Goal: Task Accomplishment & Management: Manage account settings

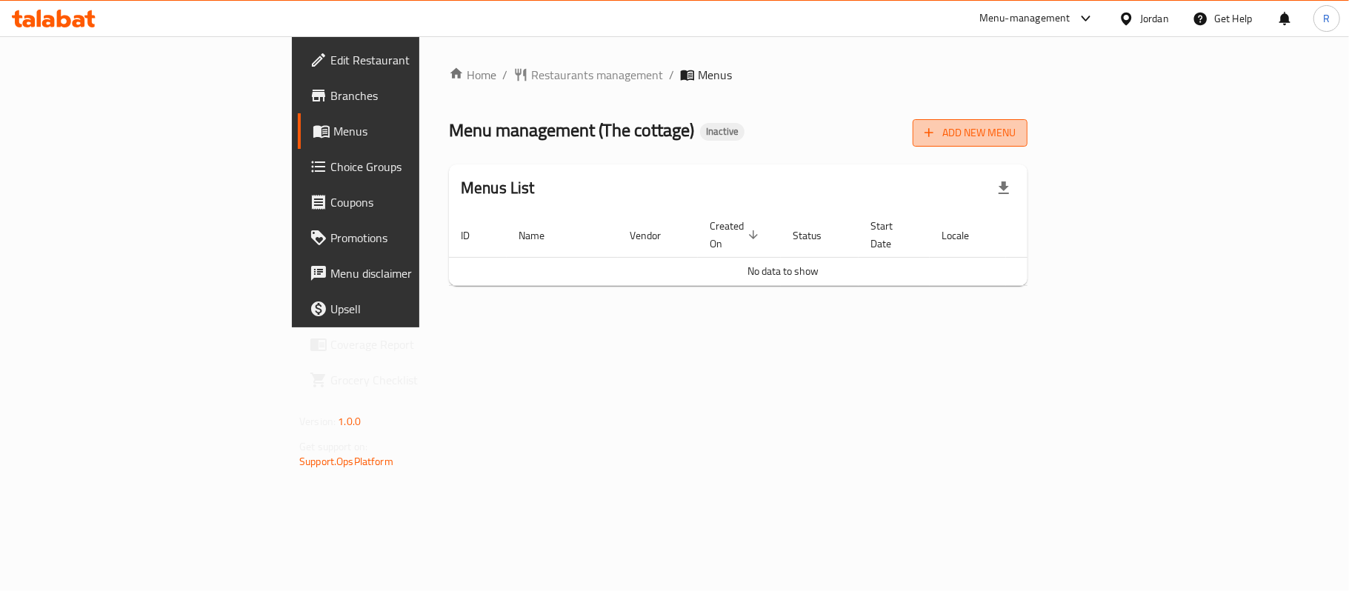
click at [1028, 138] on button "Add New Menu" at bounding box center [970, 132] width 115 height 27
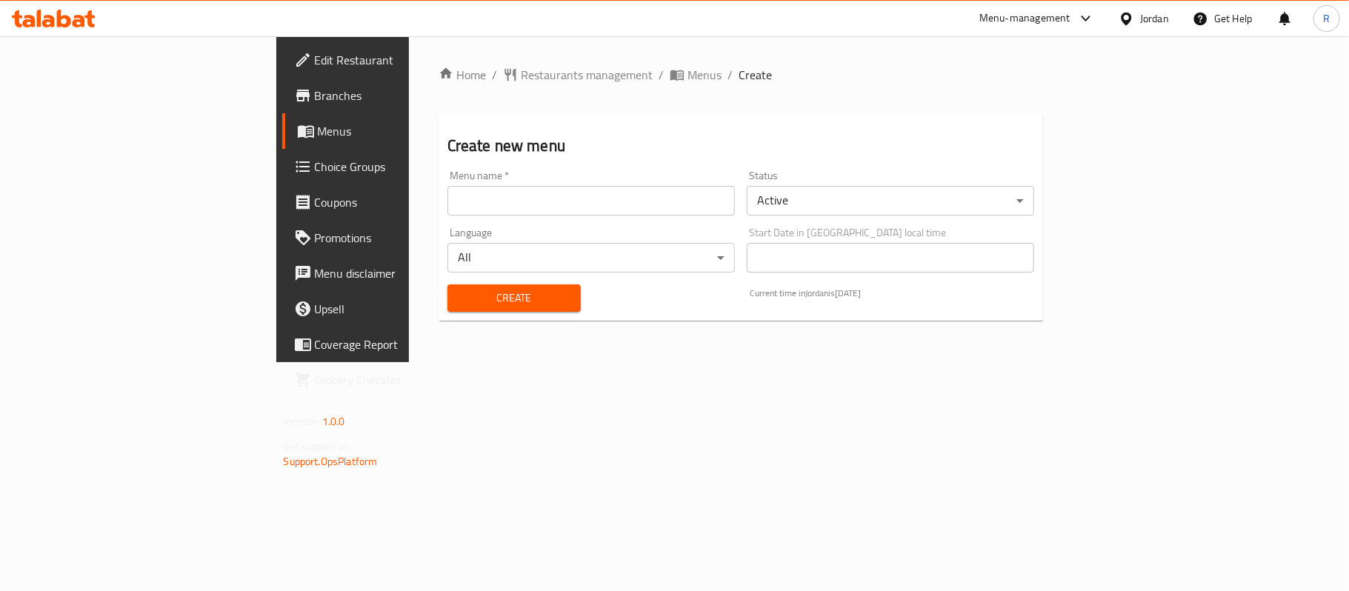
click at [504, 199] on input "text" at bounding box center [591, 201] width 287 height 30
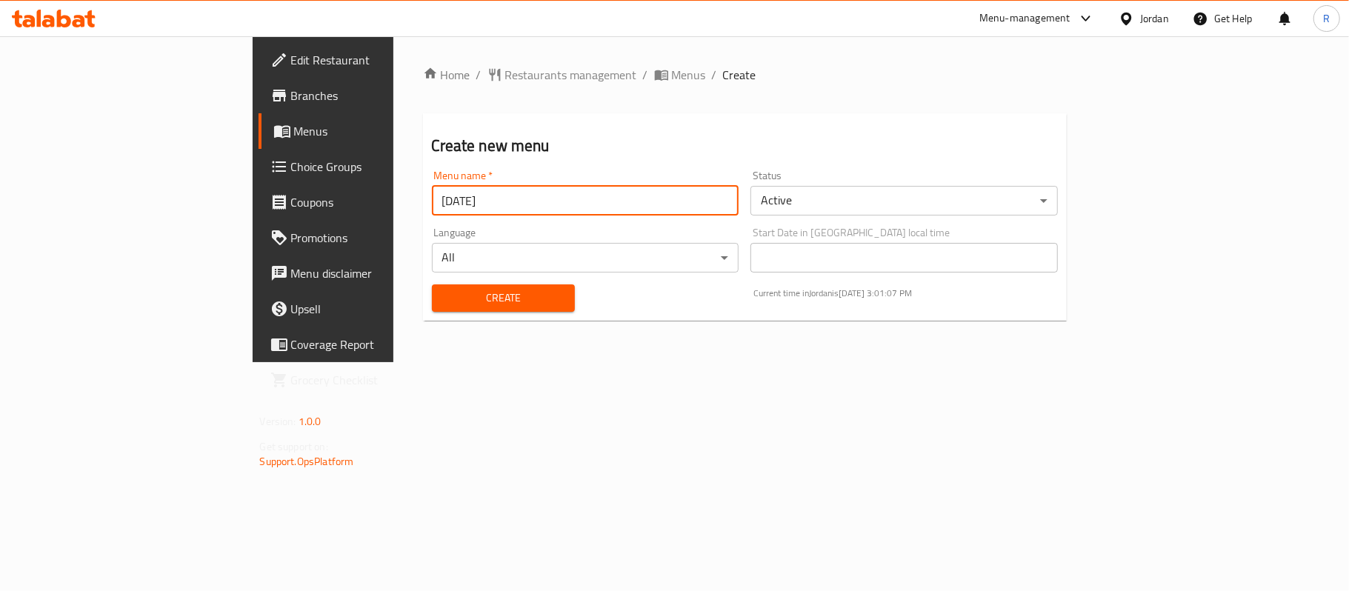
type input "[DATE]"
click at [495, 309] on button "Create" at bounding box center [503, 298] width 143 height 27
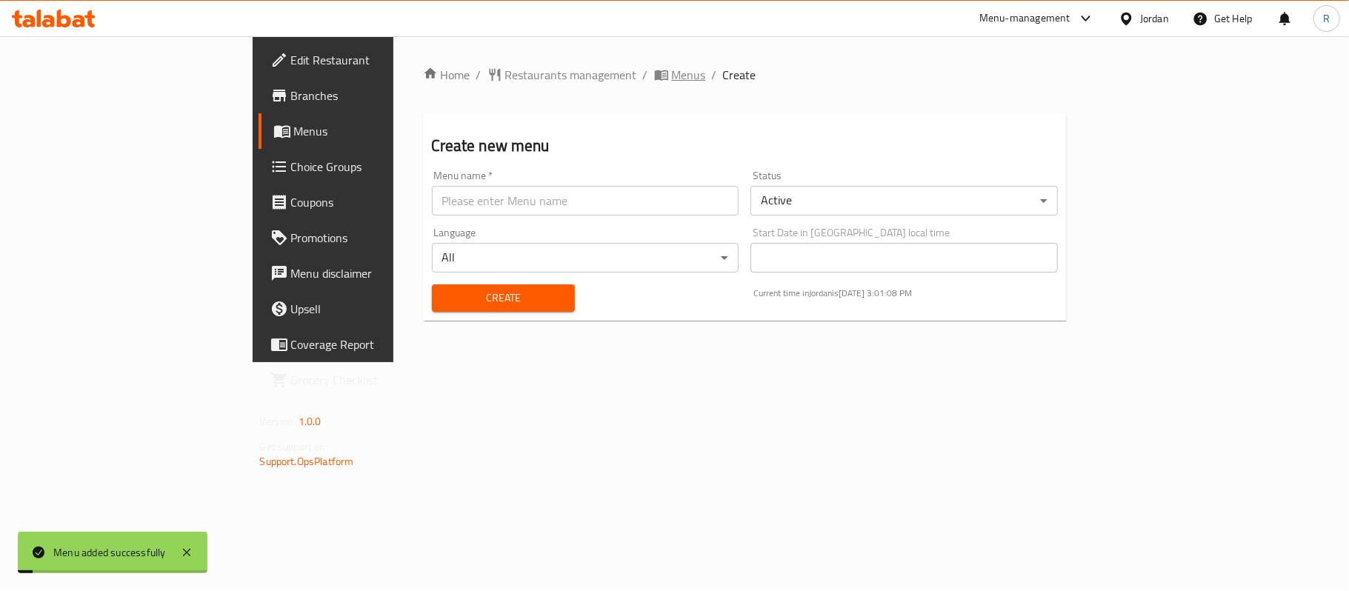
click at [672, 84] on span "Menus" at bounding box center [689, 75] width 34 height 18
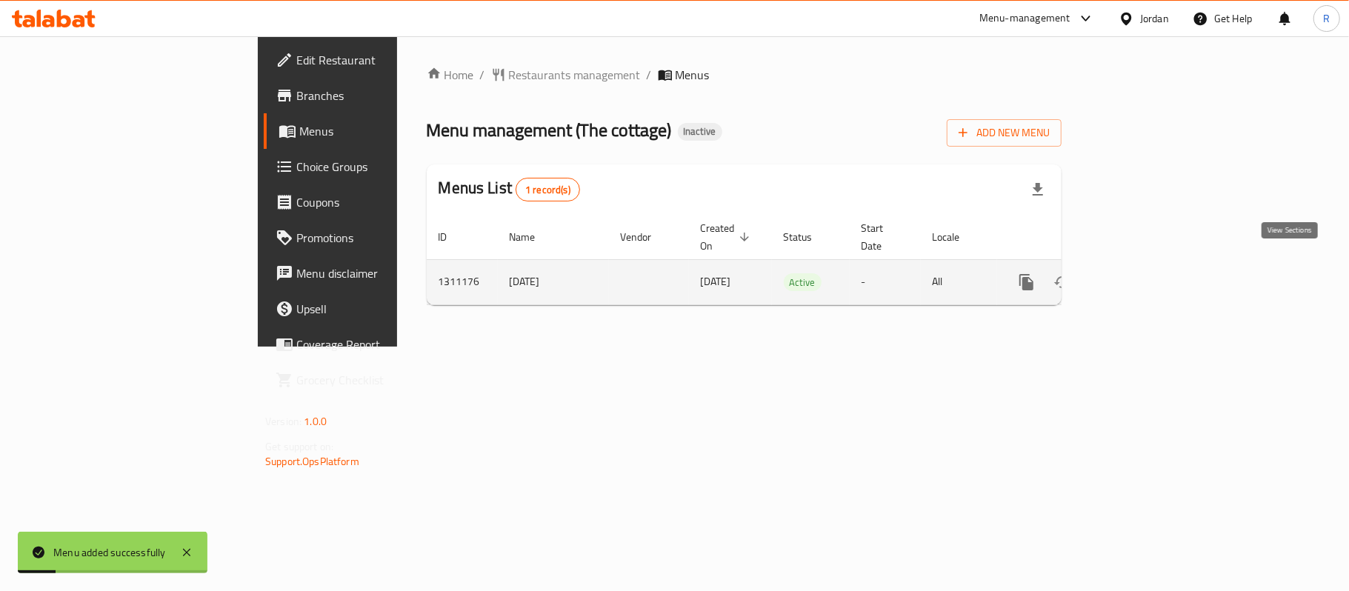
click at [1151, 265] on link "enhanced table" at bounding box center [1134, 283] width 36 height 36
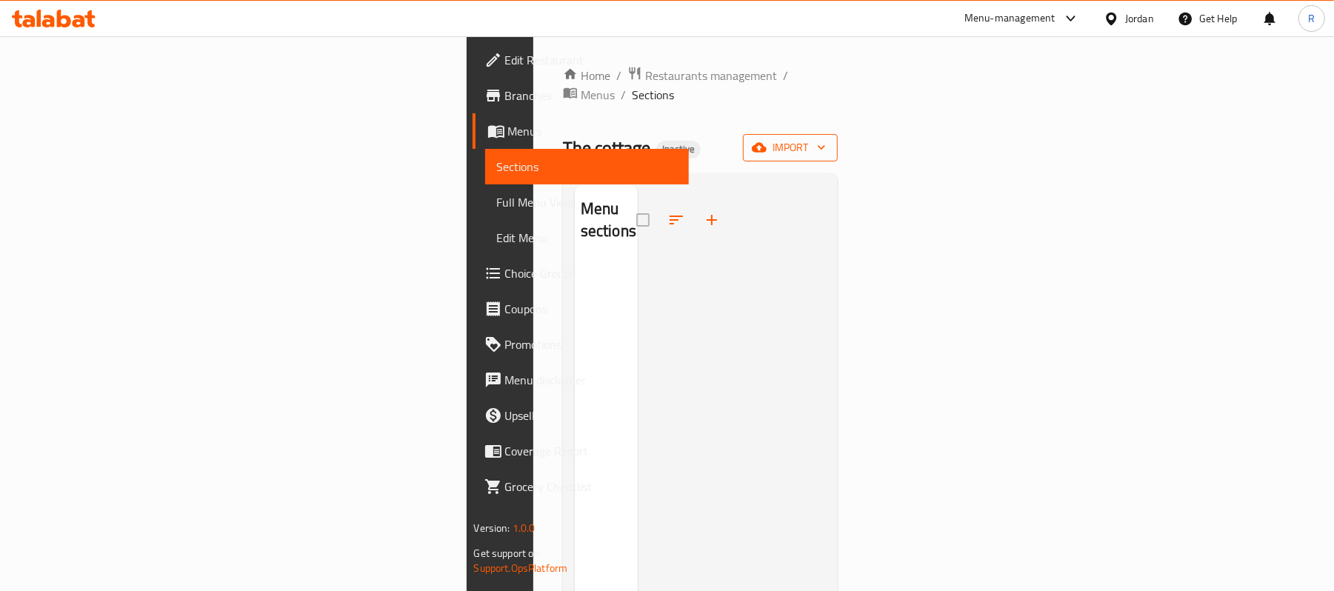
click at [826, 139] on span "import" at bounding box center [790, 148] width 71 height 19
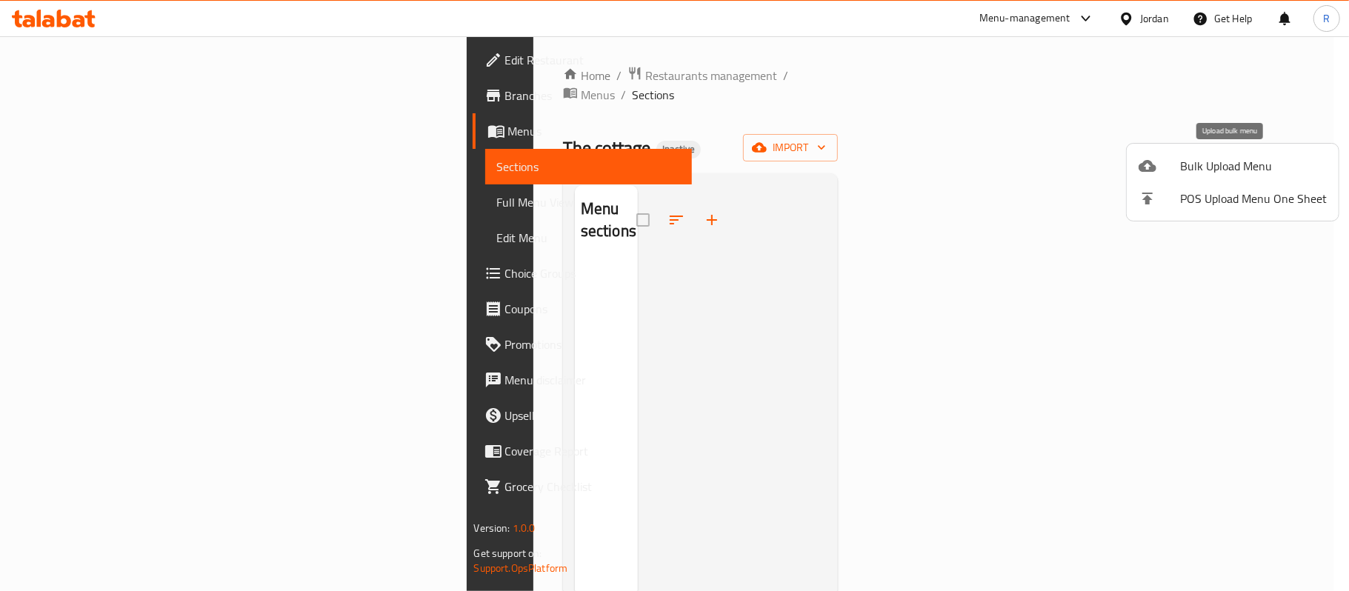
click at [1142, 158] on icon at bounding box center [1148, 166] width 18 height 18
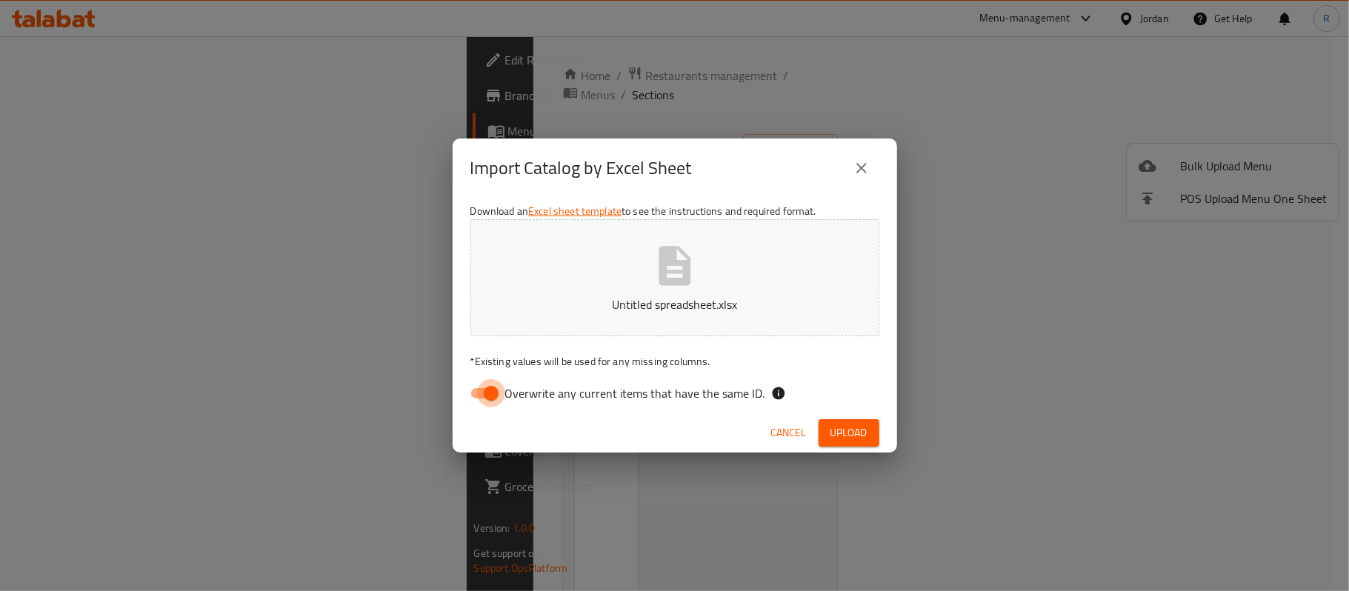
click at [483, 397] on input "Overwrite any current items that have the same ID." at bounding box center [491, 393] width 84 height 28
checkbox input "false"
click at [843, 428] on span "Upload" at bounding box center [849, 433] width 37 height 19
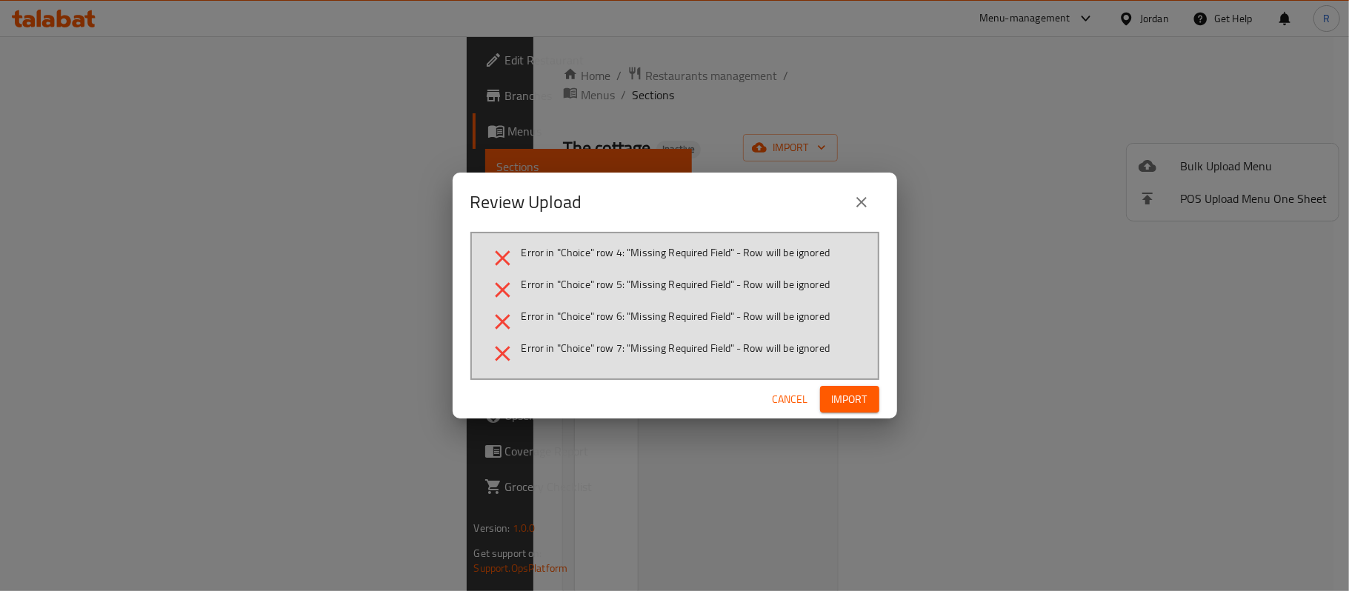
click at [785, 405] on span "Cancel" at bounding box center [791, 399] width 36 height 19
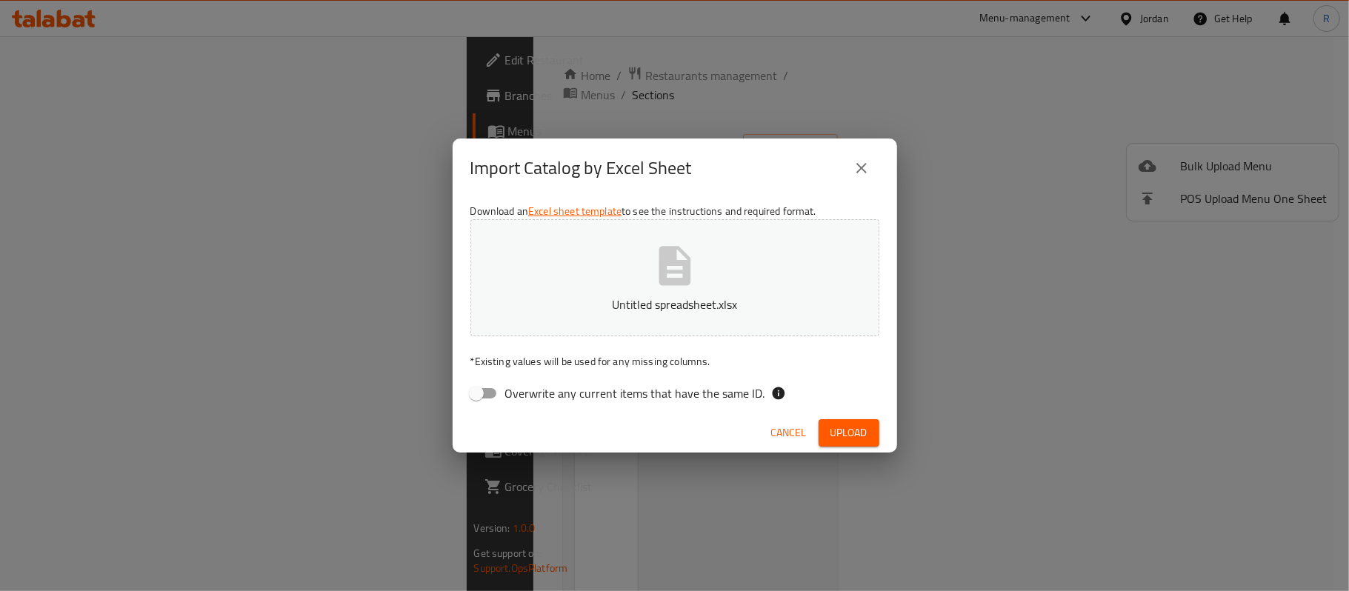
drag, startPoint x: 780, startPoint y: 436, endPoint x: 782, endPoint y: 422, distance: 14.3
click at [780, 436] on span "Cancel" at bounding box center [789, 433] width 36 height 19
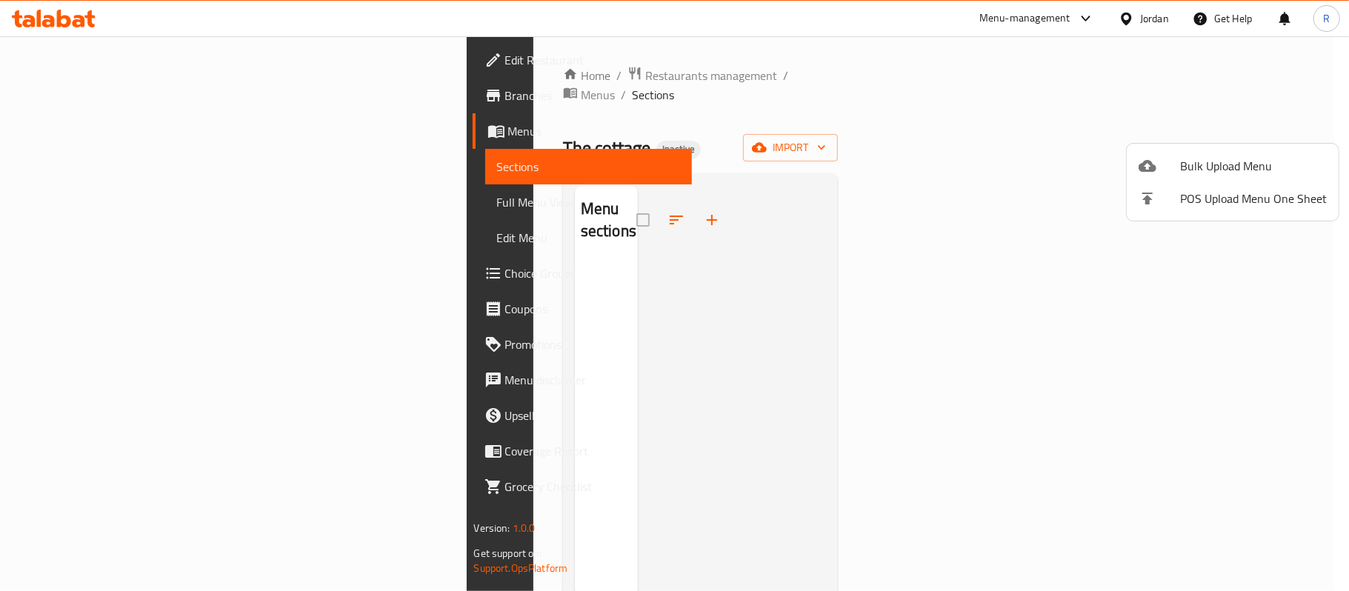
click at [1204, 157] on span "Bulk Upload Menu" at bounding box center [1253, 166] width 147 height 18
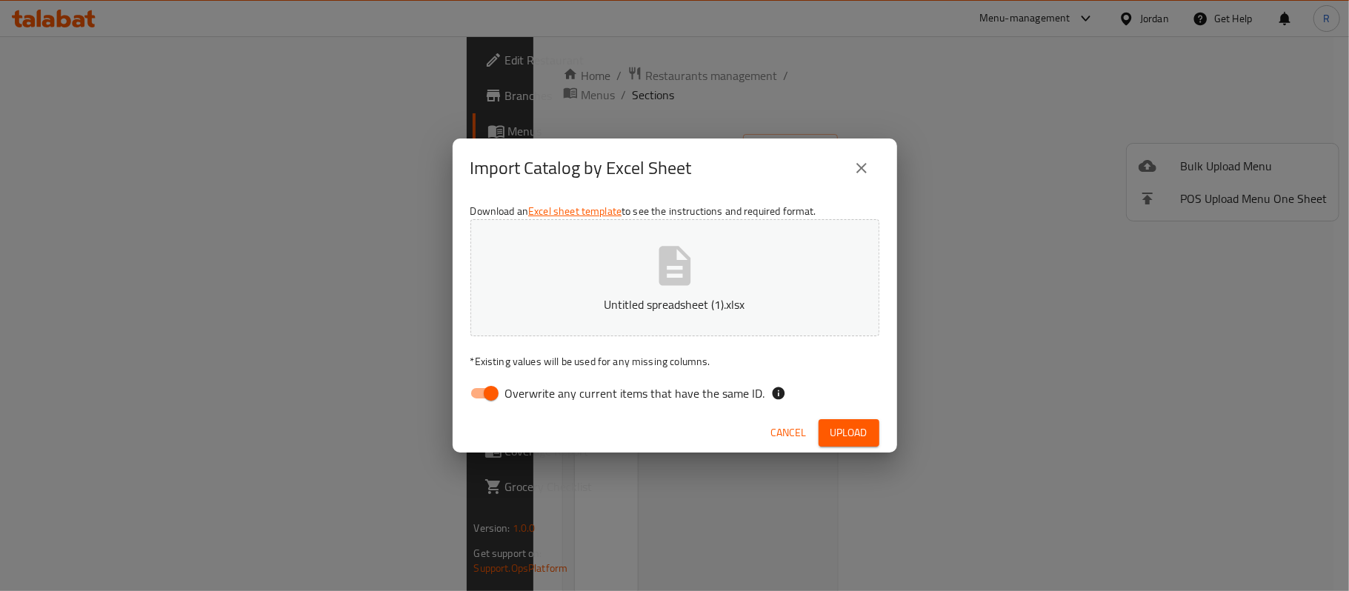
click at [487, 394] on input "Overwrite any current items that have the same ID." at bounding box center [491, 393] width 84 height 28
checkbox input "false"
click at [854, 436] on span "Upload" at bounding box center [849, 433] width 37 height 19
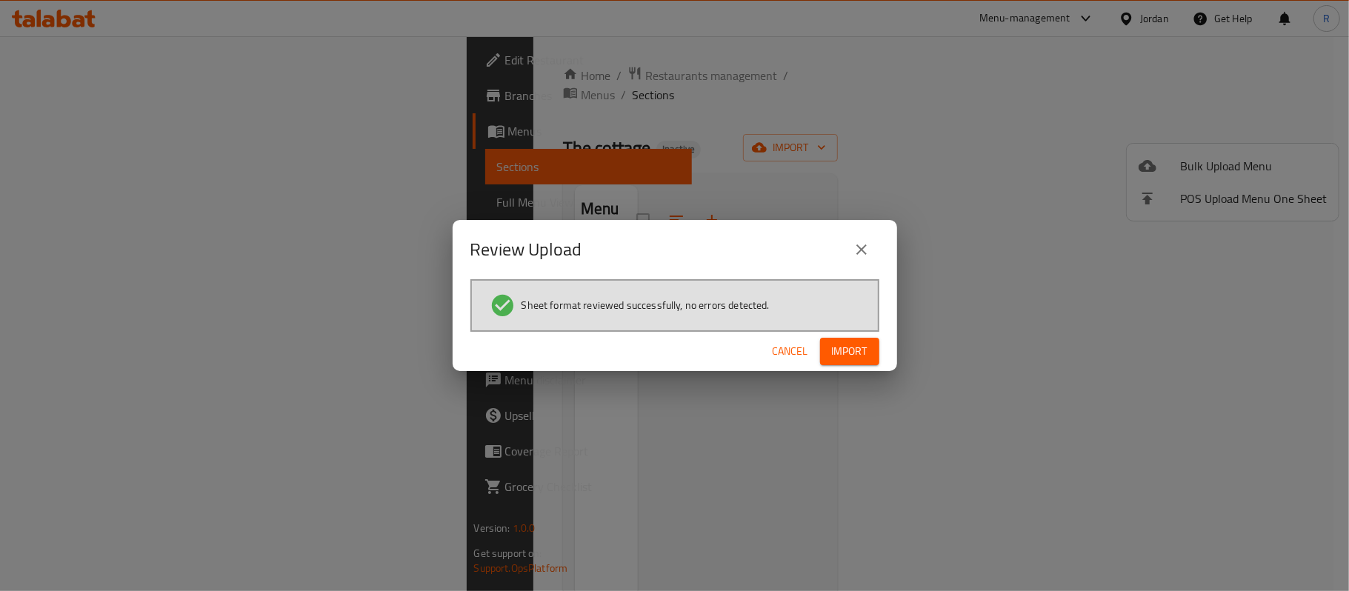
click at [858, 357] on span "Import" at bounding box center [850, 351] width 36 height 19
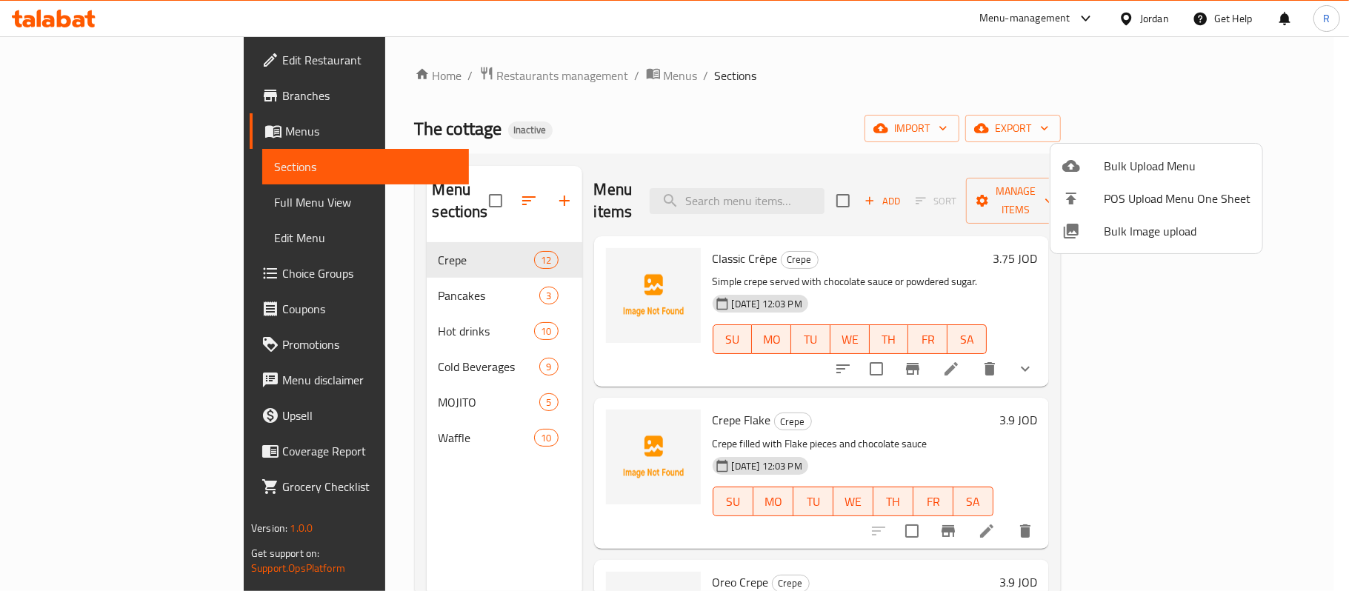
click at [928, 357] on div at bounding box center [674, 295] width 1349 height 591
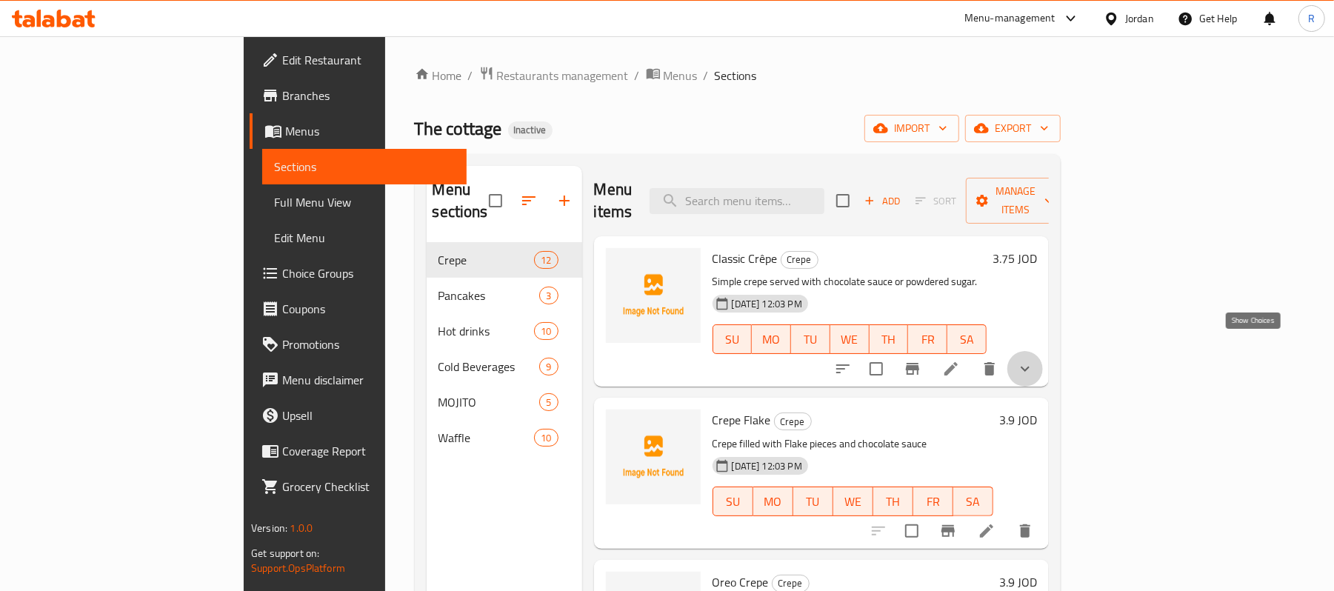
click at [1034, 360] on icon "show more" at bounding box center [1026, 369] width 18 height 18
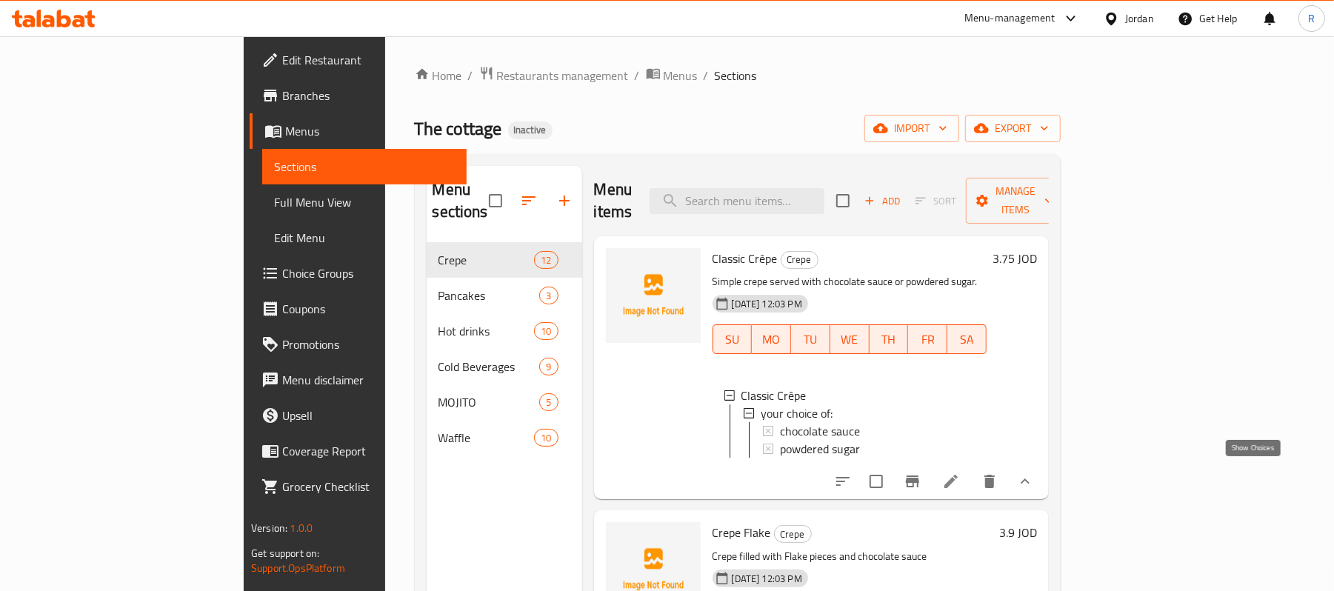
click at [1034, 477] on icon "show more" at bounding box center [1026, 482] width 18 height 18
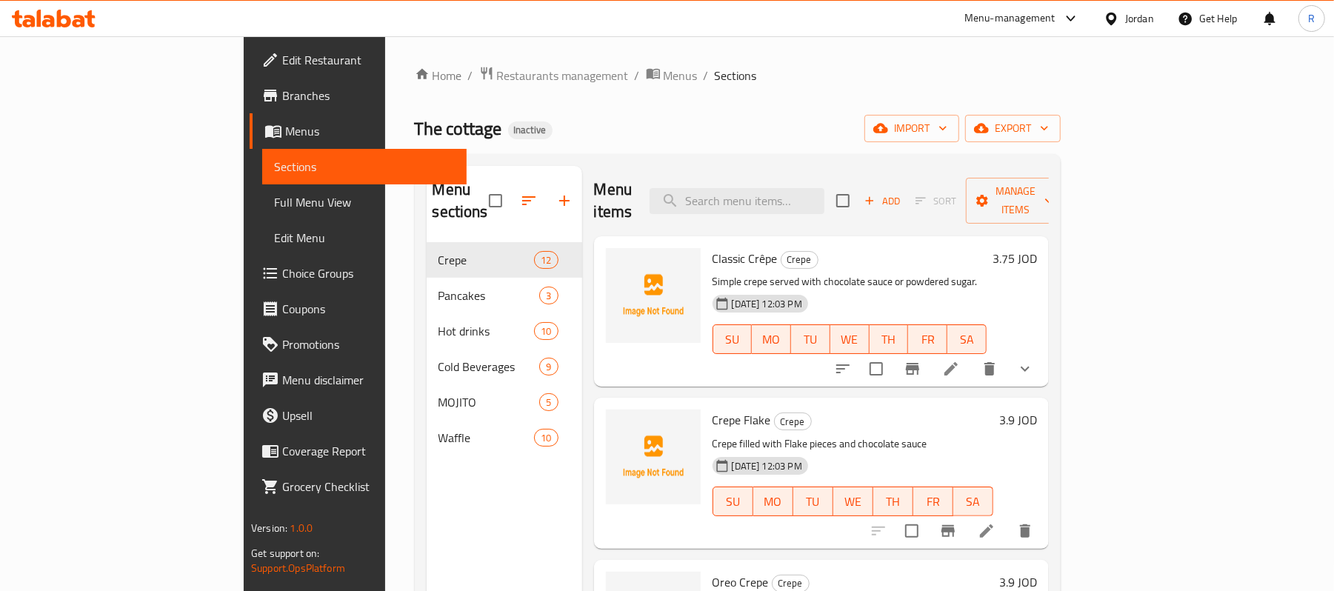
click at [282, 267] on span "Choice Groups" at bounding box center [368, 274] width 173 height 18
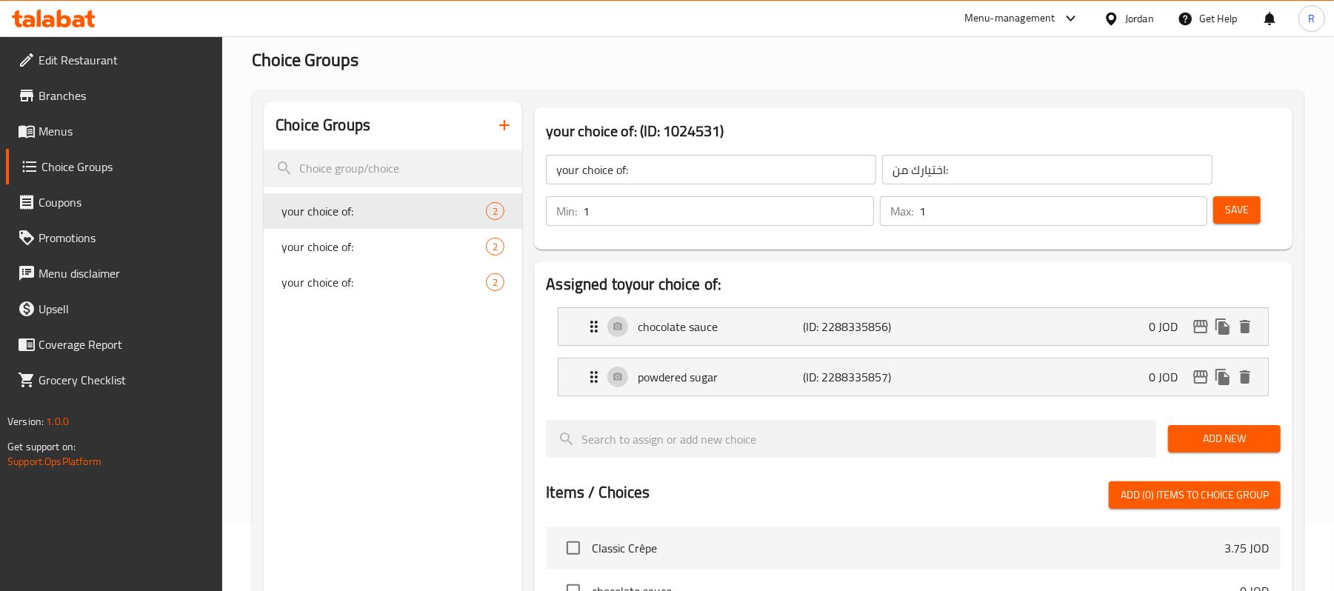
scroll to position [99, 0]
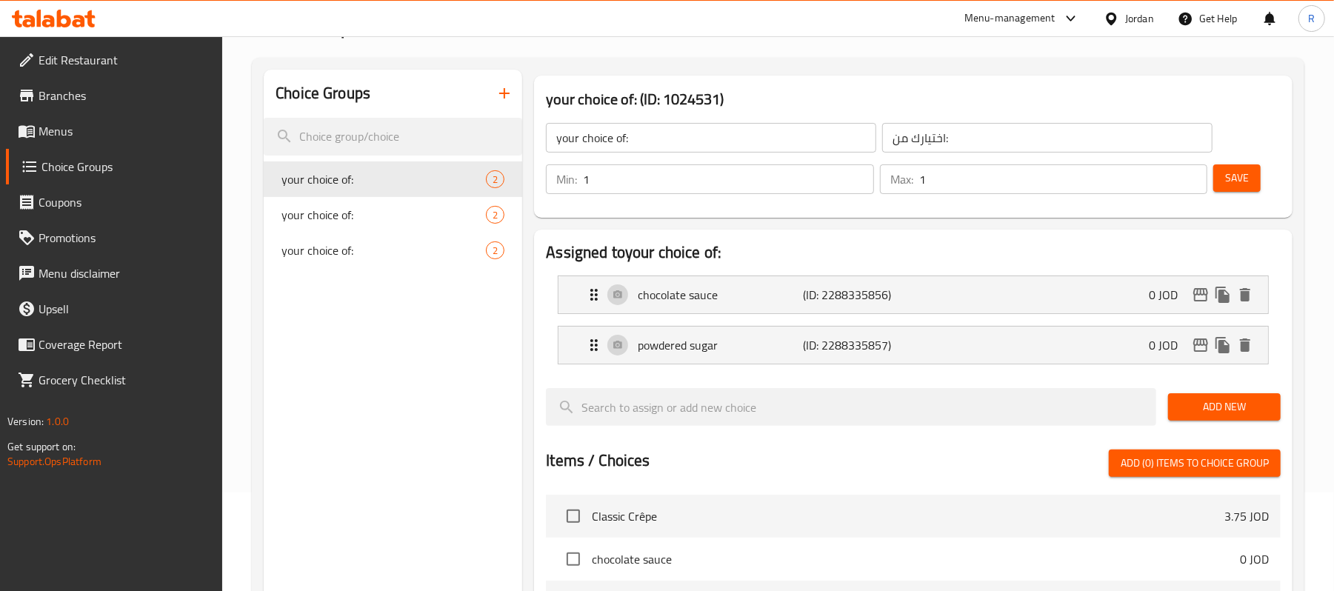
click at [505, 87] on icon "button" at bounding box center [505, 93] width 18 height 18
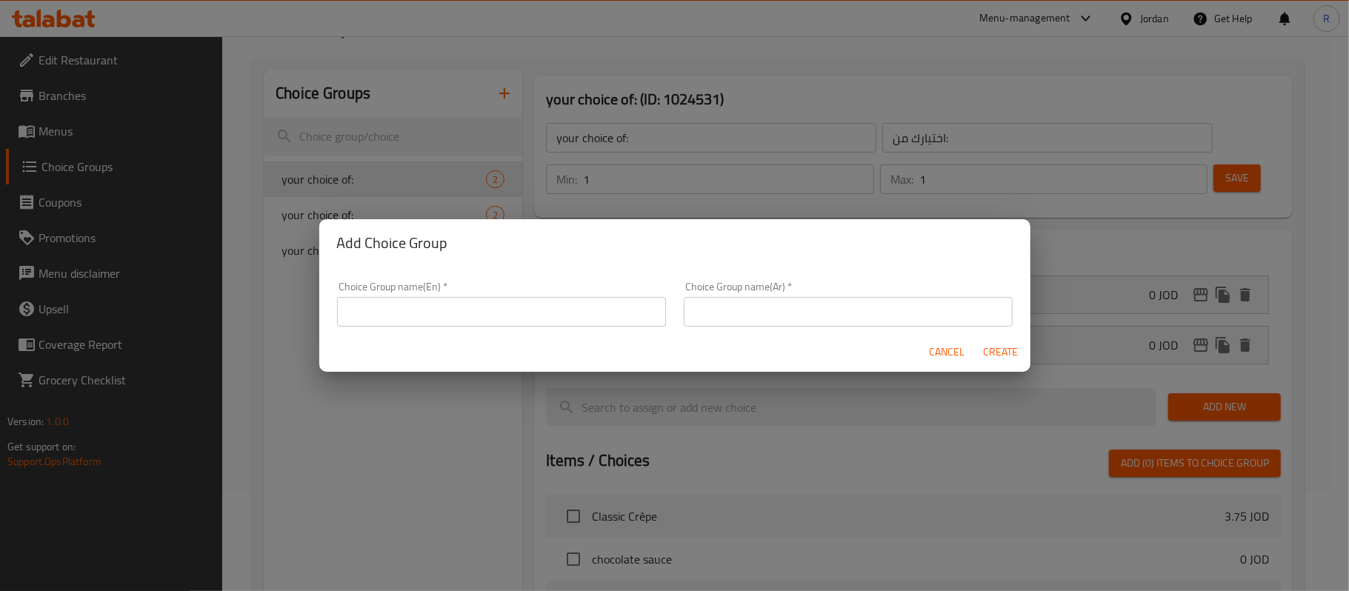
click at [434, 312] on input "text" at bounding box center [501, 312] width 329 height 30
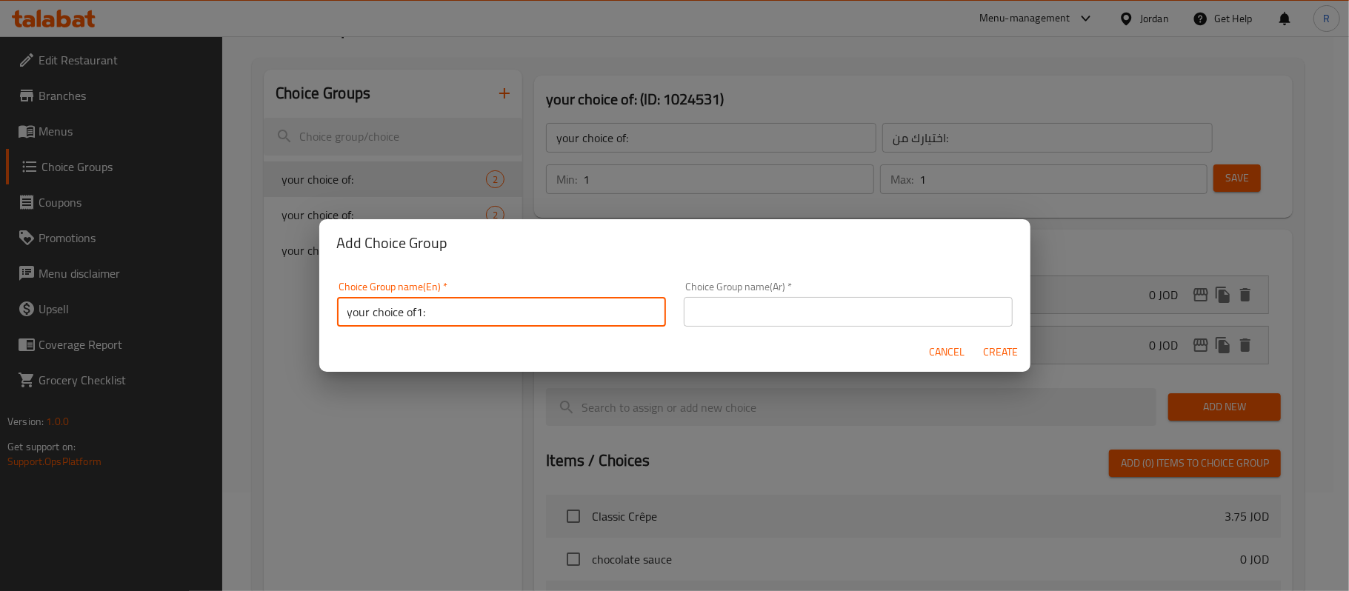
type input "your choice of1:"
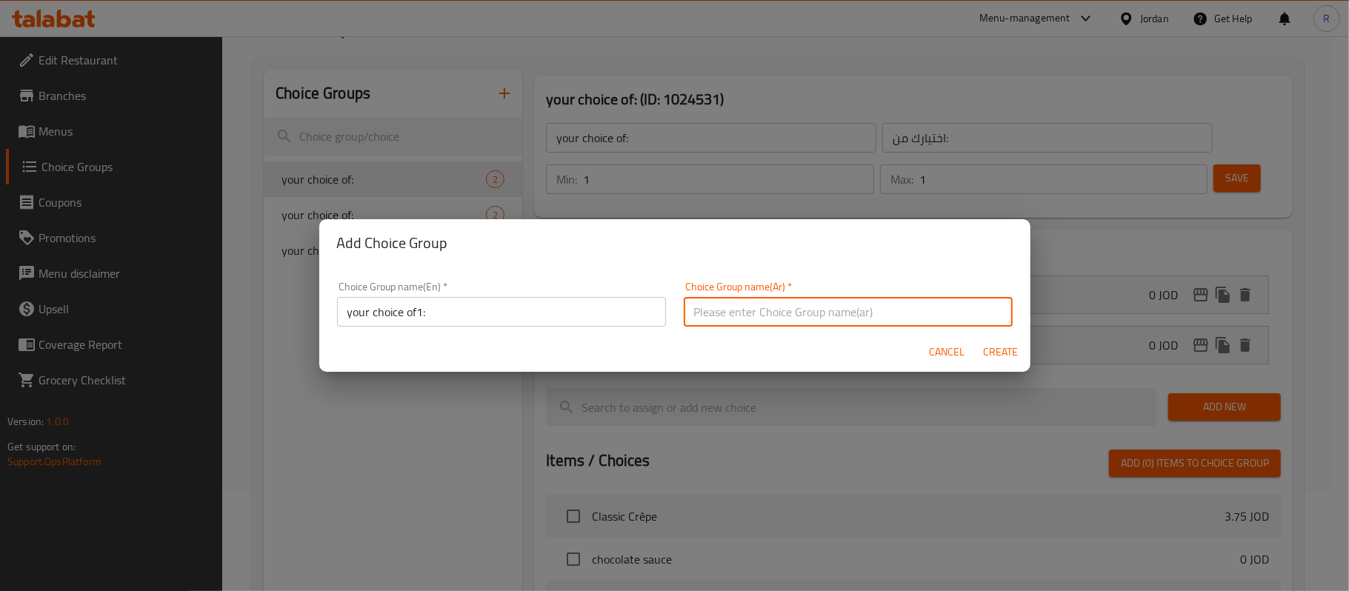
click at [721, 300] on input "text" at bounding box center [848, 312] width 329 height 30
type input "اختيارك من1:"
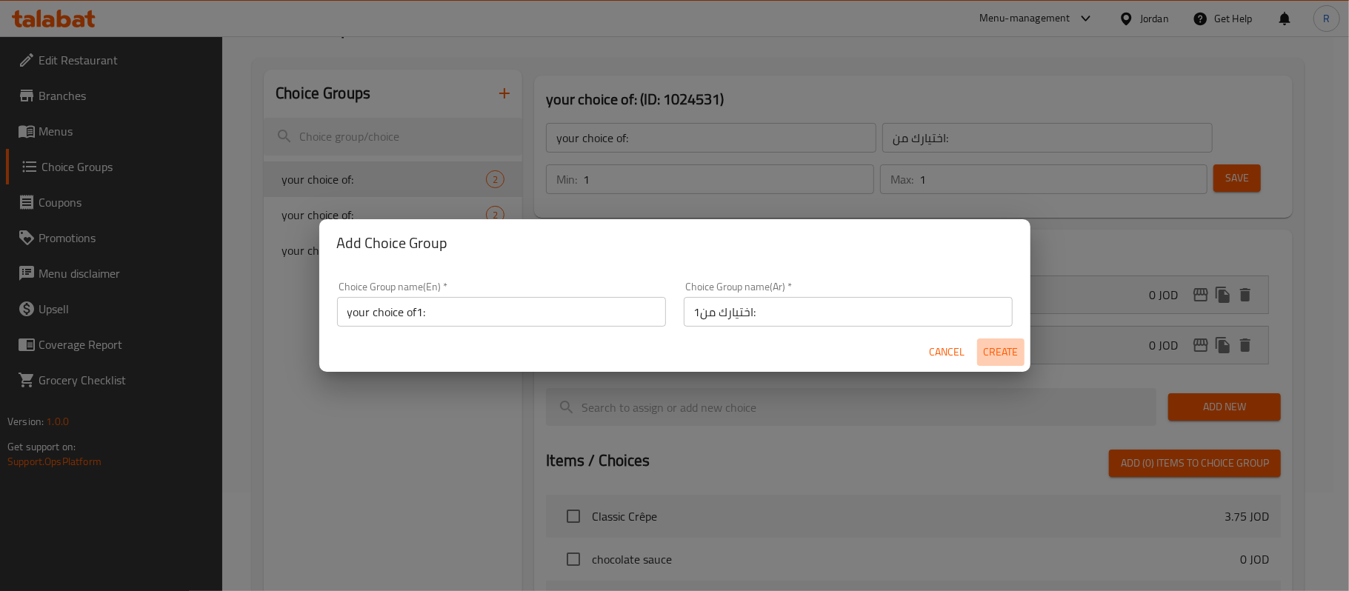
click at [991, 353] on span "Create" at bounding box center [1001, 352] width 36 height 19
type input "your choice of1:"
type input "اختيارك من1:"
type input "0"
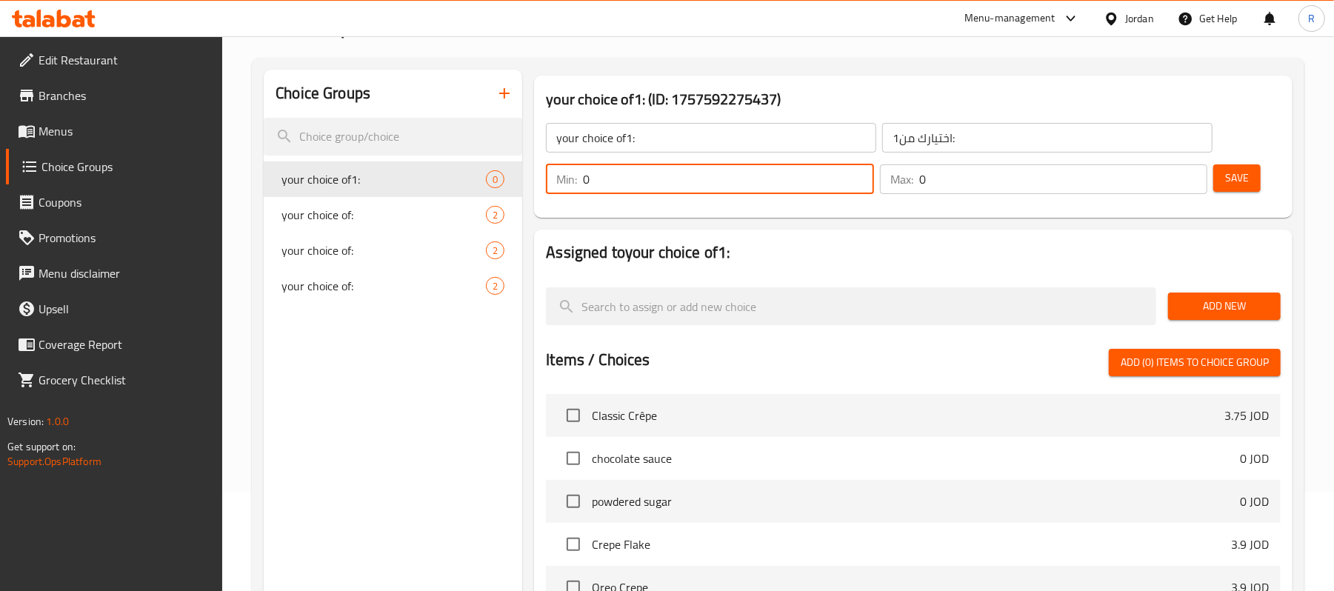
drag, startPoint x: 593, startPoint y: 182, endPoint x: 575, endPoint y: 187, distance: 19.4
click at [575, 187] on div "Min: 0 ​" at bounding box center [709, 179] width 327 height 30
type input "1"
drag, startPoint x: 938, startPoint y: 179, endPoint x: 908, endPoint y: 184, distance: 30.1
click at [908, 184] on div "Max: 0 ​" at bounding box center [1043, 179] width 327 height 30
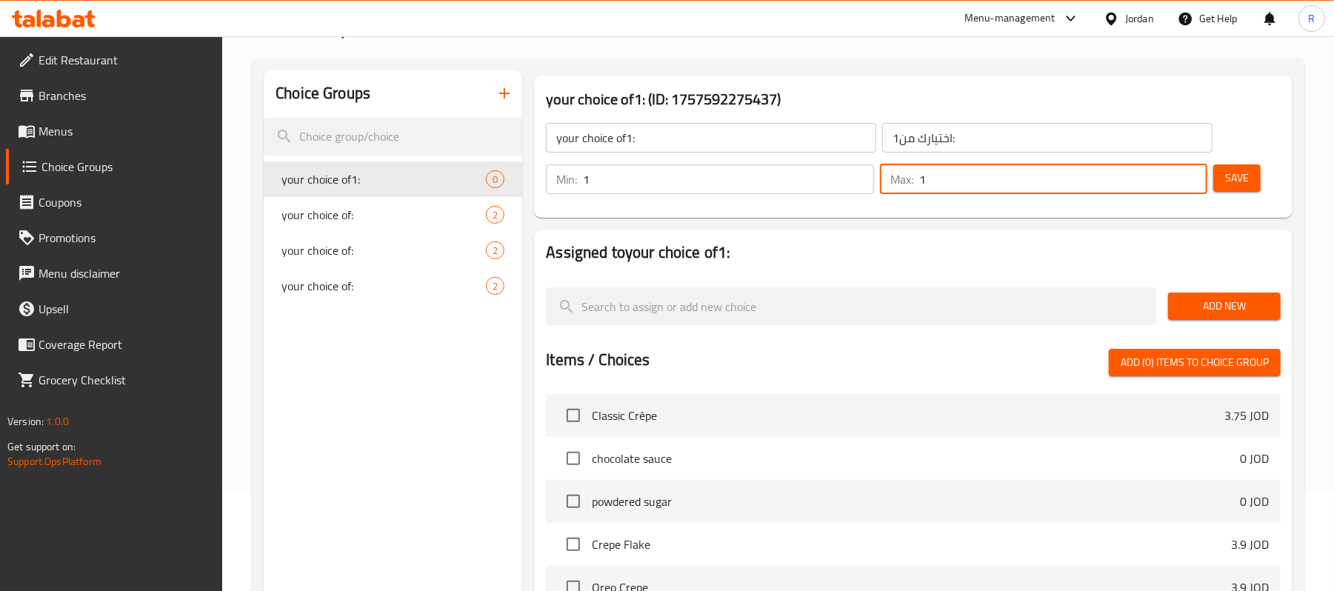
type input "1"
click at [942, 214] on div "your choice of1: (ID: 1757592275437) your choice of1: ​ اختيارك من1: ​ Min: 1 ​…" at bounding box center [913, 147] width 759 height 142
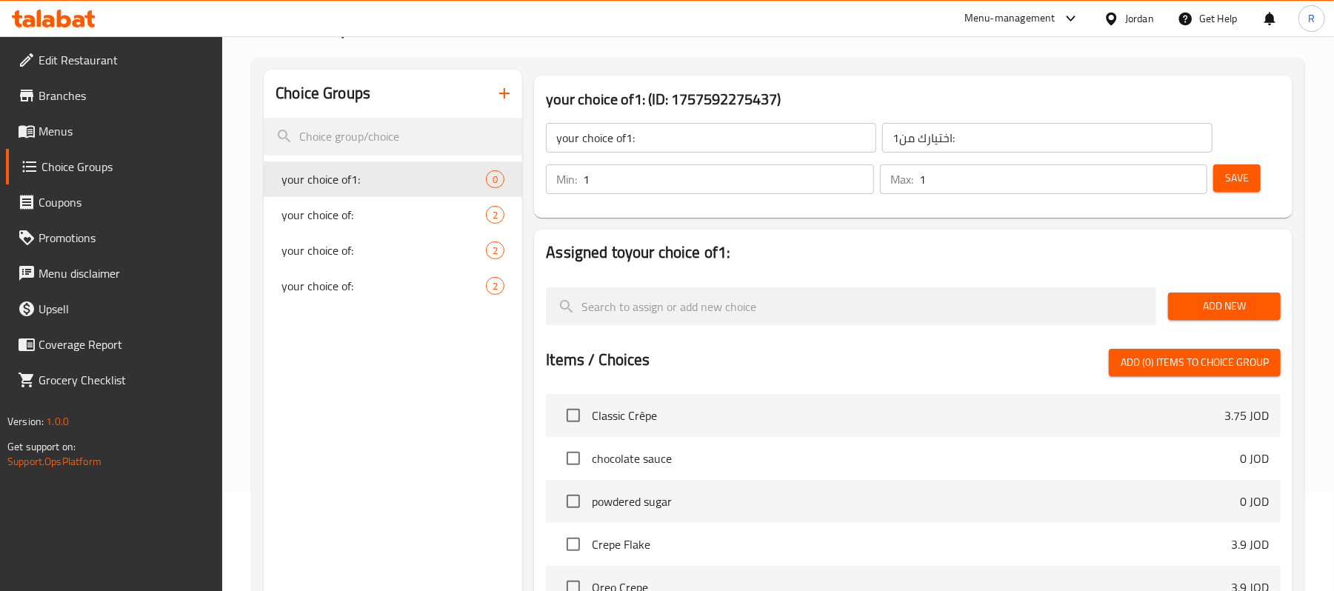
click at [1225, 187] on button "Save" at bounding box center [1237, 177] width 47 height 27
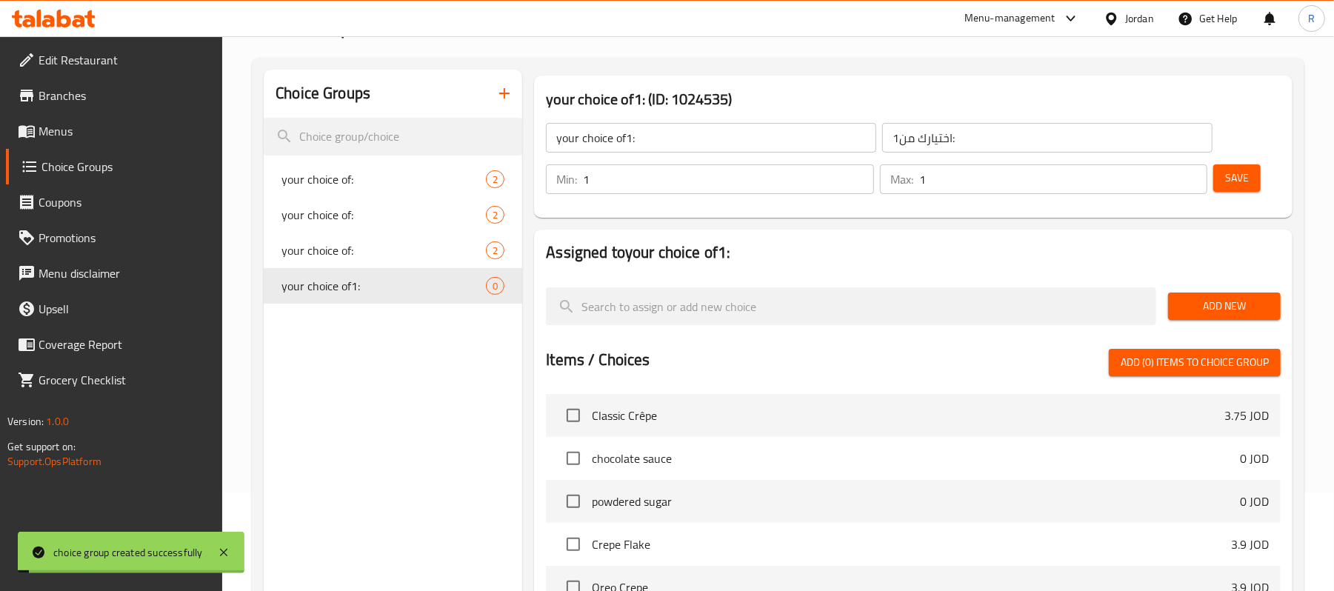
click at [1213, 302] on span "Add New" at bounding box center [1224, 306] width 89 height 19
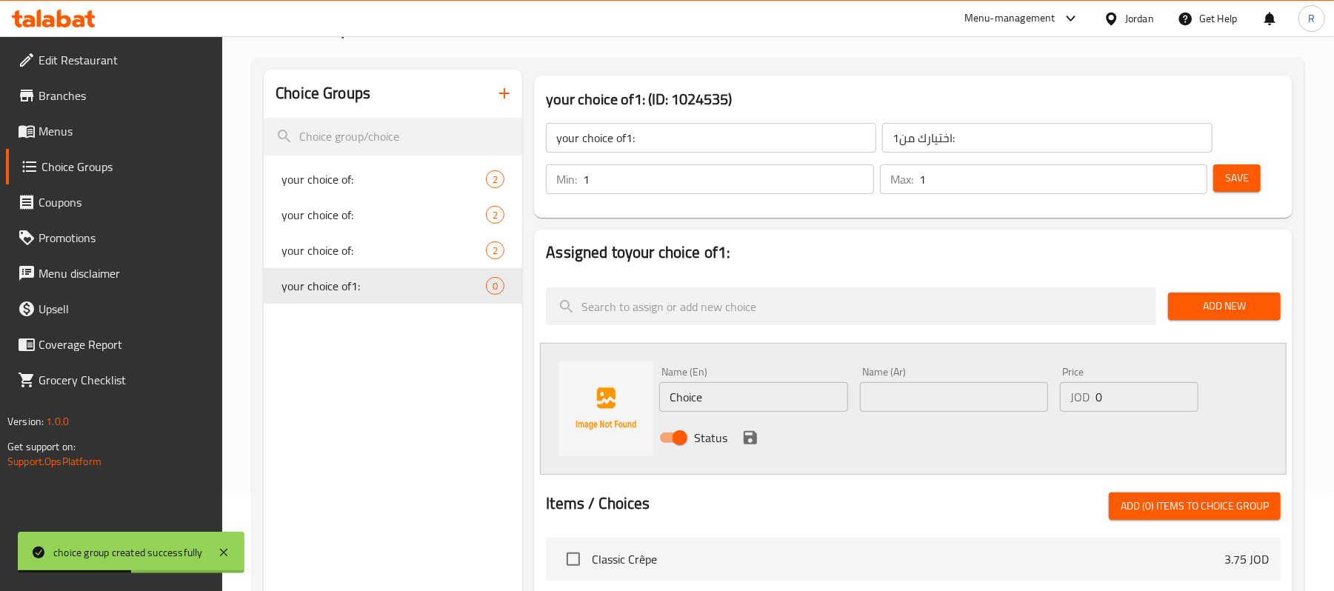
click at [917, 400] on input "text" at bounding box center [954, 397] width 188 height 30
paste input "مشروب غازي"
type input "مشروب غازي"
click at [750, 434] on icon "save" at bounding box center [751, 438] width 18 height 18
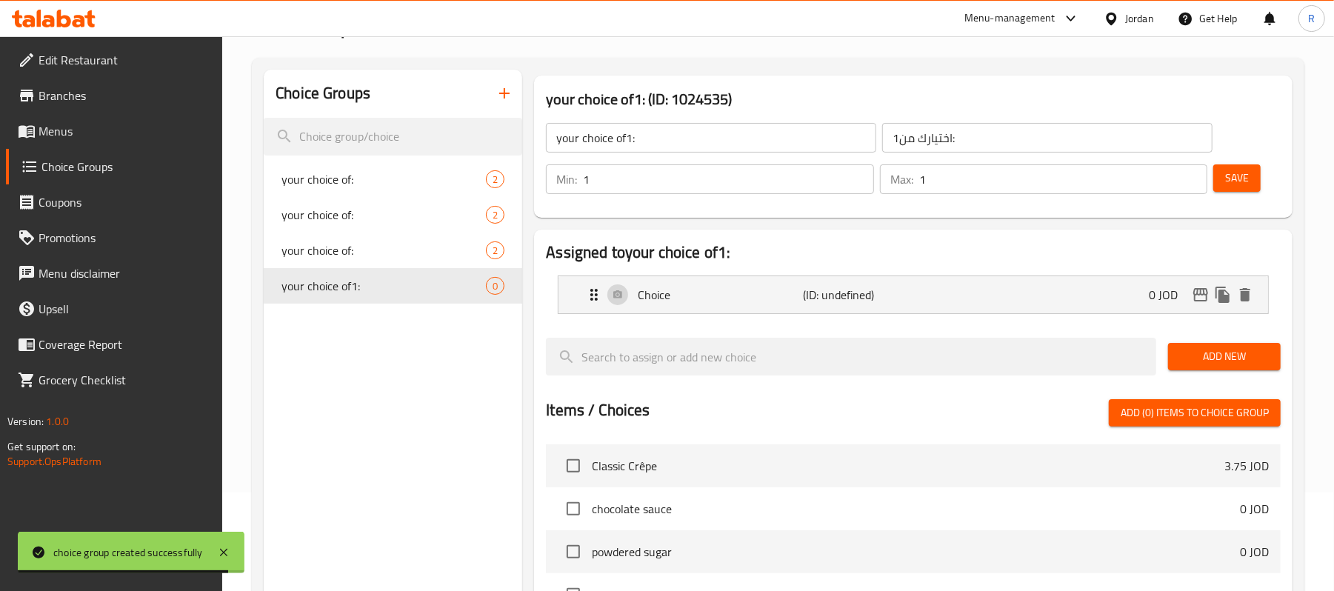
click at [1246, 350] on span "Add New" at bounding box center [1224, 356] width 89 height 19
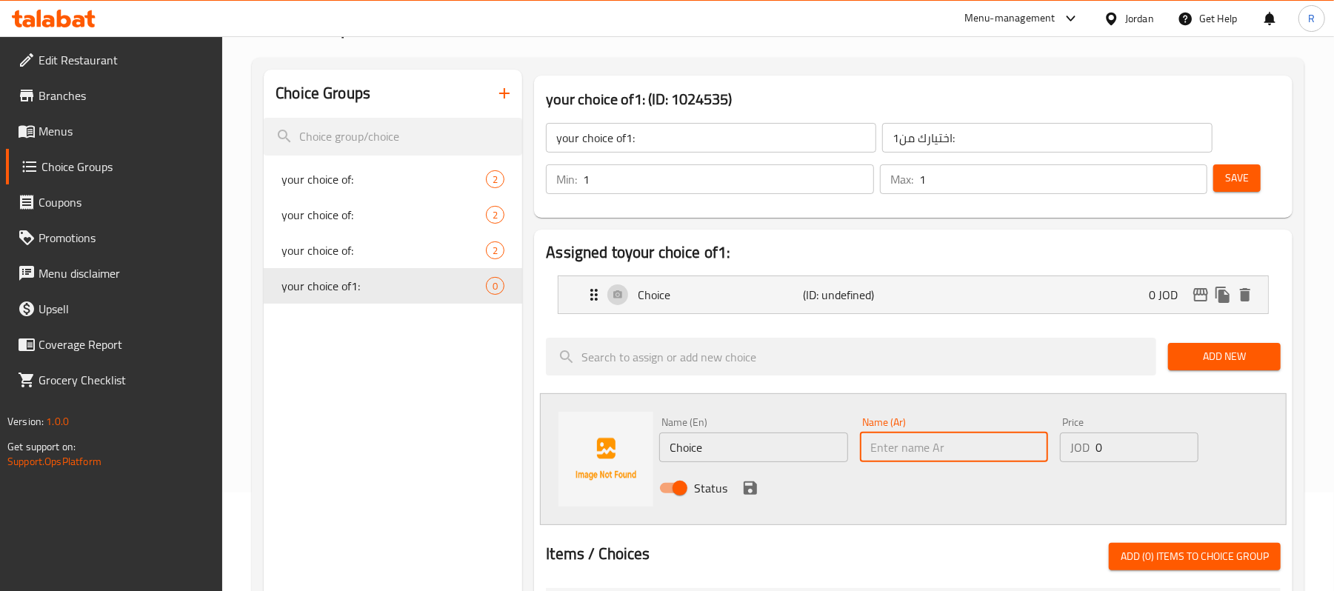
click at [922, 452] on input "text" at bounding box center [954, 448] width 188 height 30
paste input "مشروب طاقة"
click at [932, 309] on div "Choice (ID: undefined) 0 JOD" at bounding box center [917, 294] width 665 height 37
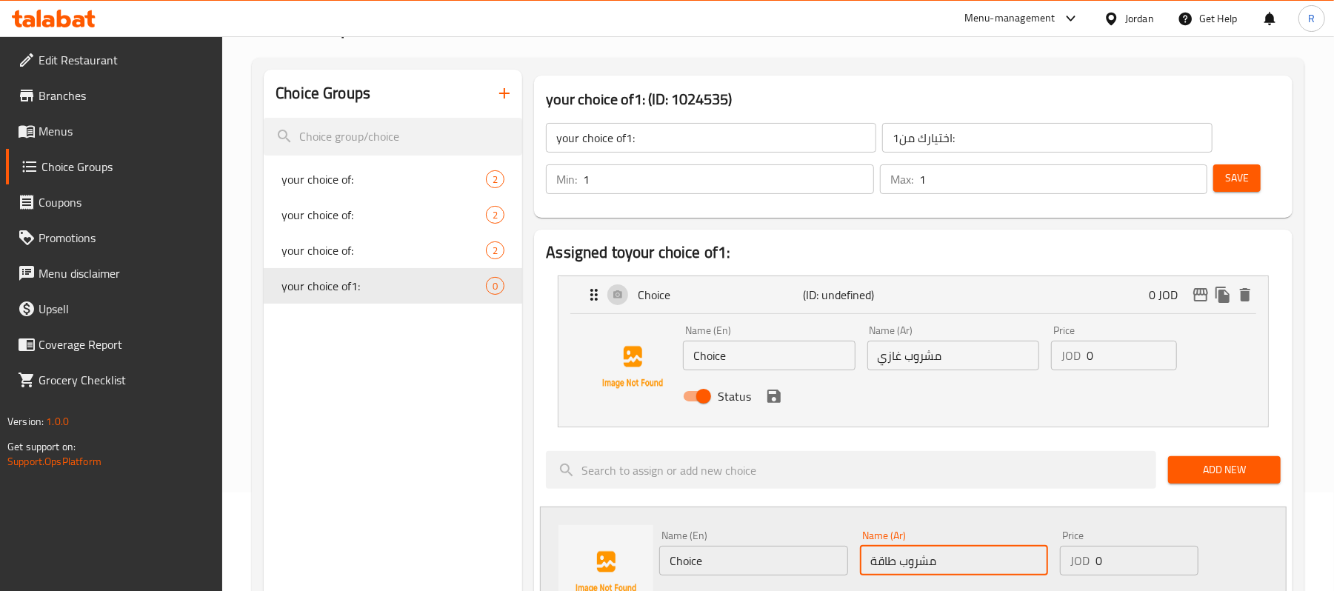
type input "مشروب طاقة"
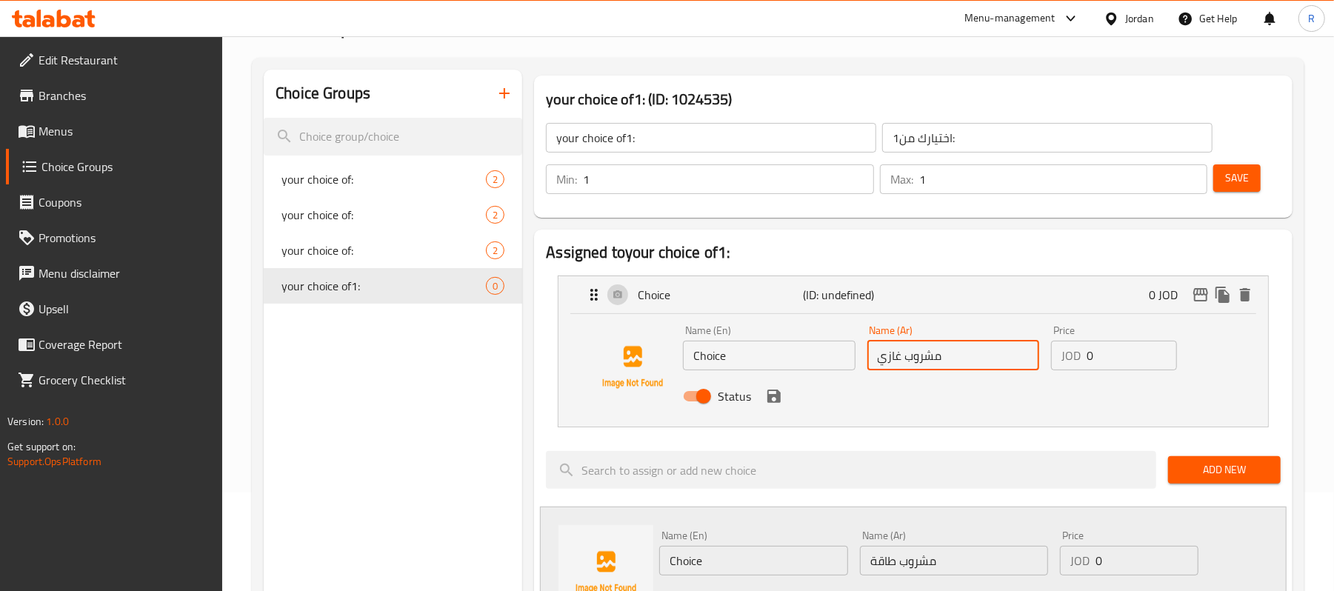
click at [976, 351] on input "مشروب غازي" at bounding box center [954, 356] width 172 height 30
click at [793, 370] on input "Choice" at bounding box center [769, 356] width 172 height 30
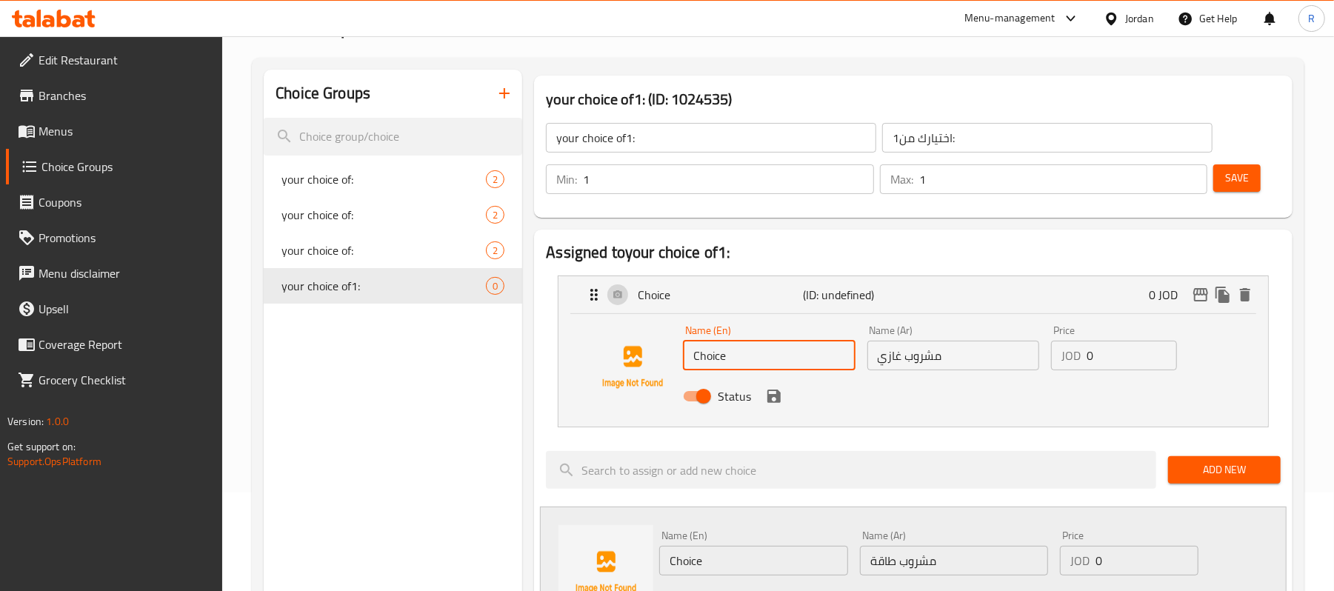
click at [793, 370] on input "Choice" at bounding box center [769, 356] width 172 height 30
paste input "soft drink"
click at [1018, 430] on li "Choice (ID: undefined) 0 JOD Name (En) soft drink Name (En) Name (Ar) مشروب غاز…" at bounding box center [913, 352] width 735 height 164
type input "soft drink"
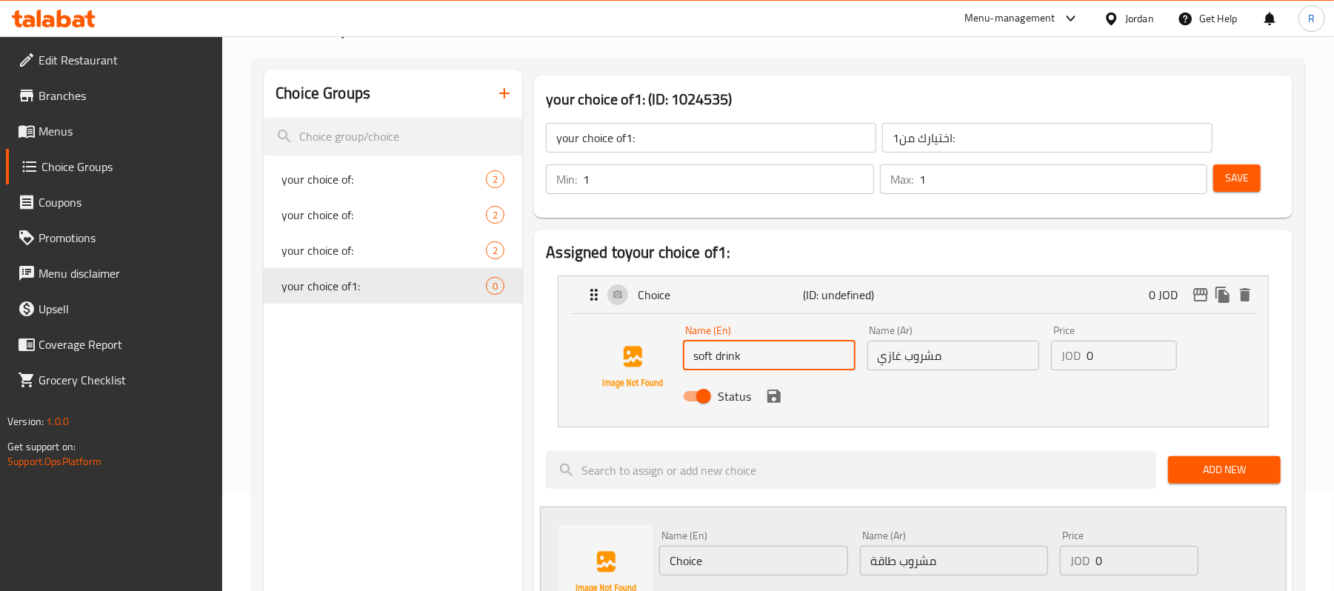
drag, startPoint x: 1092, startPoint y: 367, endPoint x: 1083, endPoint y: 368, distance: 8.9
click at [1083, 368] on div "JOD 0 Price" at bounding box center [1114, 356] width 126 height 30
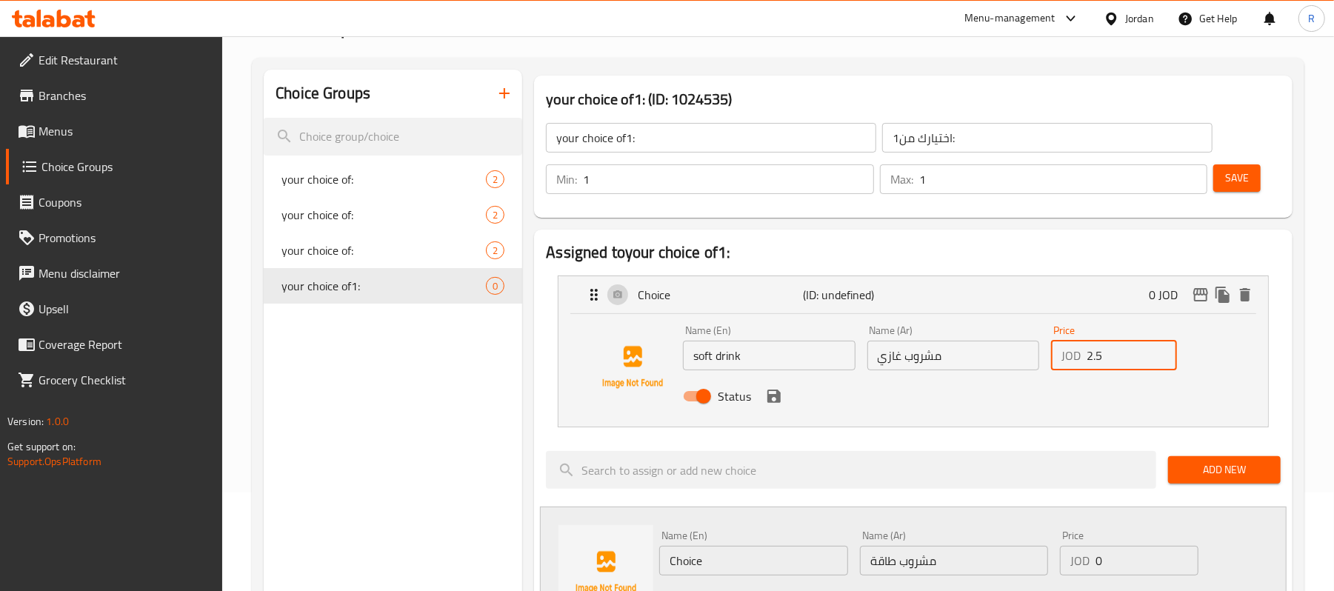
type input "2.5"
click at [781, 395] on icon "save" at bounding box center [774, 396] width 18 height 18
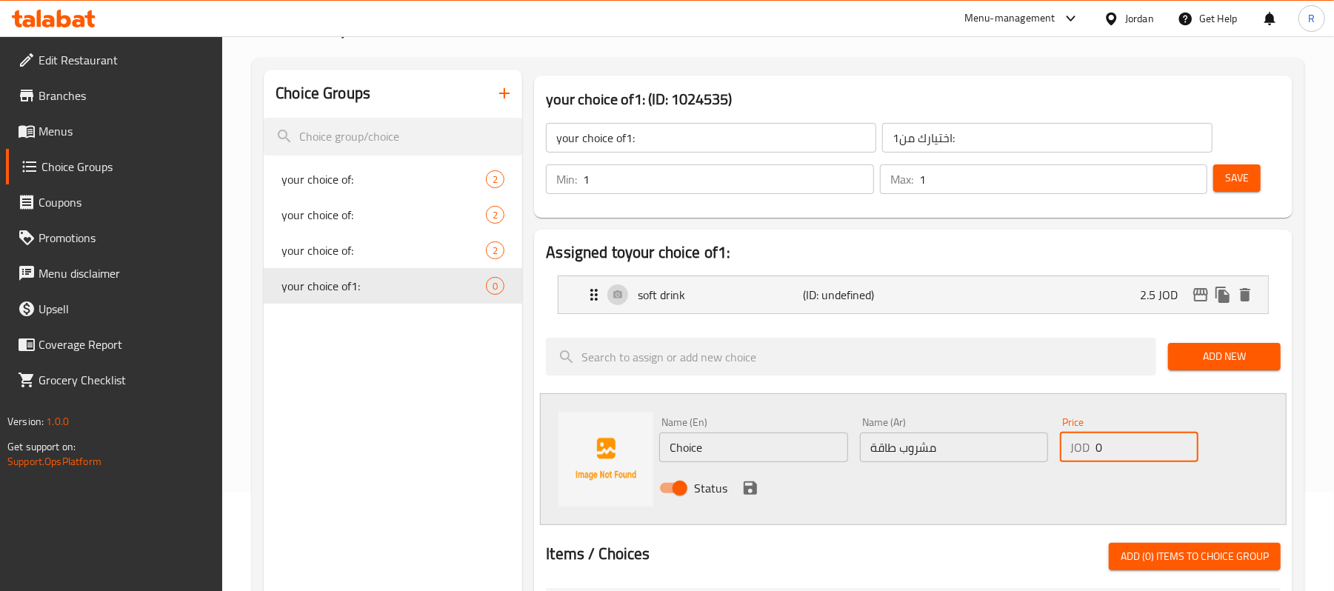
drag, startPoint x: 1119, startPoint y: 448, endPoint x: 1097, endPoint y: 451, distance: 22.5
click at [1097, 451] on input "0" at bounding box center [1147, 448] width 103 height 30
click at [1091, 452] on div "JOD 0 Price" at bounding box center [1129, 448] width 139 height 30
type input "2.5"
click at [964, 446] on input "مشروب طاقة" at bounding box center [954, 448] width 188 height 30
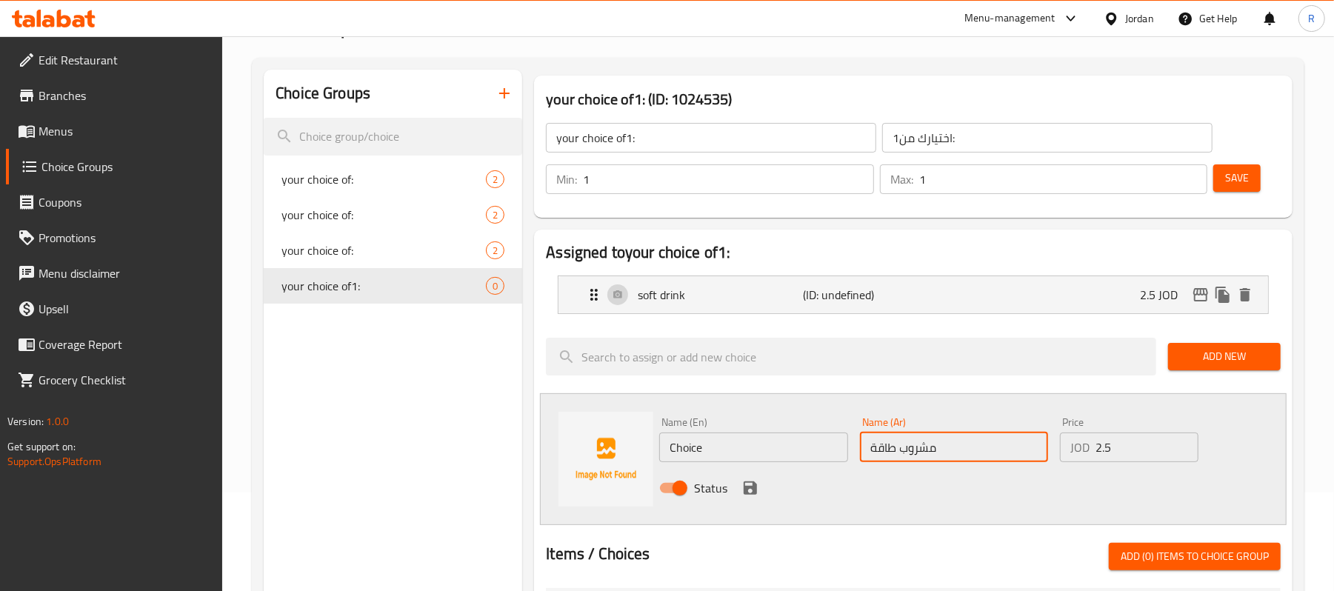
click at [964, 446] on input "مشروب طاقة" at bounding box center [954, 448] width 188 height 30
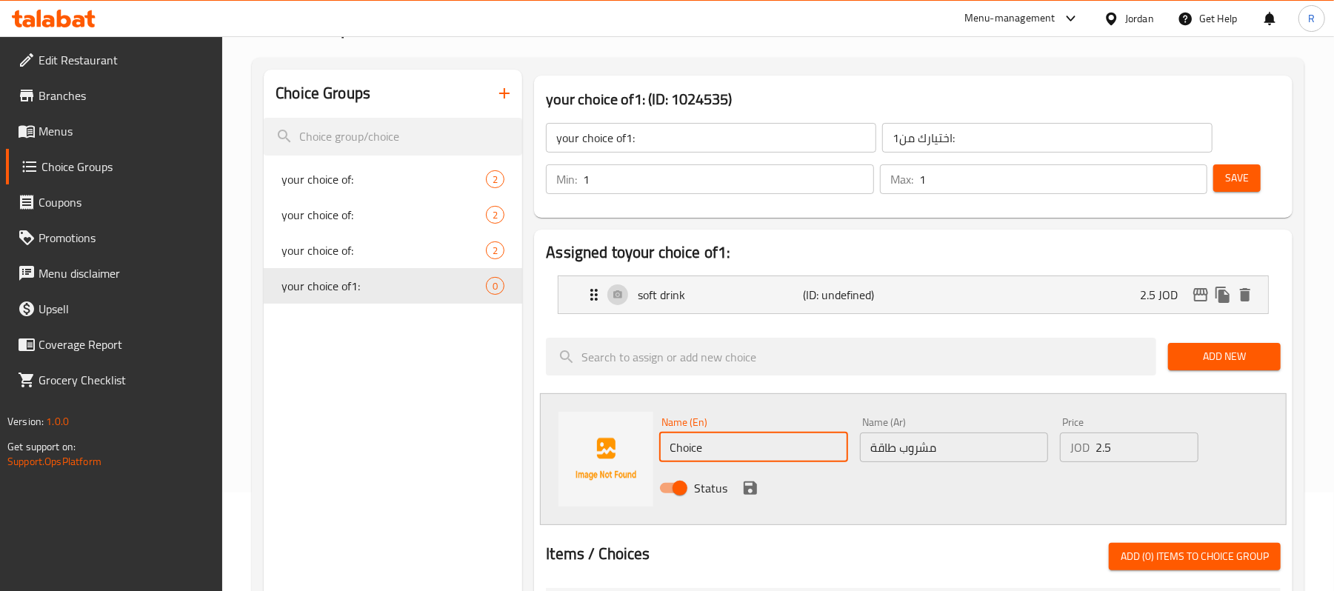
drag, startPoint x: 717, startPoint y: 440, endPoint x: 647, endPoint y: 442, distance: 70.4
click at [647, 442] on div "Name (En) Choice Name (En) Name (Ar) مشروب طاقة Name (Ar) Price JOD 2.5 Price S…" at bounding box center [913, 459] width 747 height 132
paste input "energy drink"
type input "energy drink"
click at [714, 539] on div at bounding box center [913, 537] width 735 height 12
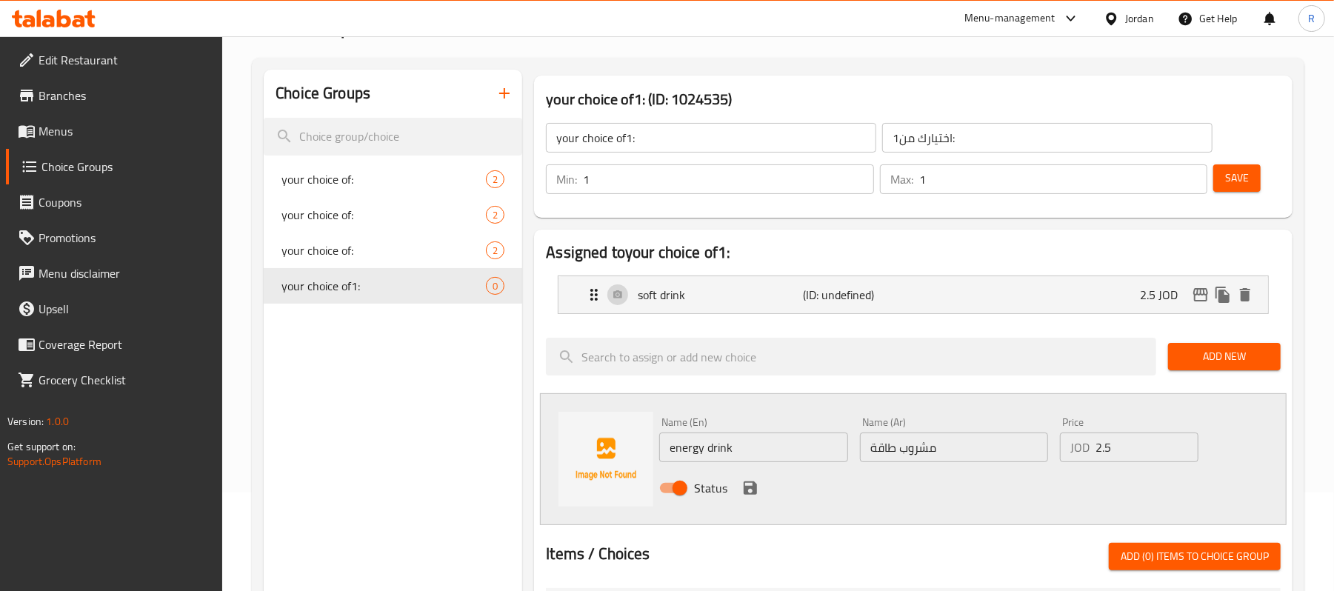
click at [754, 496] on icon "save" at bounding box center [751, 488] width 18 height 18
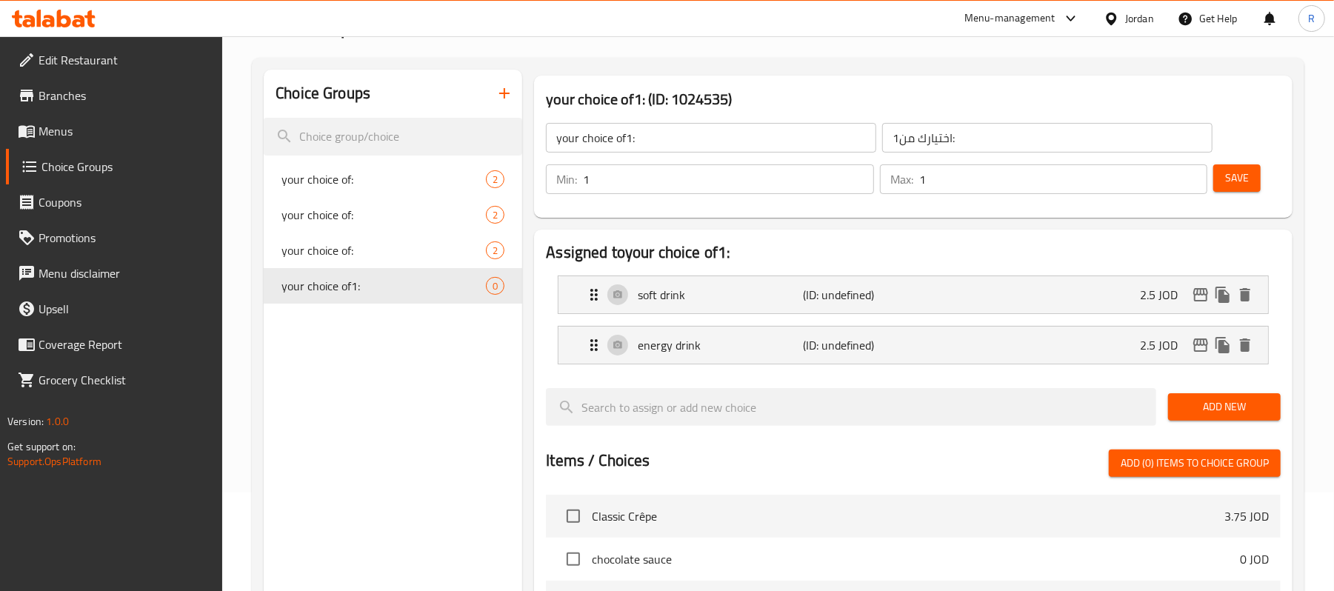
click at [1236, 170] on span "Save" at bounding box center [1237, 178] width 24 height 19
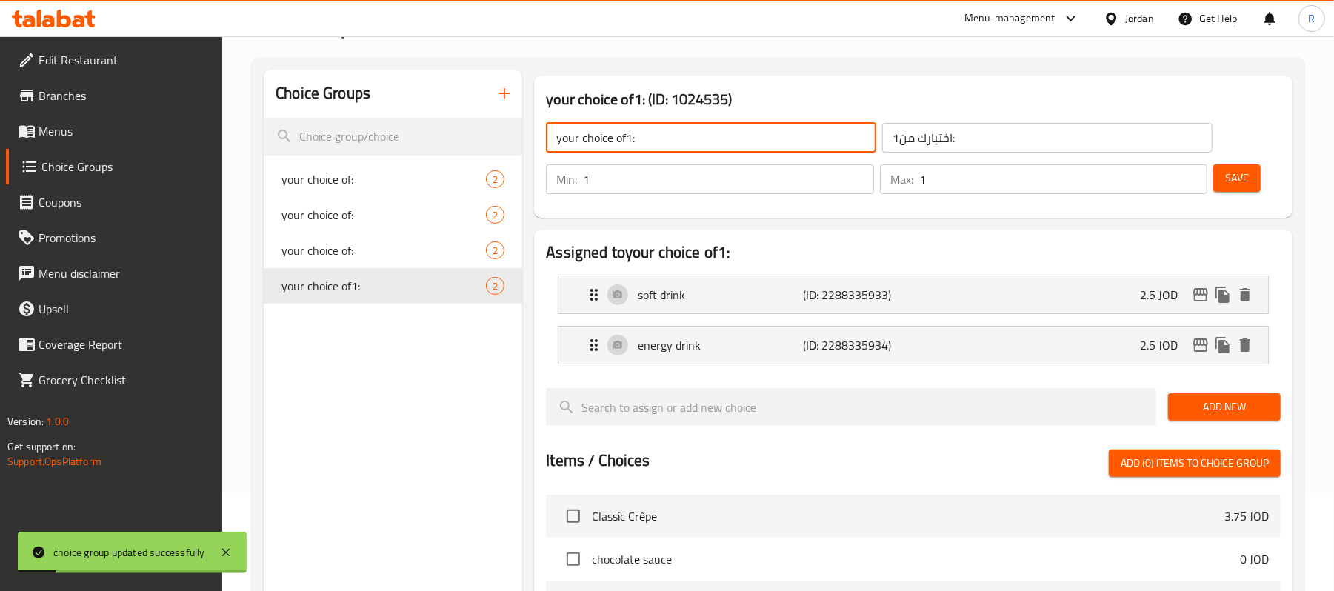
click at [627, 136] on input "your choice of1:" at bounding box center [711, 138] width 330 height 30
type input "your choice of:"
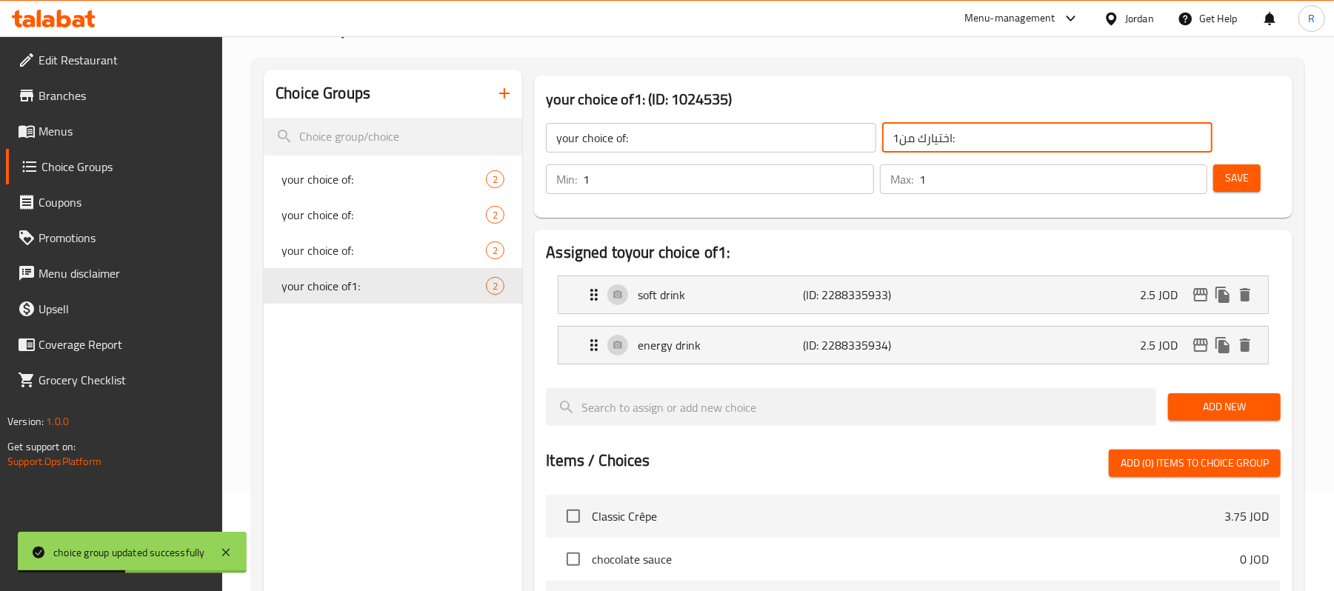
click at [896, 138] on input "اختيارك من1:" at bounding box center [1047, 138] width 330 height 30
type input "اختيارك من:"
click at [1242, 185] on span "Save" at bounding box center [1237, 178] width 24 height 19
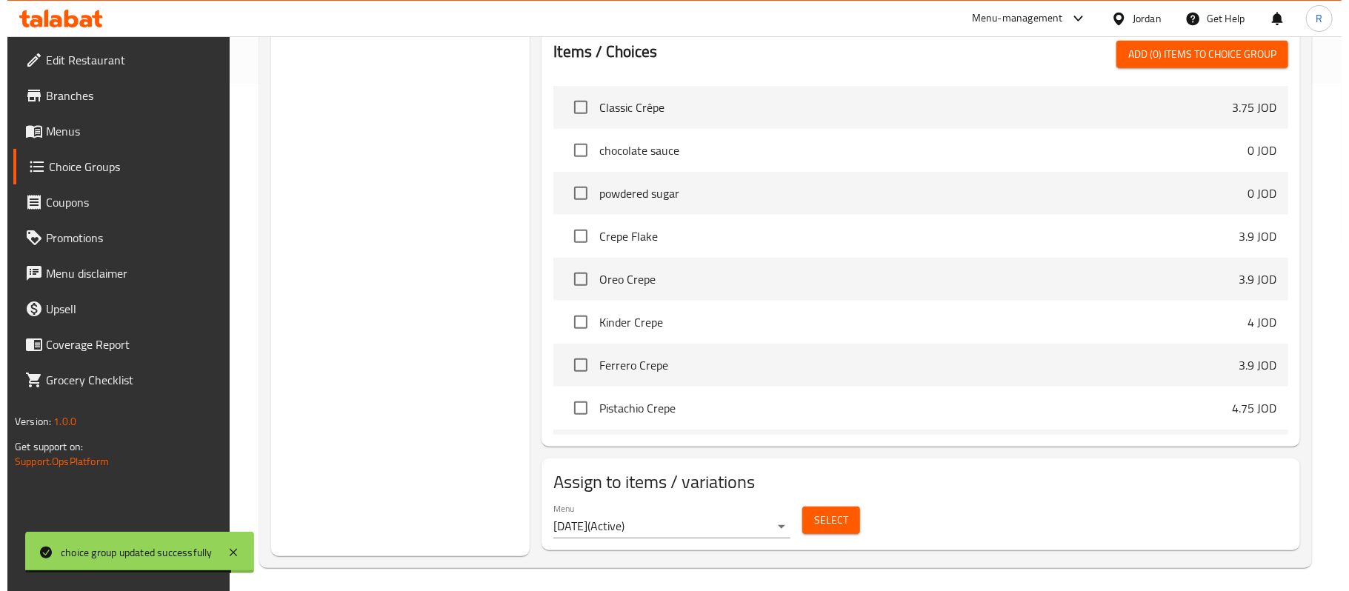
scroll to position [516, 0]
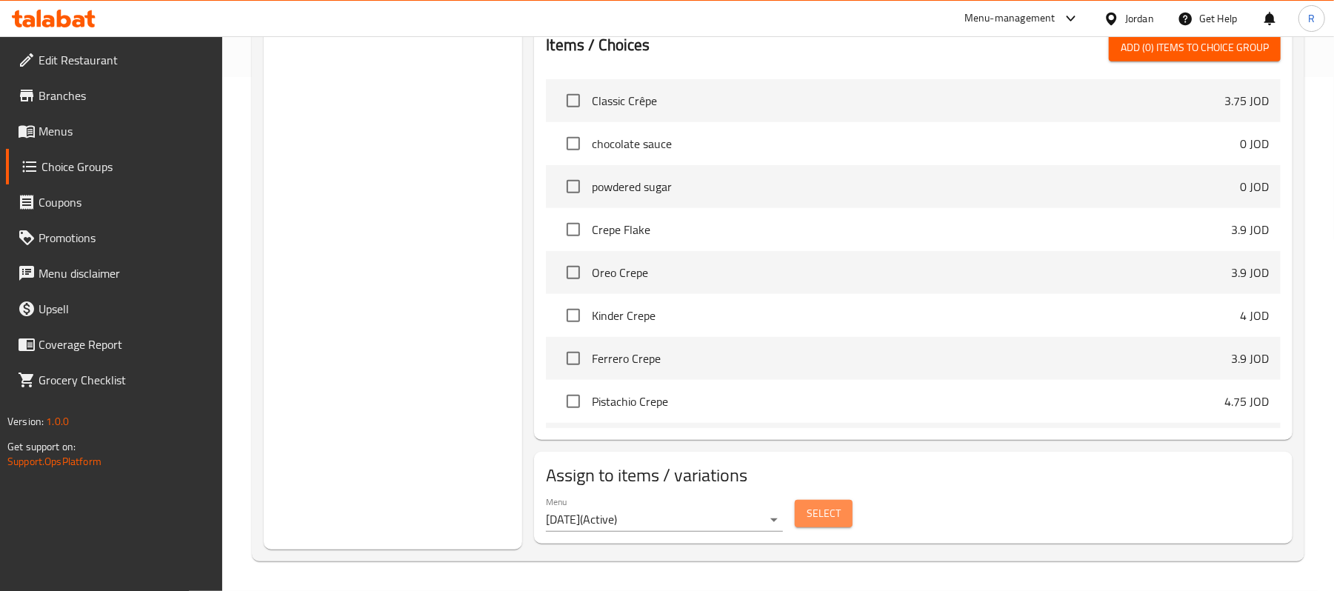
click at [810, 513] on span "Select" at bounding box center [824, 514] width 34 height 19
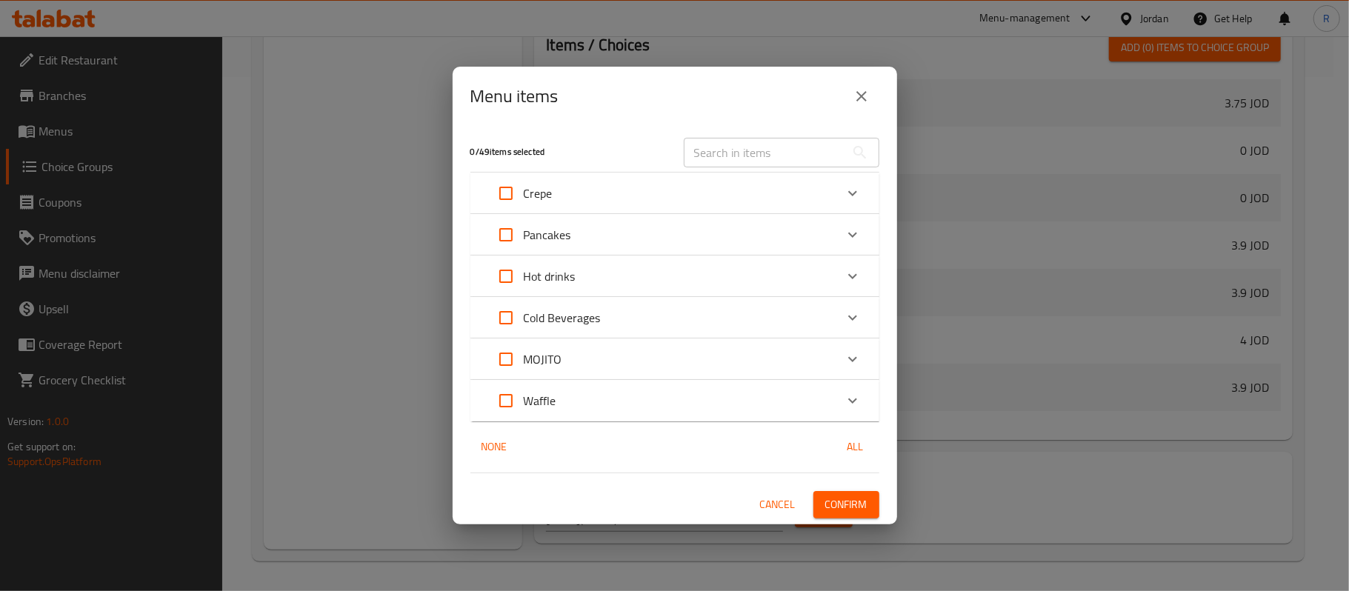
click at [854, 359] on icon "Expand" at bounding box center [853, 359] width 18 height 18
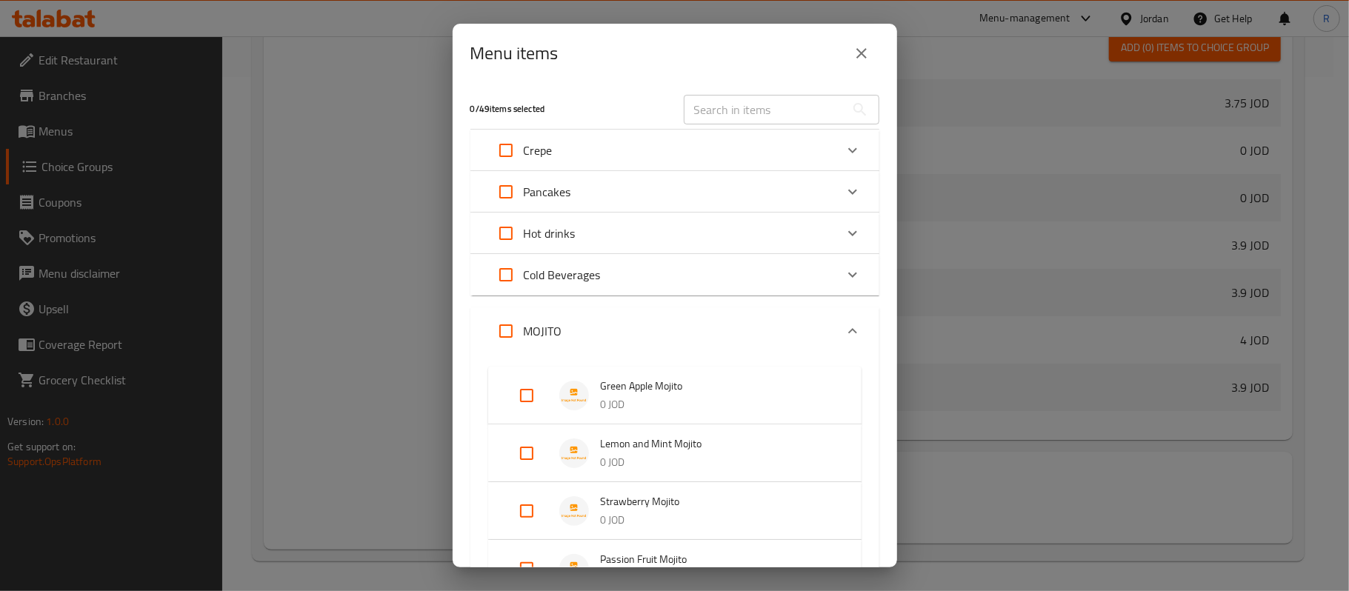
click at [502, 330] on input "Expand" at bounding box center [506, 331] width 36 height 36
checkbox input "true"
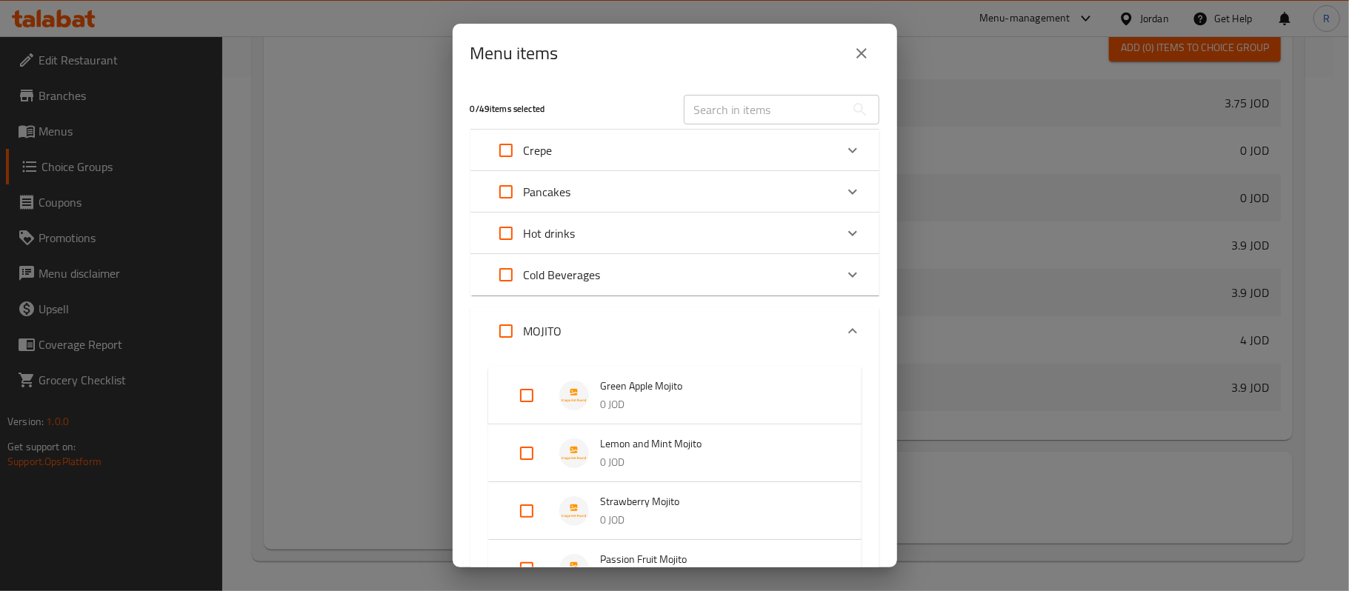
checkbox input "true"
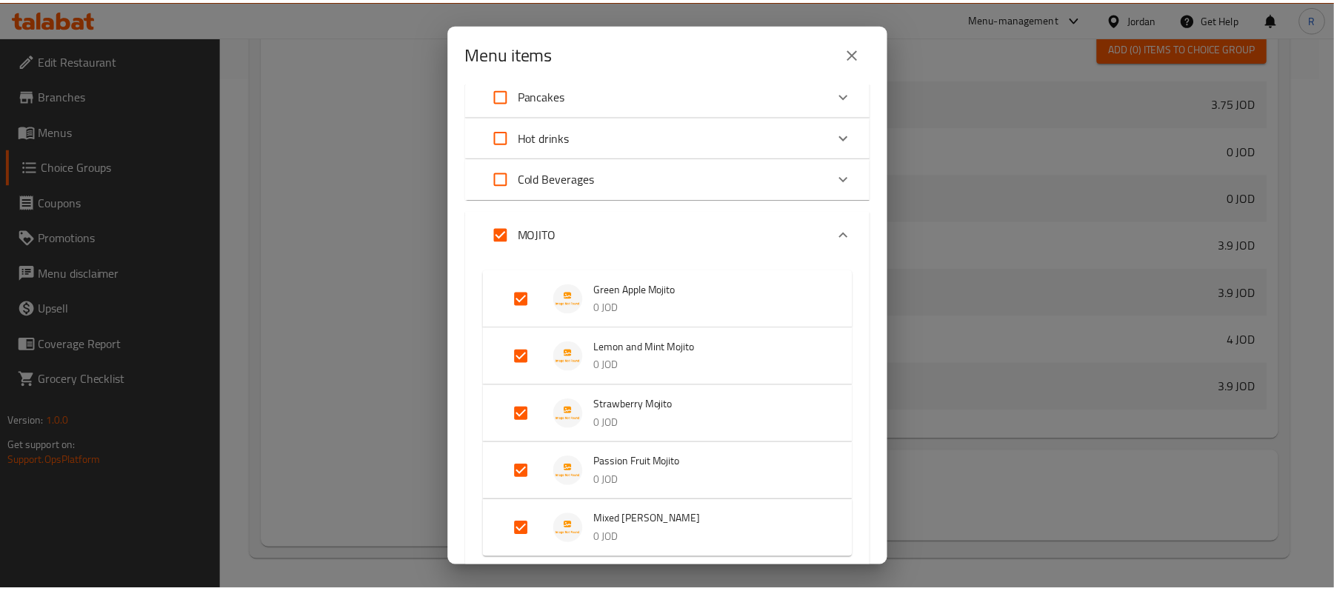
scroll to position [267, 0]
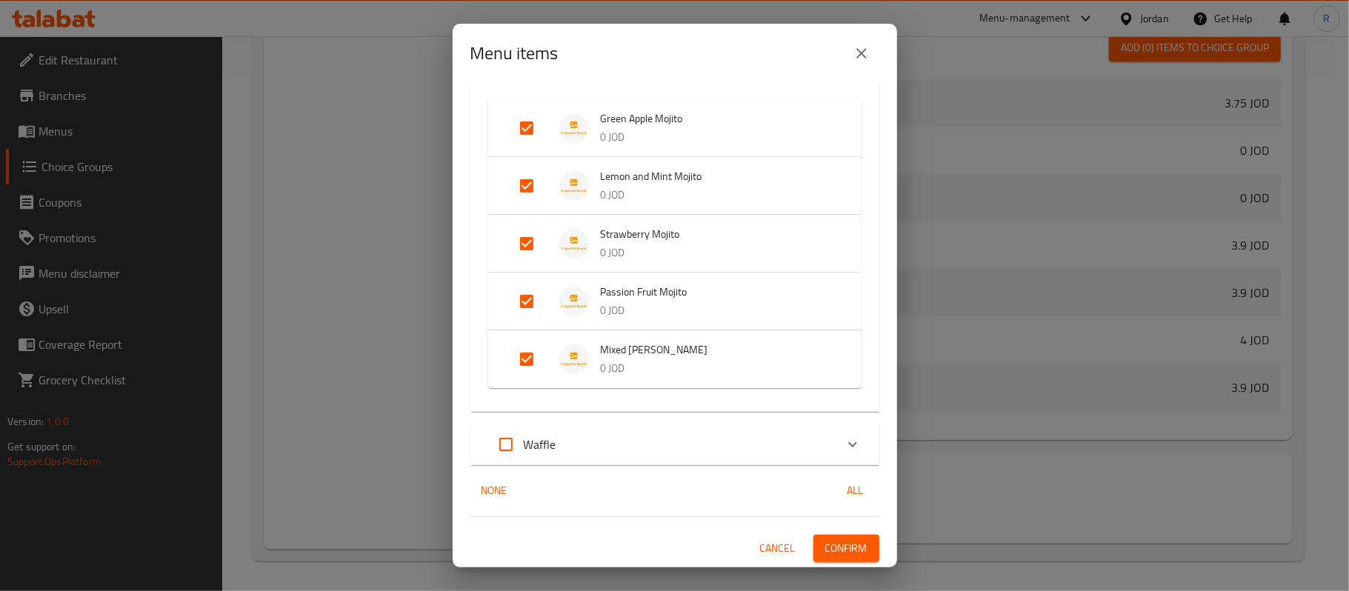
click at [834, 553] on span "Confirm" at bounding box center [846, 548] width 42 height 19
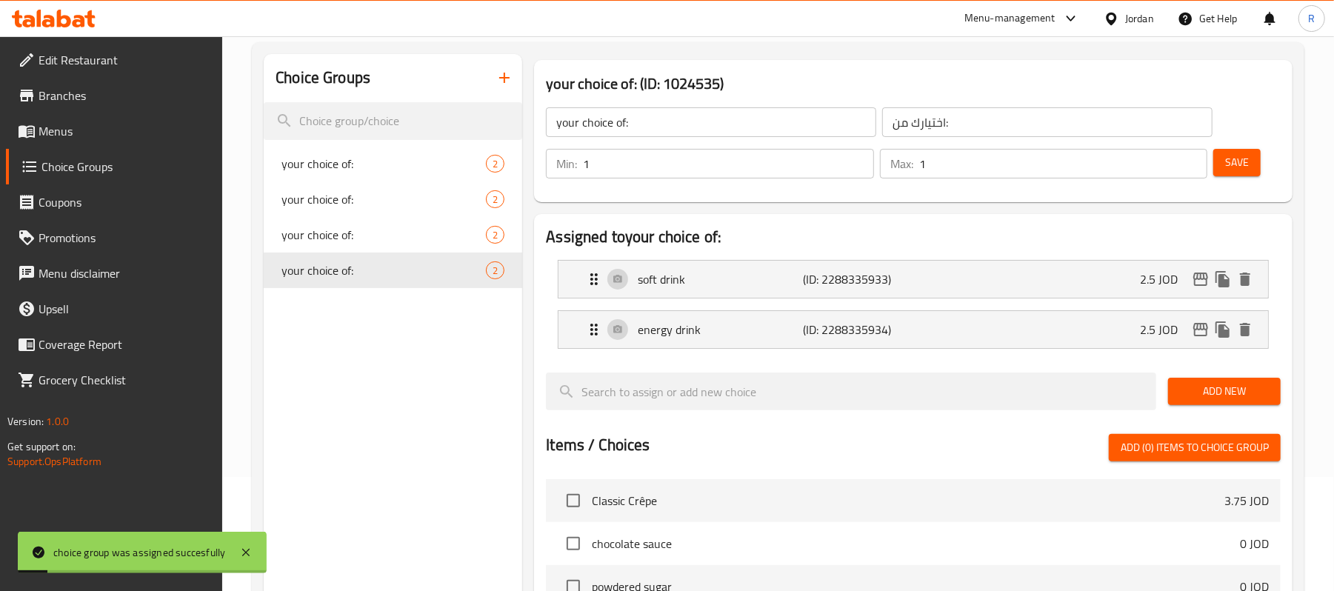
scroll to position [0, 0]
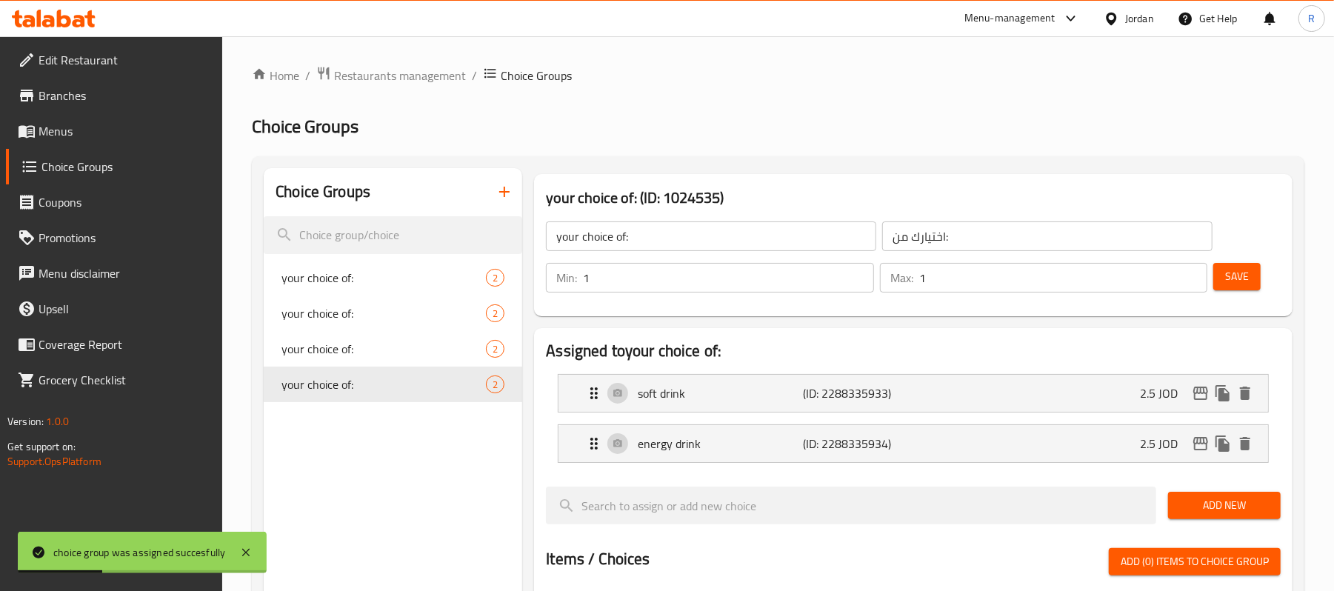
click at [505, 191] on icon "button" at bounding box center [505, 192] width 18 height 18
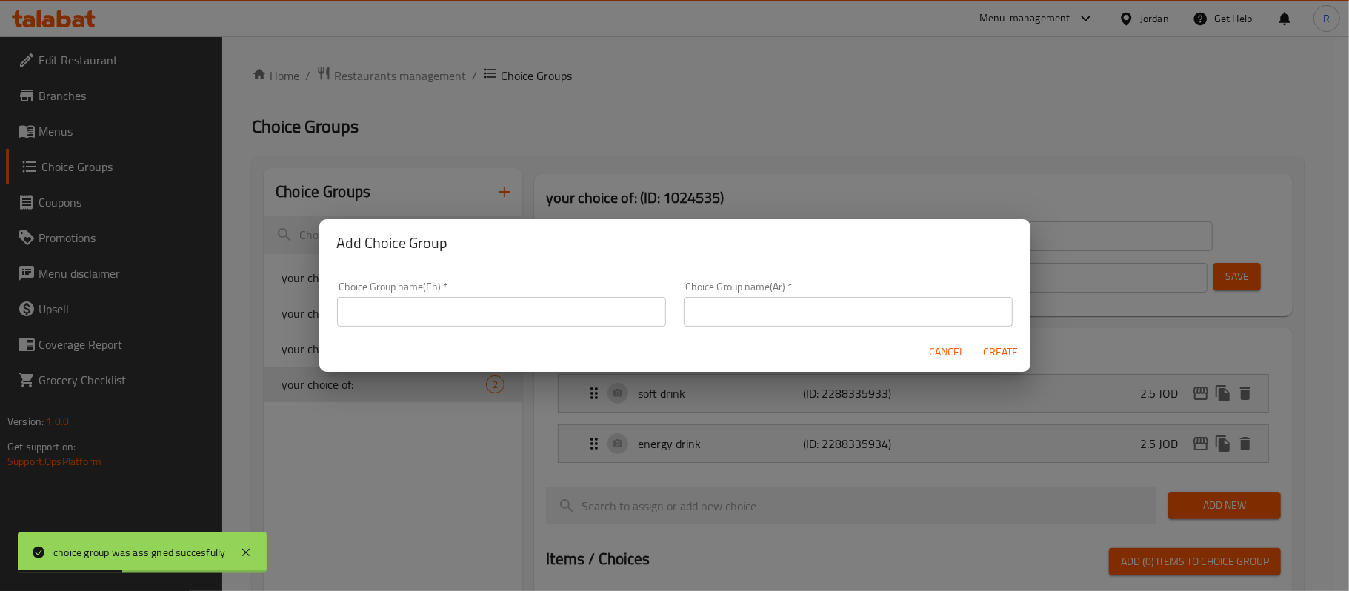
click at [551, 312] on input "text" at bounding box center [501, 312] width 329 height 30
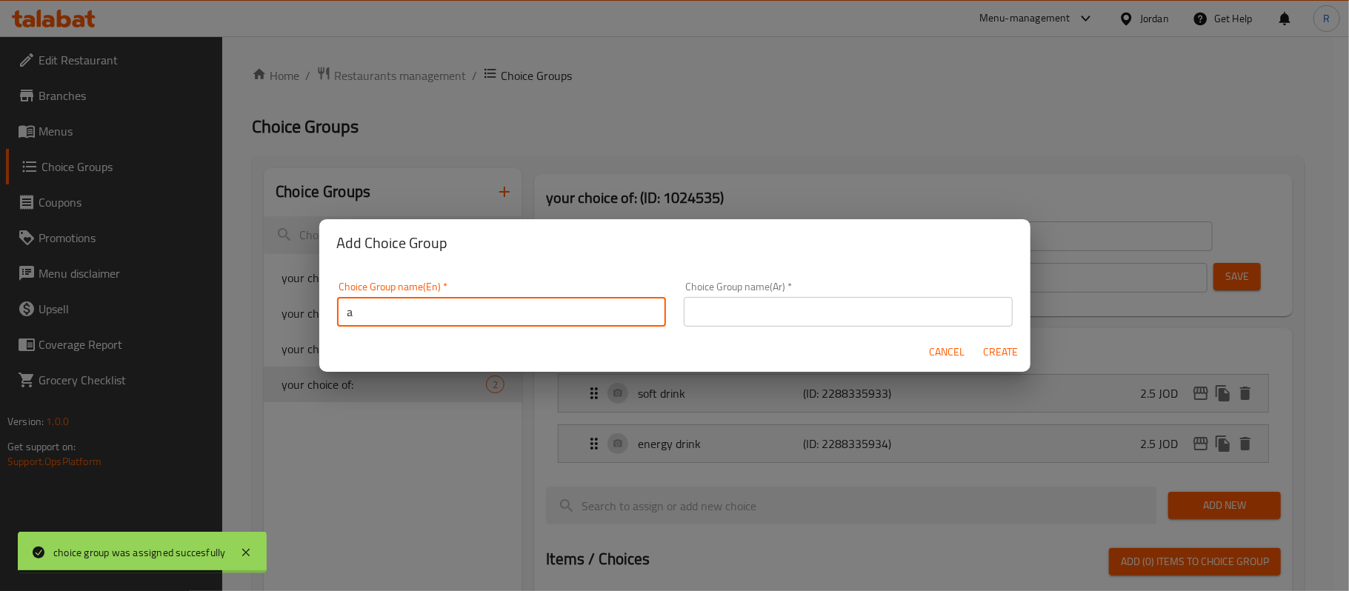
type input "Add On's:"
click at [802, 301] on input "text" at bounding box center [848, 312] width 329 height 30
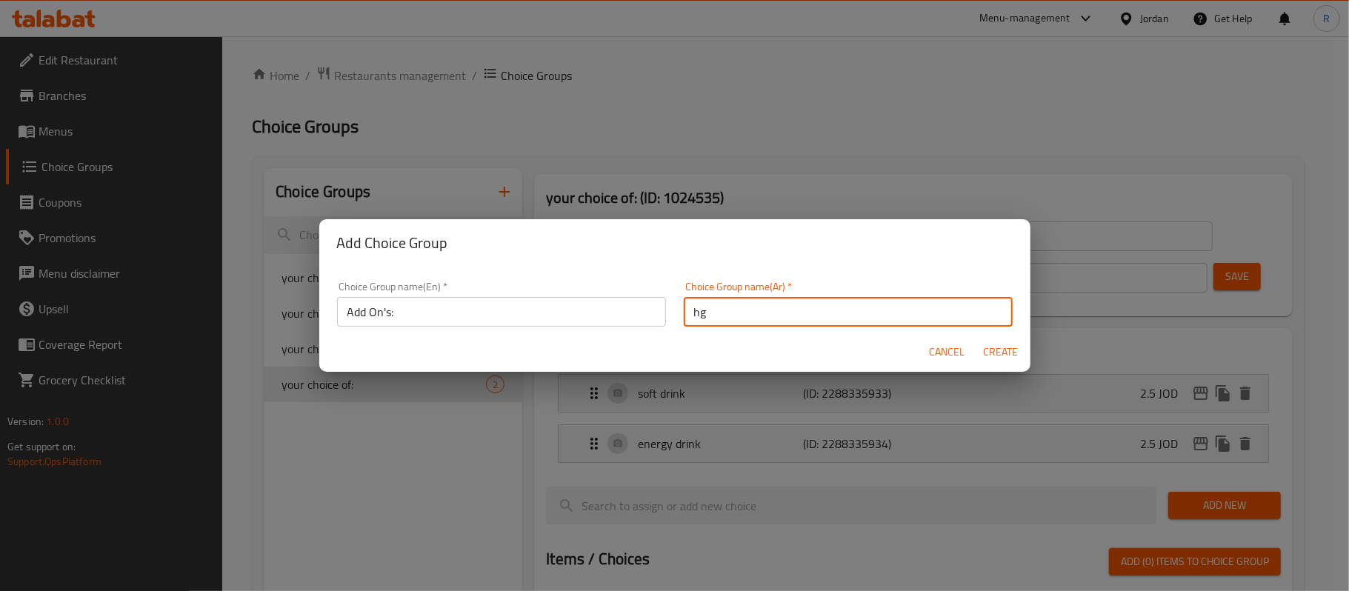
type input "h"
type input "الاضافات:"
click at [996, 362] on span "Create" at bounding box center [1001, 352] width 36 height 19
type input "Add On's:"
type input "الاضافات:"
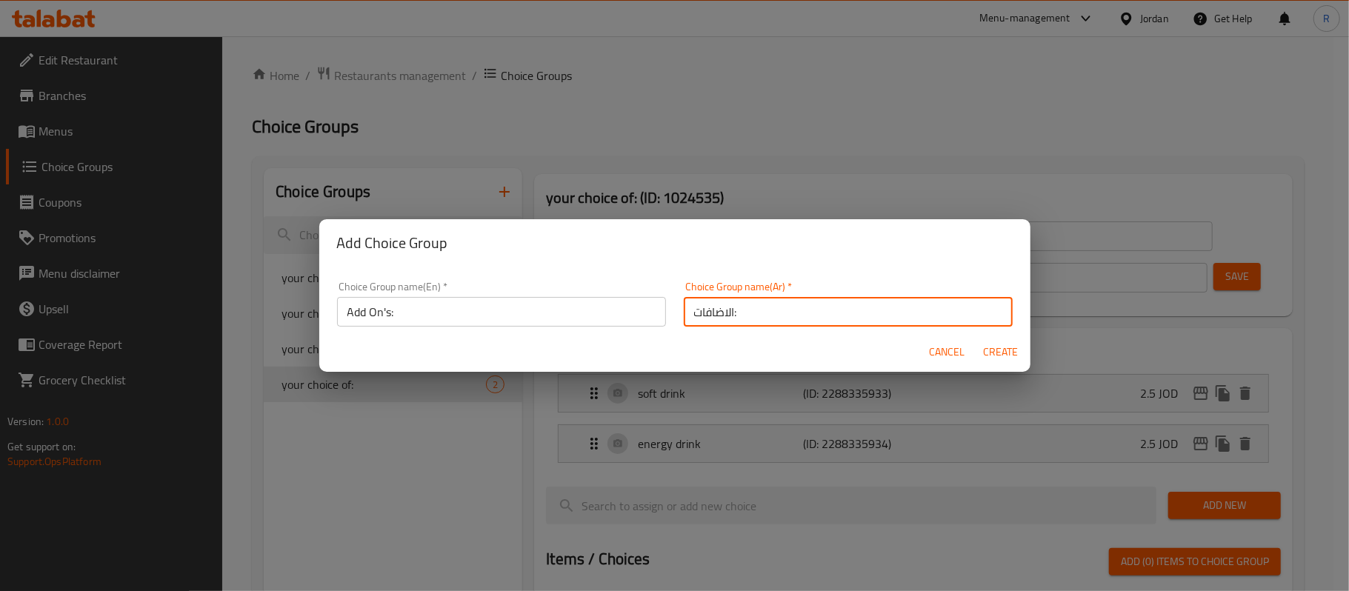
type input "0"
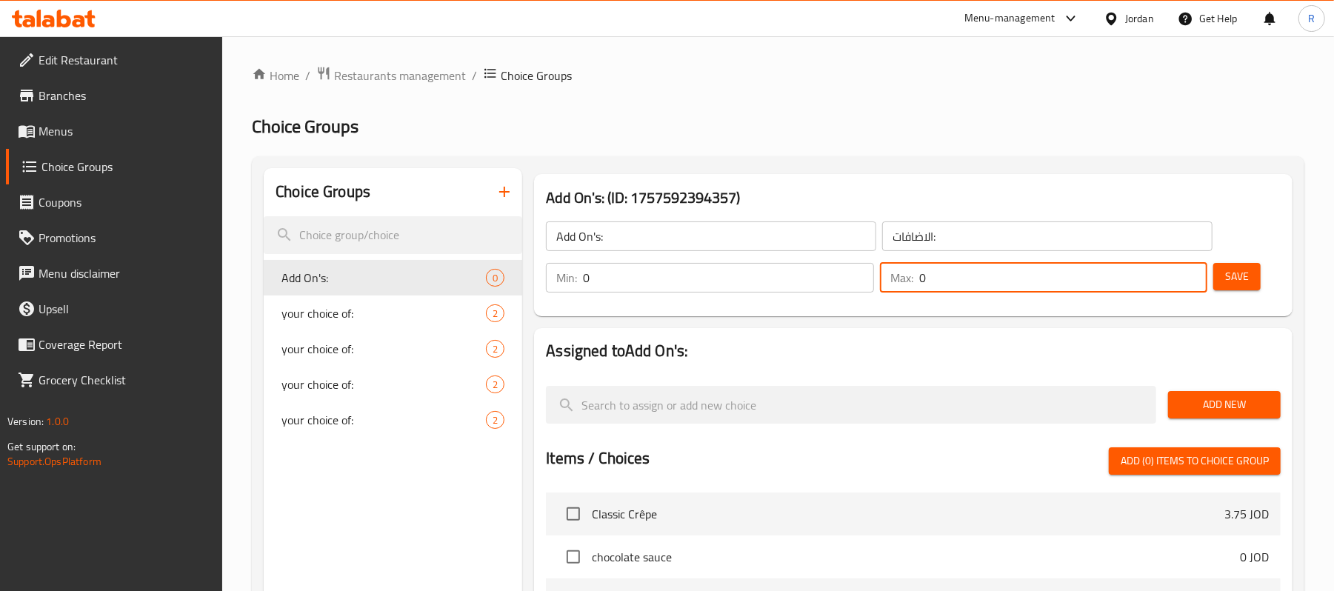
drag, startPoint x: 931, startPoint y: 279, endPoint x: 898, endPoint y: 286, distance: 33.4
click at [898, 286] on div "Max: 0 ​" at bounding box center [1043, 278] width 327 height 30
type input "8"
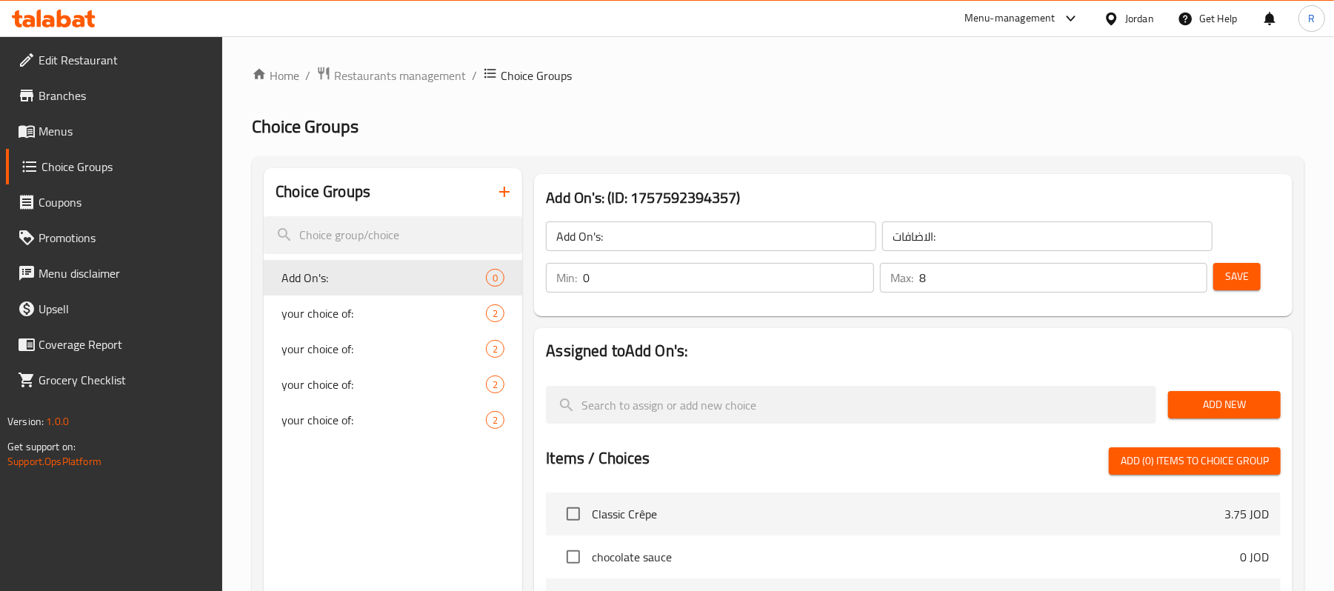
click at [931, 310] on div "Add On's: ​ الاضافات: ​ Min: 0 ​ Max: 8 ​ Save" at bounding box center [913, 257] width 747 height 107
click at [1242, 276] on span "Save" at bounding box center [1237, 276] width 24 height 19
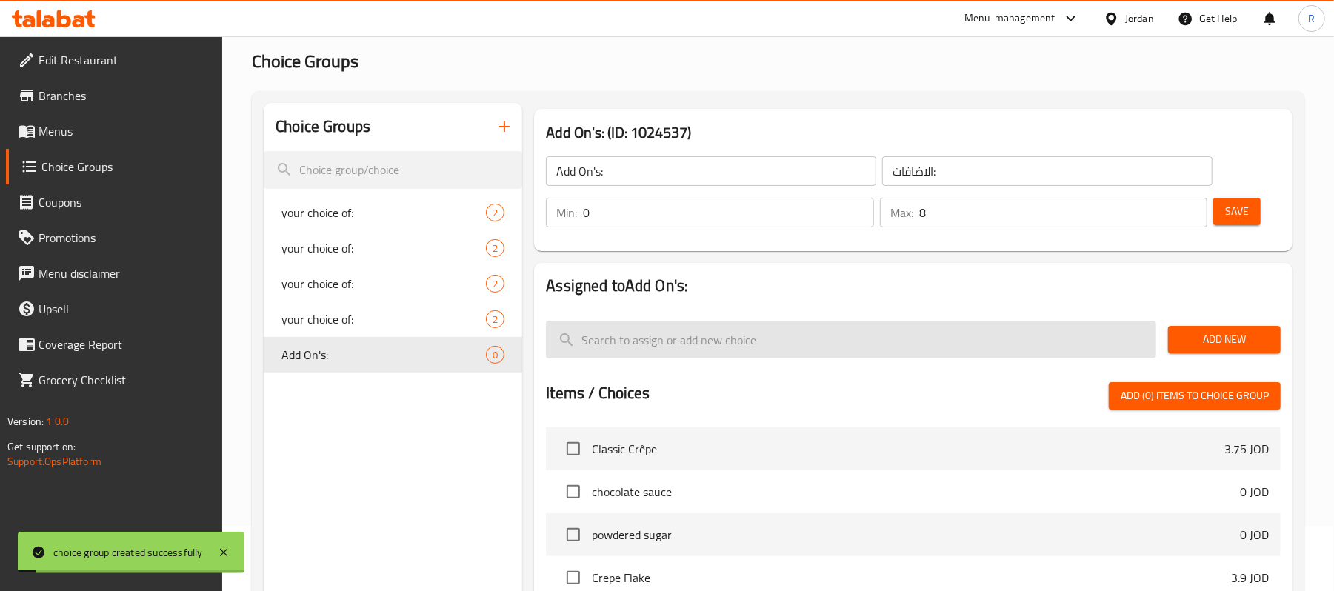
scroll to position [99, 0]
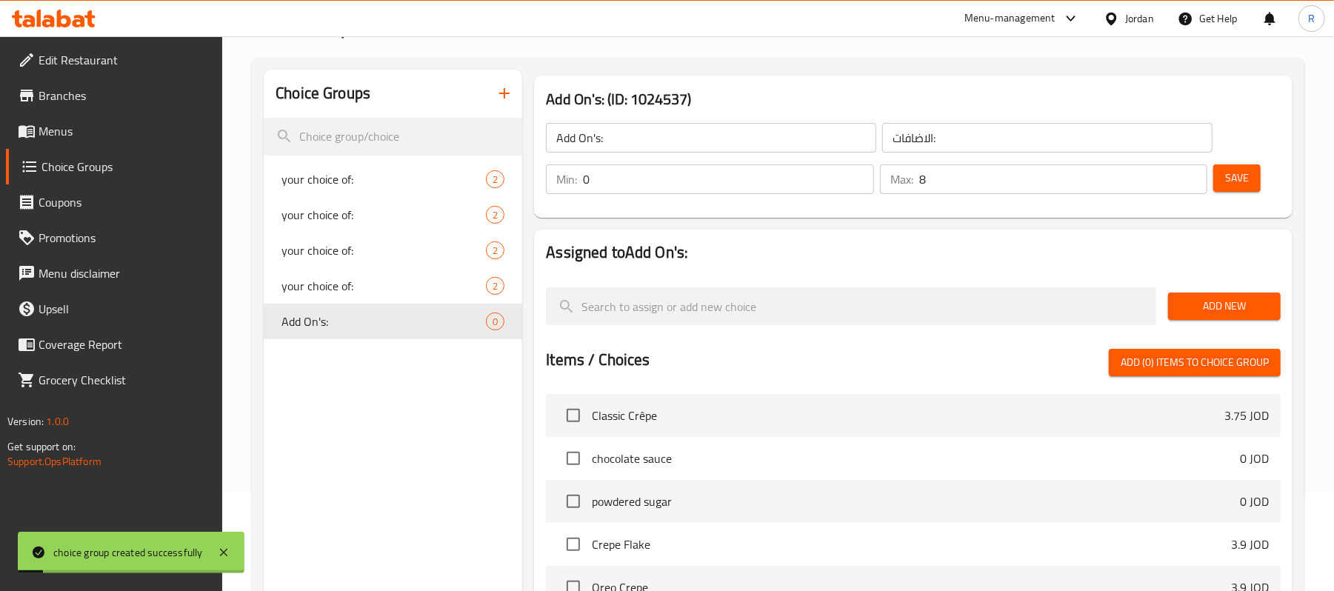
click at [1216, 313] on span "Add New" at bounding box center [1224, 306] width 89 height 19
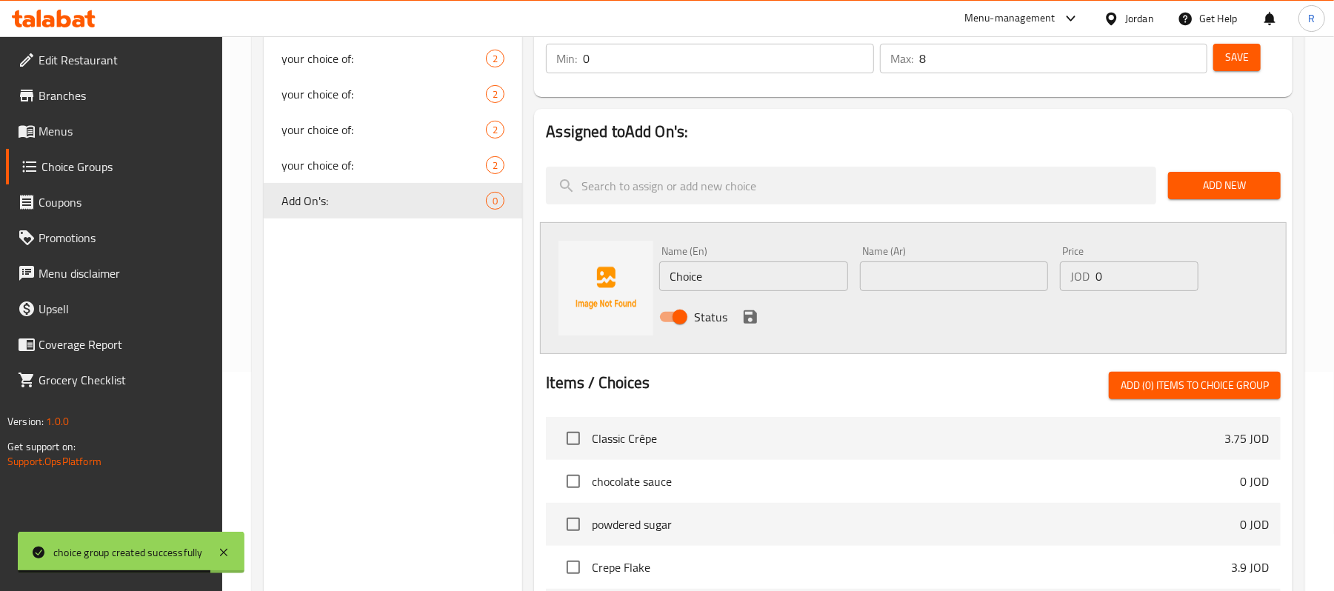
scroll to position [197, 0]
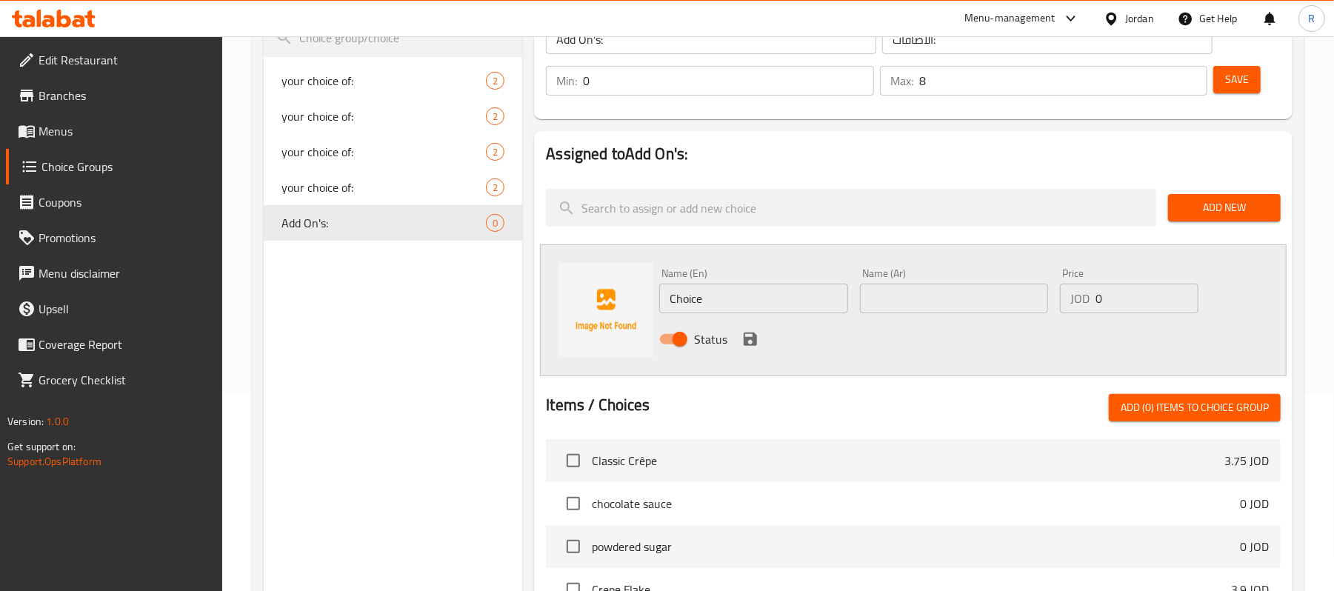
click at [908, 301] on input "text" at bounding box center [954, 299] width 188 height 30
paste input "نوتيلا"
type input "نوتيلا"
click at [1197, 207] on span "Add New" at bounding box center [1224, 208] width 89 height 19
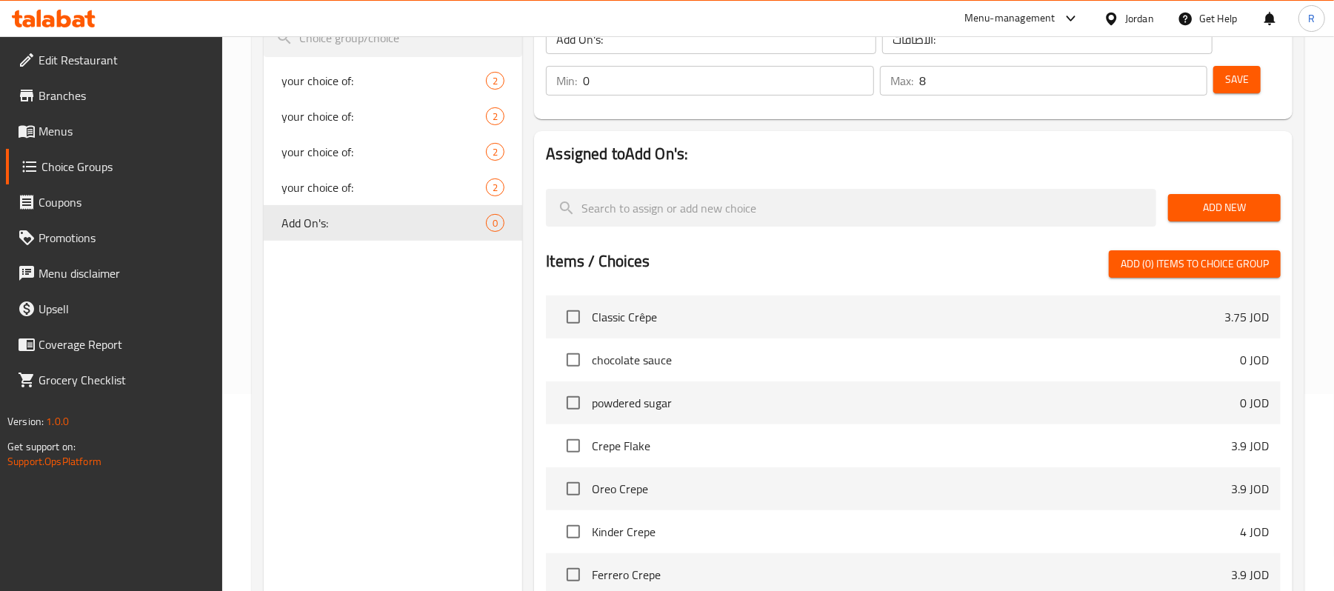
click at [1197, 207] on span "Add New" at bounding box center [1224, 208] width 89 height 19
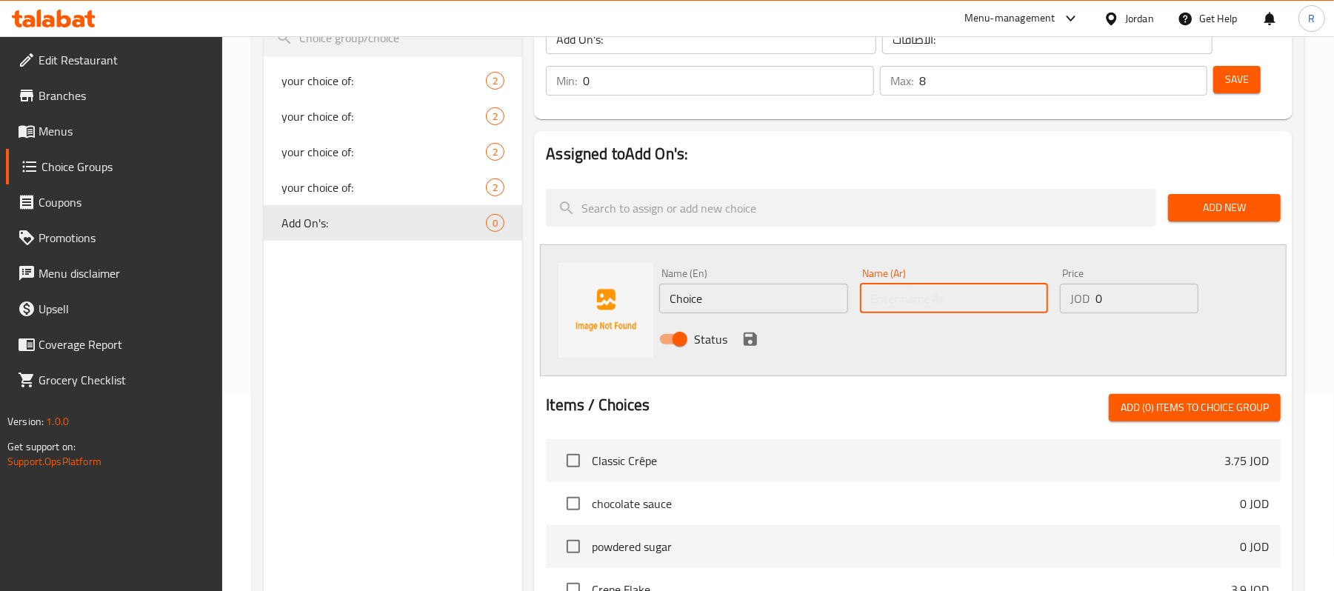
click at [928, 299] on input "text" at bounding box center [954, 299] width 188 height 30
paste input "نوتيلا"
type input "نوتيلا"
click at [751, 335] on icon "save" at bounding box center [751, 339] width 18 height 18
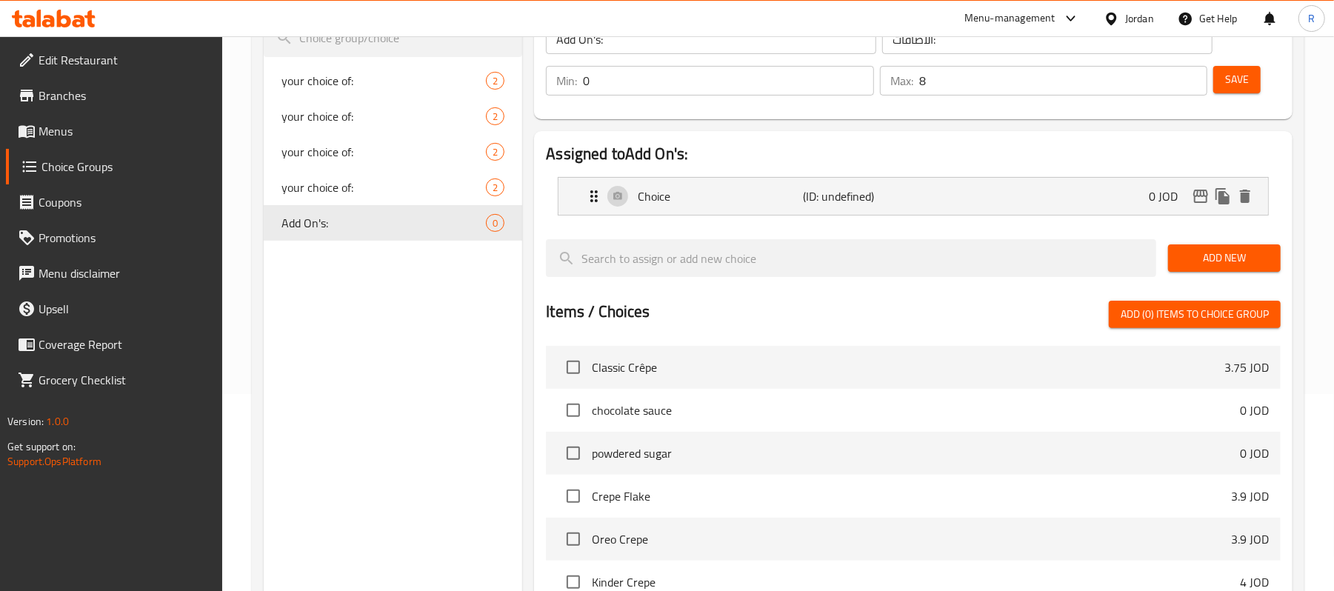
click at [1225, 250] on span "Add New" at bounding box center [1224, 258] width 89 height 19
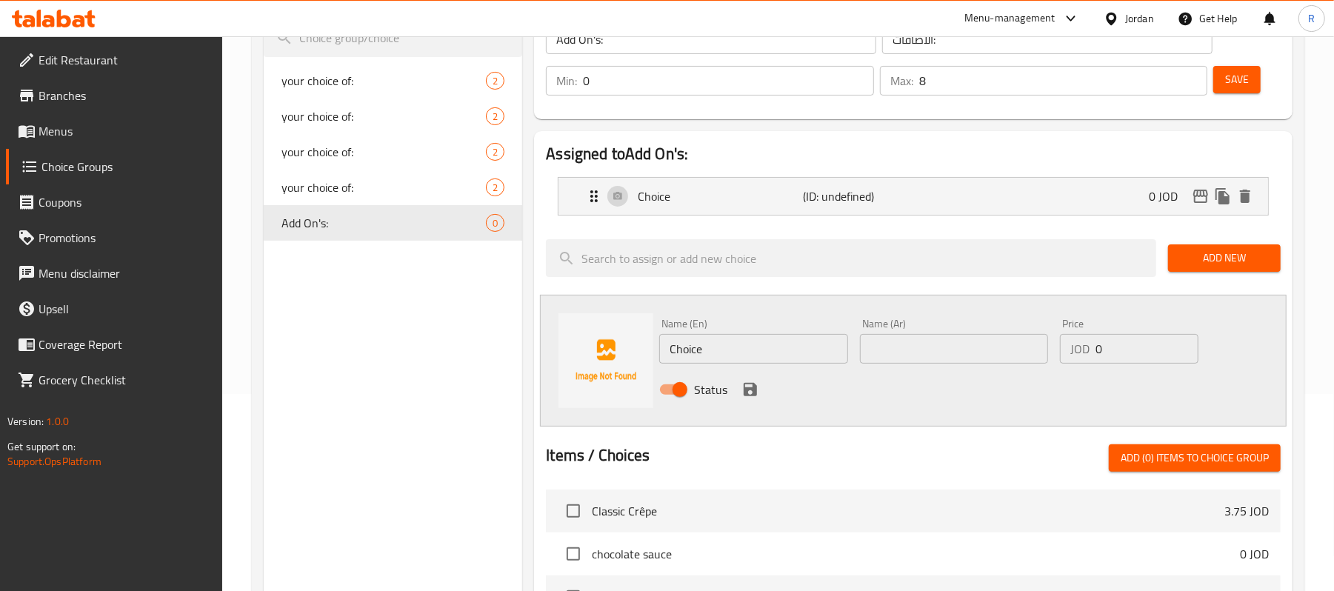
click at [932, 347] on input "text" at bounding box center [954, 349] width 188 height 30
paste input "لوتس"
type input "لوتس"
click at [753, 390] on icon "save" at bounding box center [750, 389] width 13 height 13
click at [759, 390] on icon "save" at bounding box center [751, 390] width 18 height 18
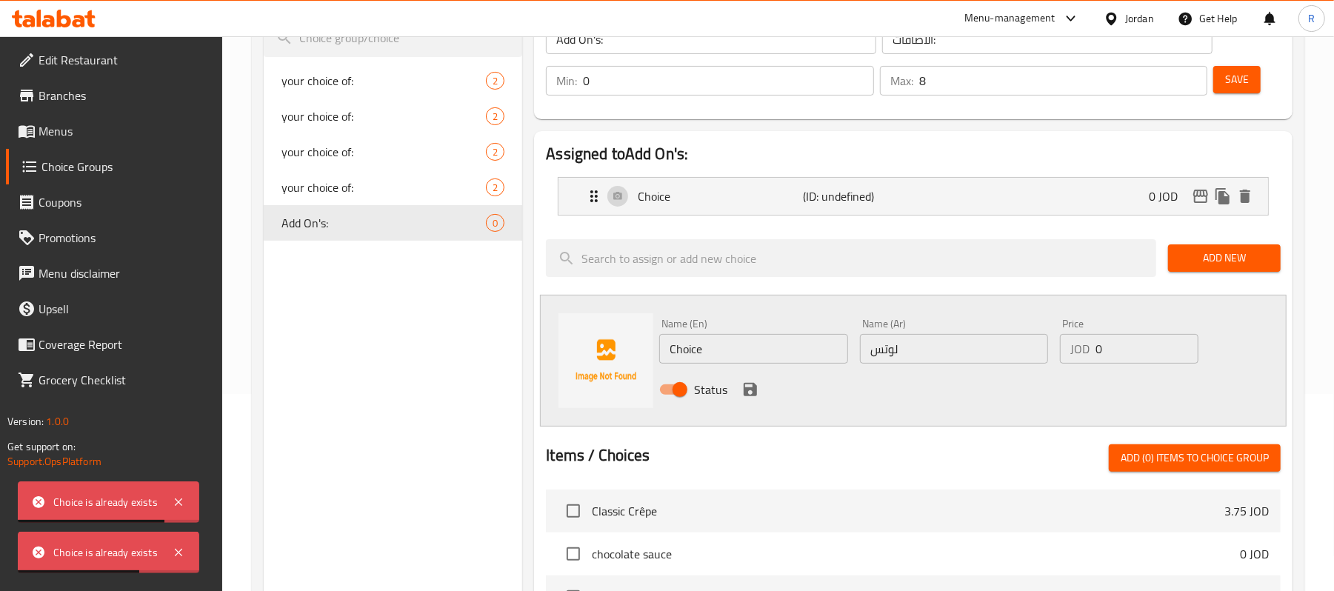
click at [1091, 291] on div "Assigned to Add On's: Choice (ID: undefined) 0 JOD Name (En) Choice Name (En) N…" at bounding box center [913, 490] width 759 height 719
click at [750, 391] on icon "save" at bounding box center [751, 390] width 18 height 18
click at [828, 391] on div "Status" at bounding box center [953, 390] width 601 height 40
click at [1222, 250] on span "Add New" at bounding box center [1224, 258] width 89 height 19
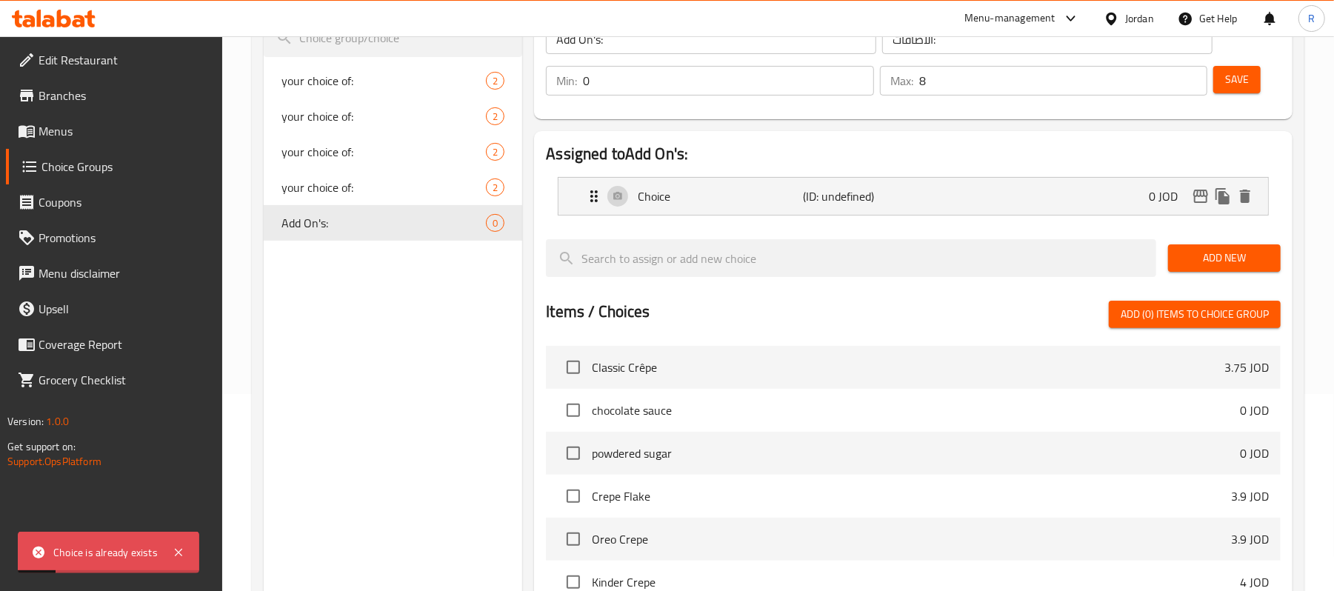
click at [1187, 273] on div "Add New" at bounding box center [1224, 258] width 124 height 50
click at [1196, 267] on span "Add New" at bounding box center [1224, 258] width 89 height 19
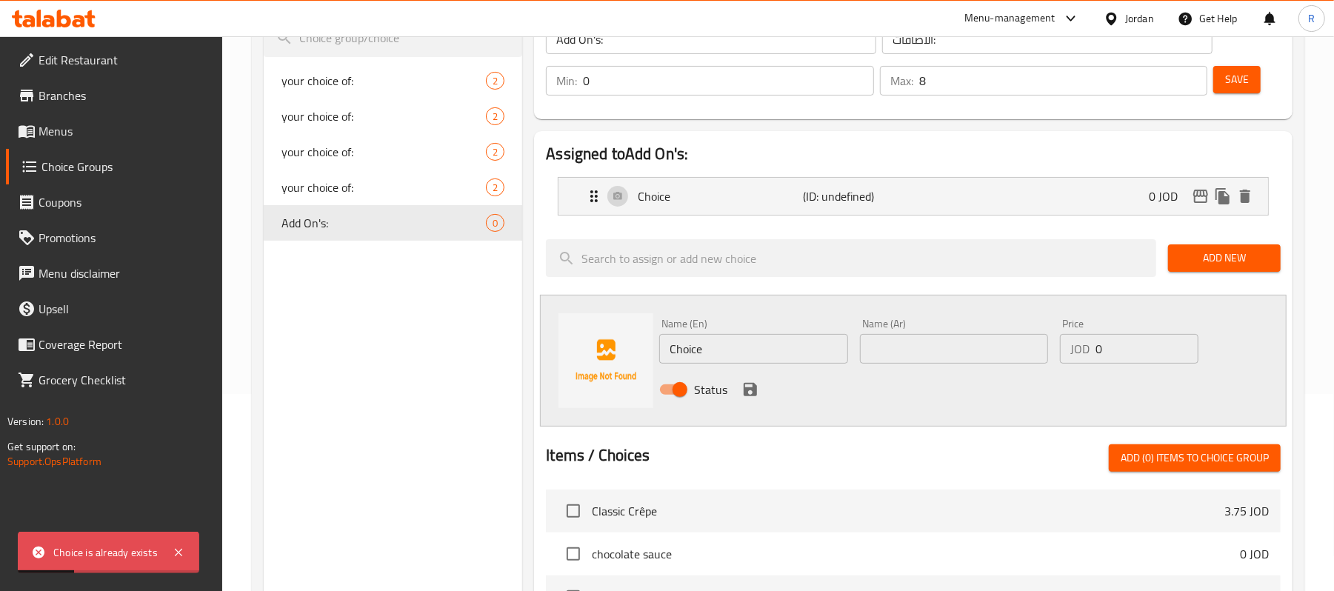
click at [910, 351] on input "text" at bounding box center [954, 349] width 188 height 30
paste input "لوتس"
type input "لوتس"
click at [840, 406] on div "Status" at bounding box center [953, 390] width 601 height 40
click at [756, 396] on icon "save" at bounding box center [750, 389] width 13 height 13
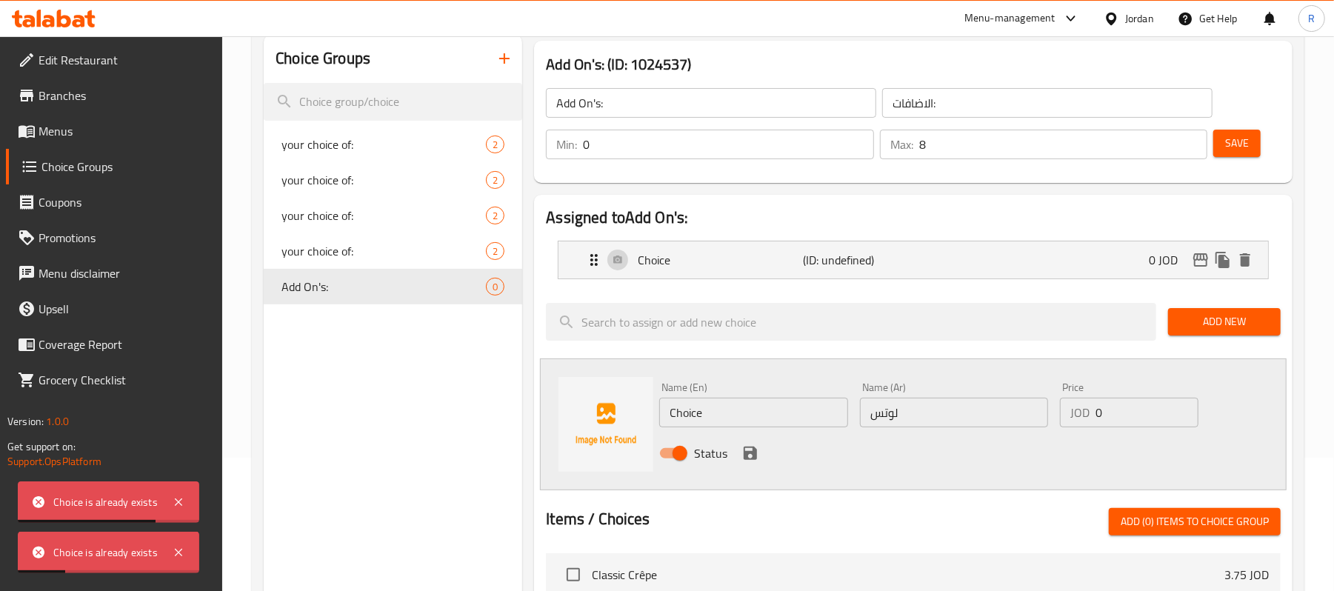
scroll to position [99, 0]
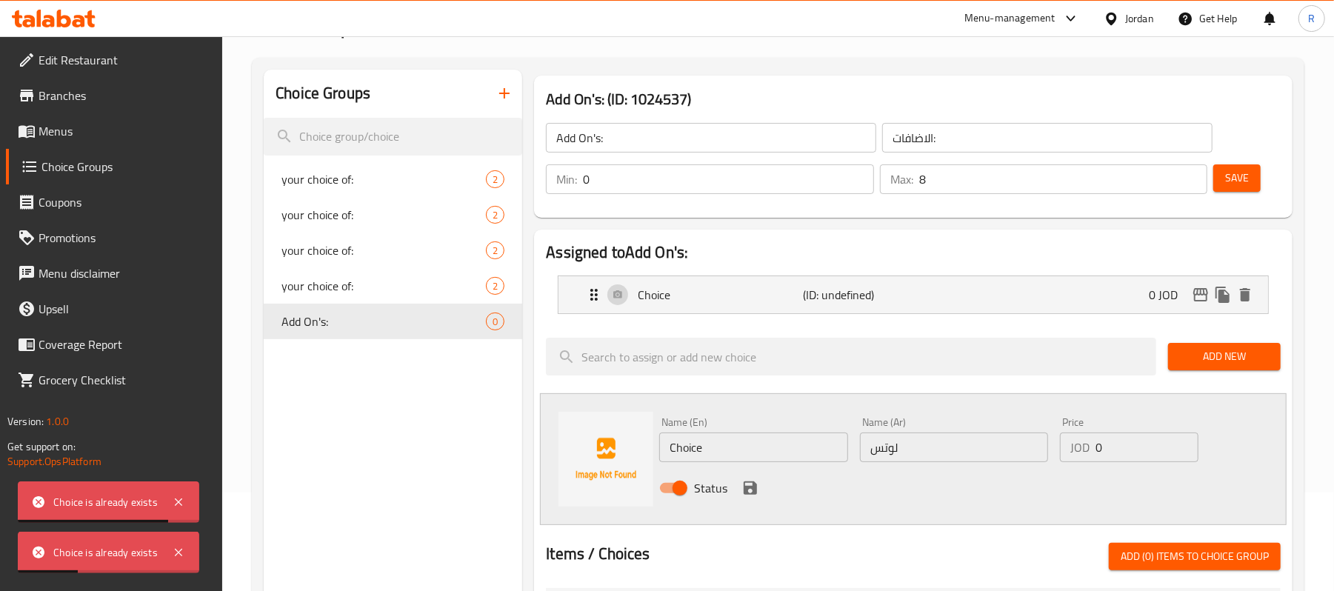
click at [928, 291] on div "Choice (ID: undefined) 0 JOD" at bounding box center [917, 294] width 665 height 37
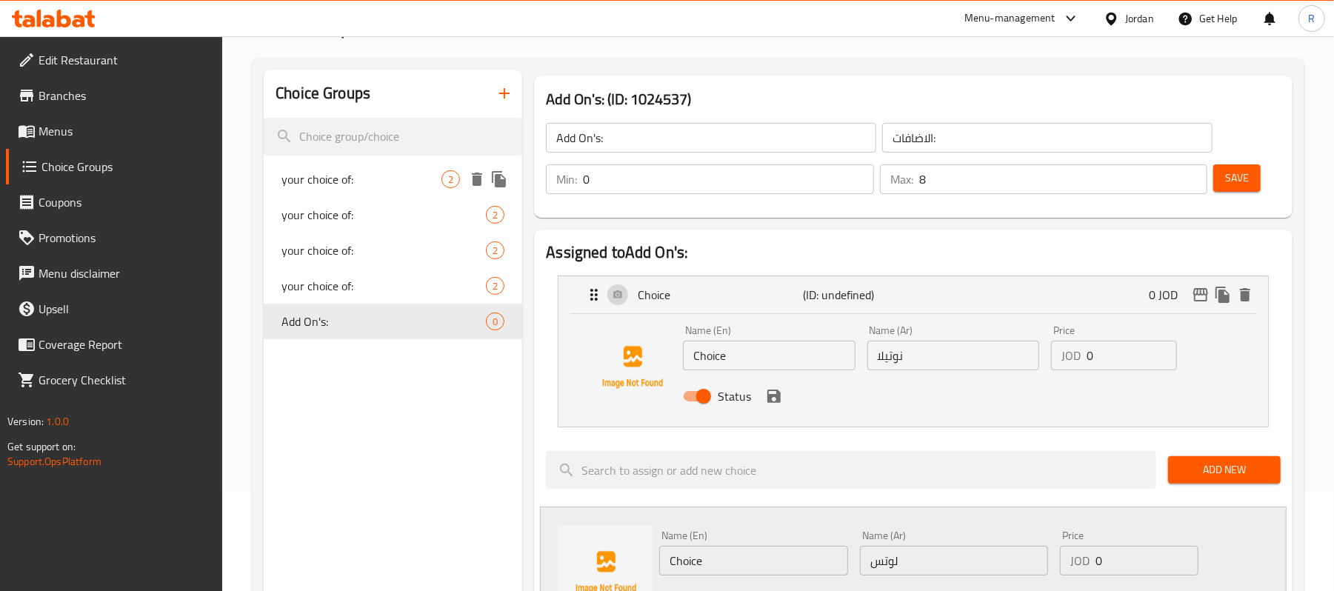
click at [363, 184] on span "your choice of:" at bounding box center [362, 179] width 160 height 18
type input "your choice of:"
type input "اختيارك من:"
type input "1"
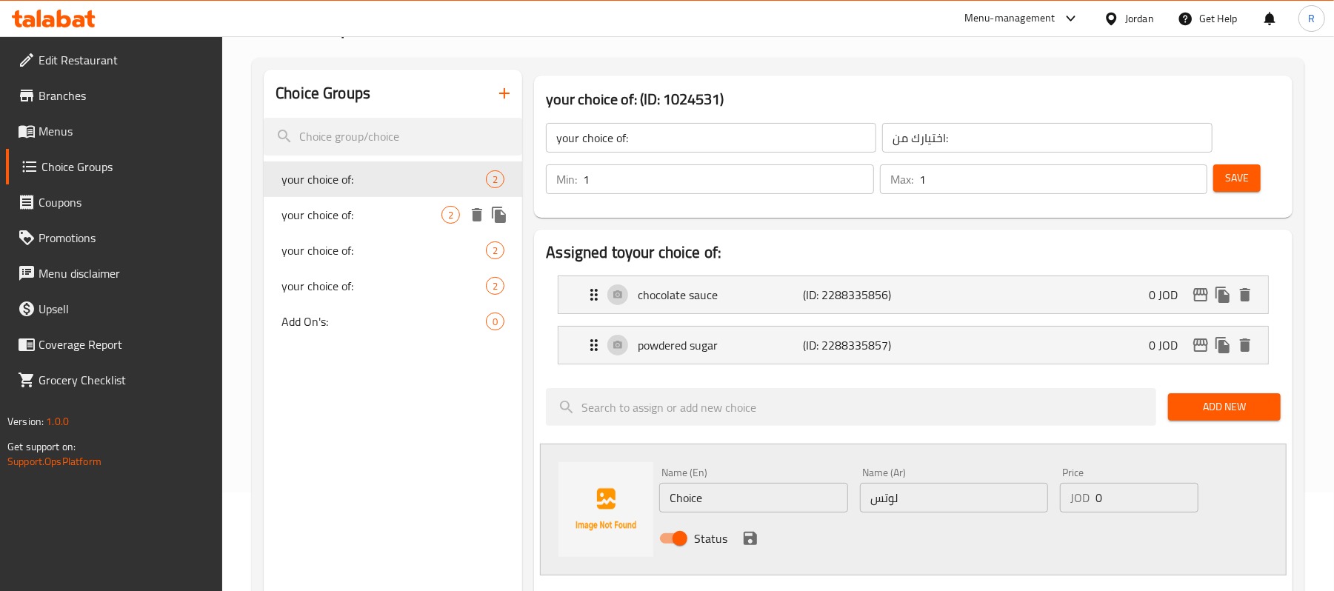
click at [366, 212] on span "your choice of:" at bounding box center [362, 215] width 160 height 18
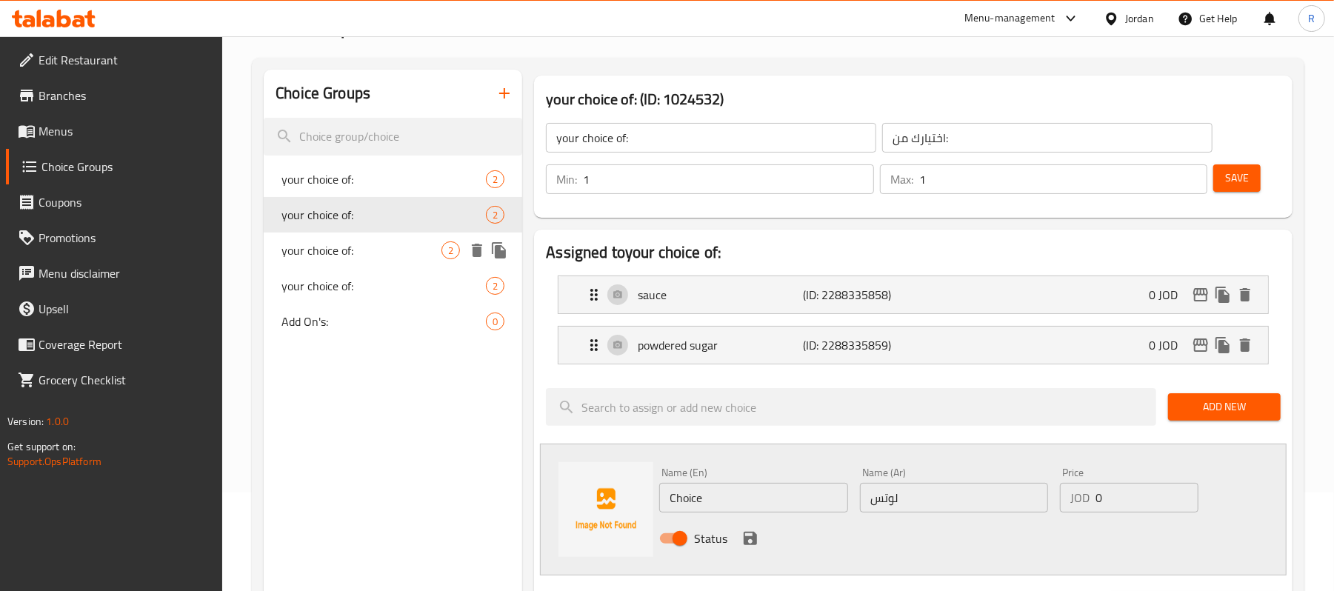
click at [375, 253] on span "your choice of:" at bounding box center [362, 251] width 160 height 18
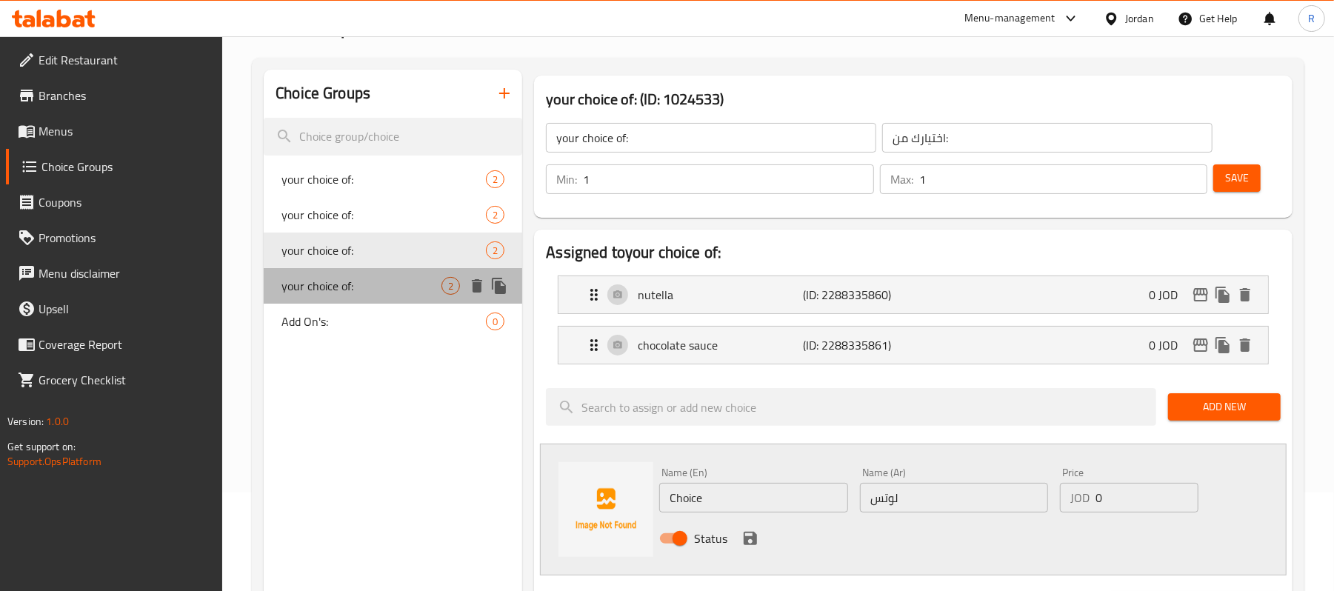
click at [378, 279] on span "your choice of:" at bounding box center [362, 286] width 160 height 18
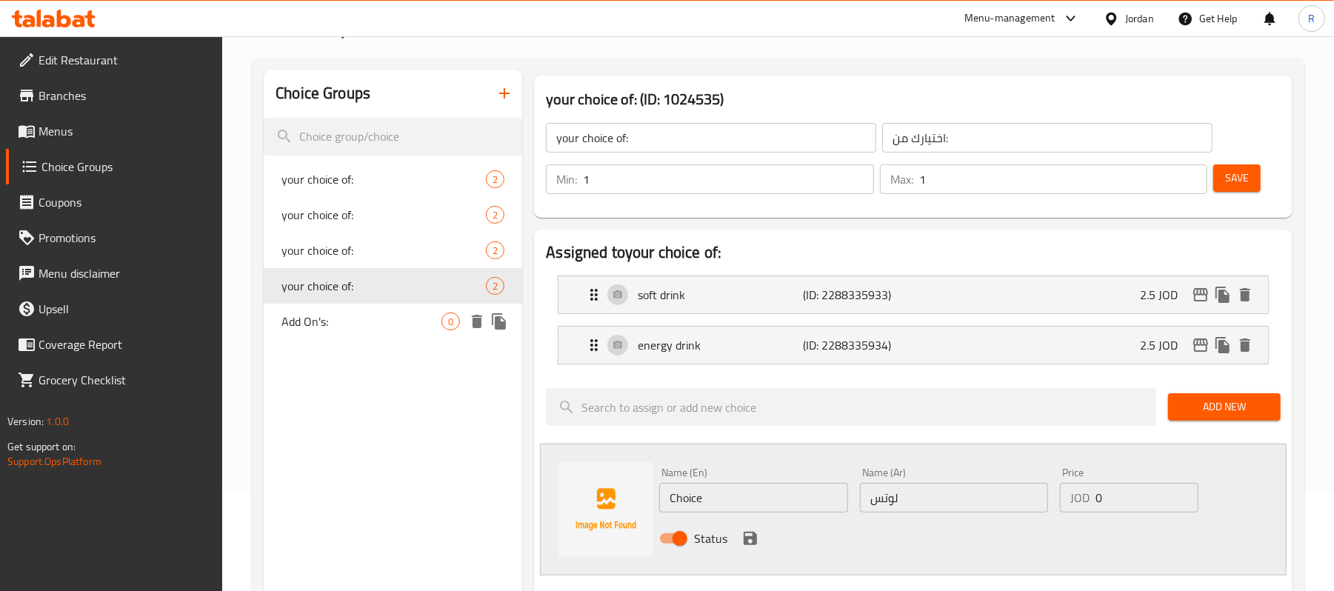
click at [394, 317] on span "Add On's:" at bounding box center [362, 322] width 160 height 18
type input "Add On's:"
type input "الاضافات:"
type input "0"
type input "8"
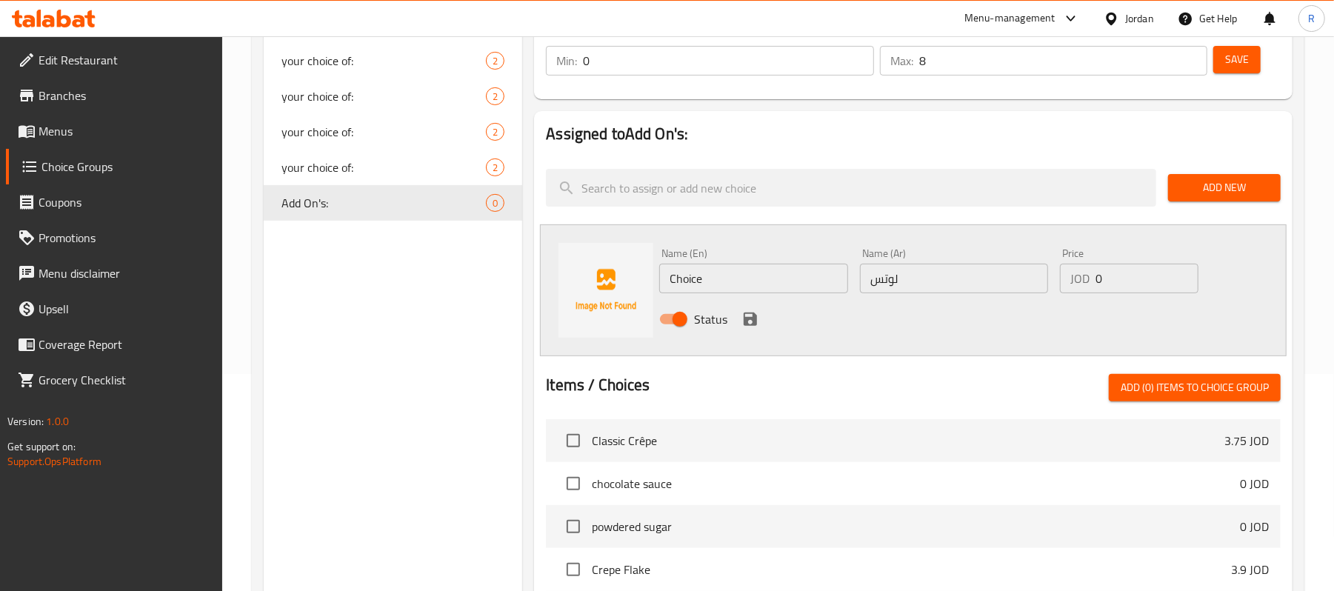
scroll to position [197, 0]
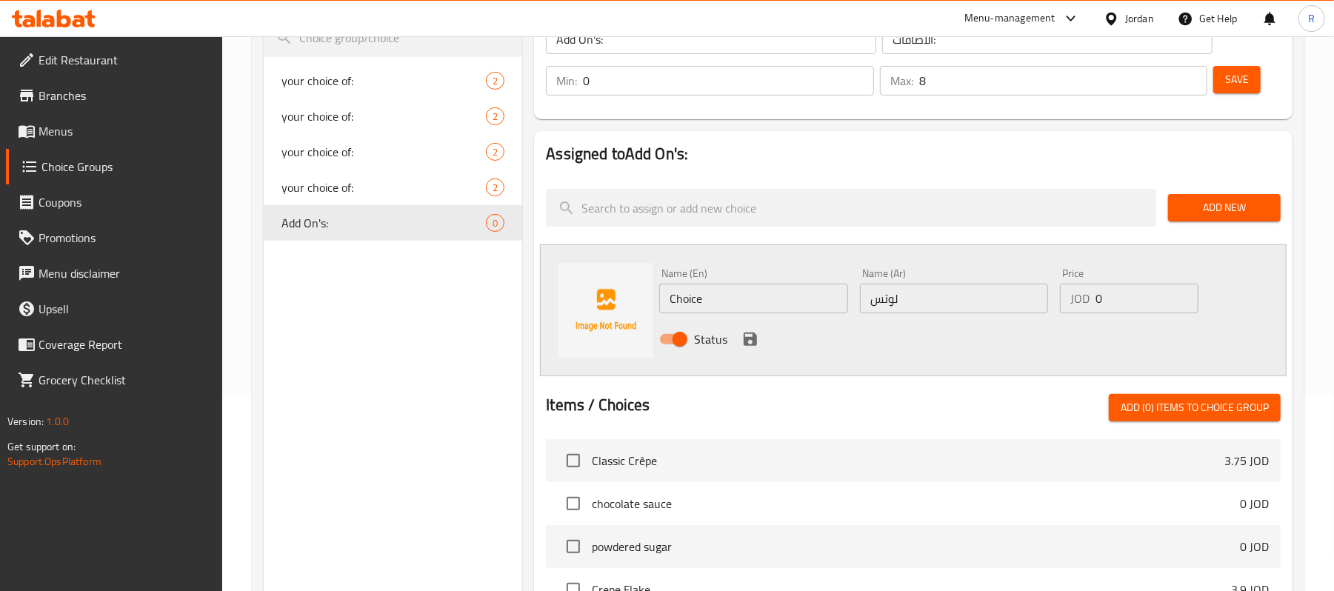
click at [916, 336] on div "Status" at bounding box center [953, 339] width 601 height 40
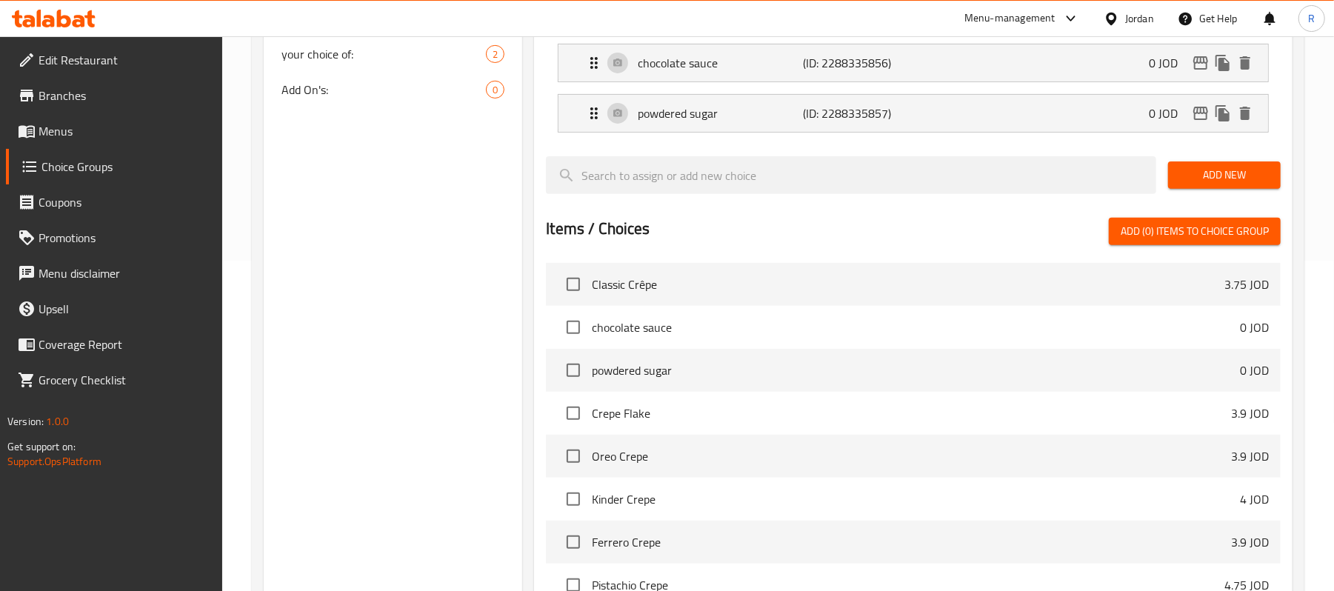
scroll to position [296, 0]
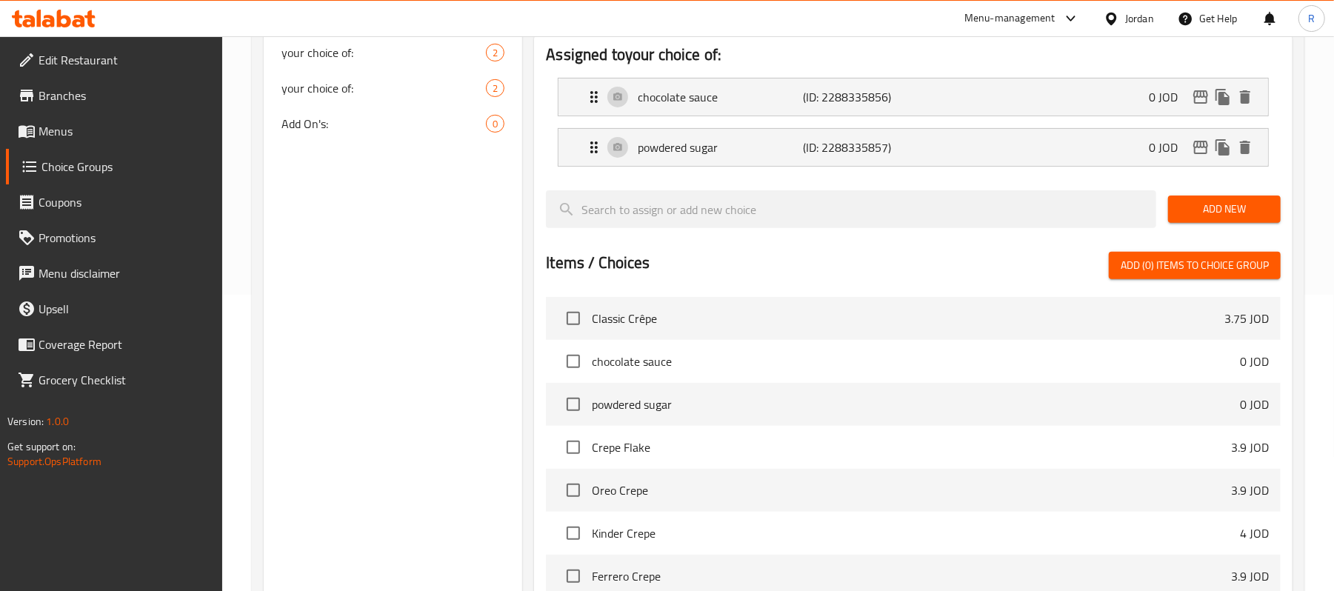
click at [351, 140] on div "Add On's: 0" at bounding box center [393, 124] width 259 height 36
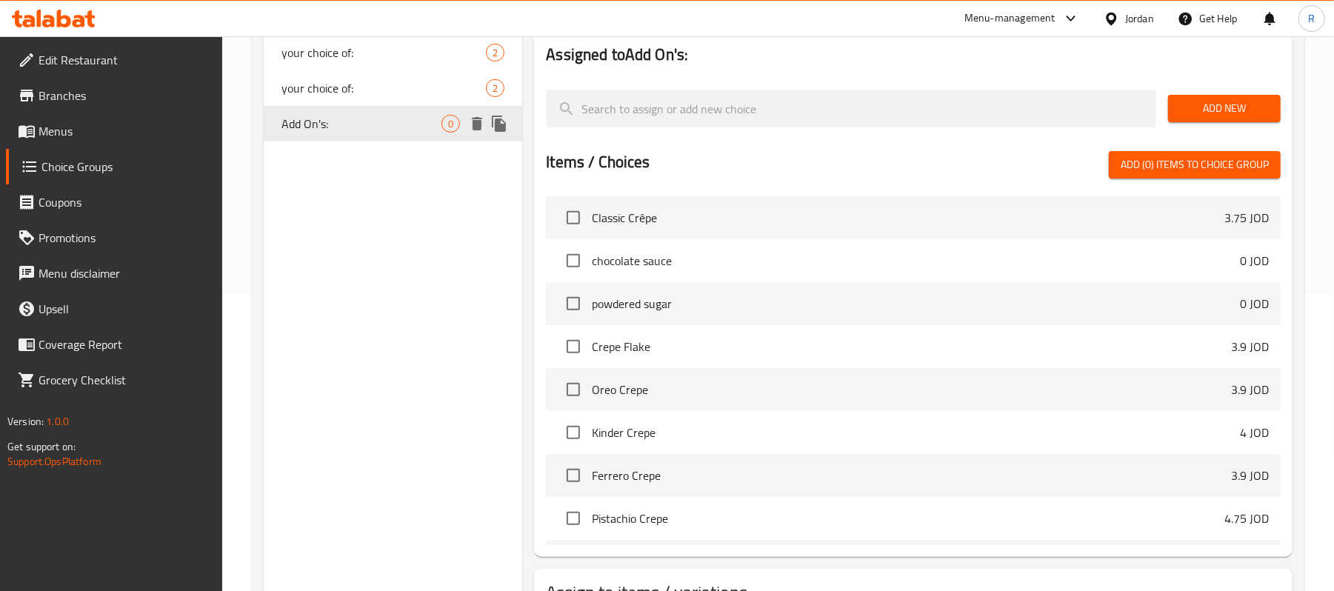
type input "Add On's:"
type input "الاضافات:"
type input "0"
type input "8"
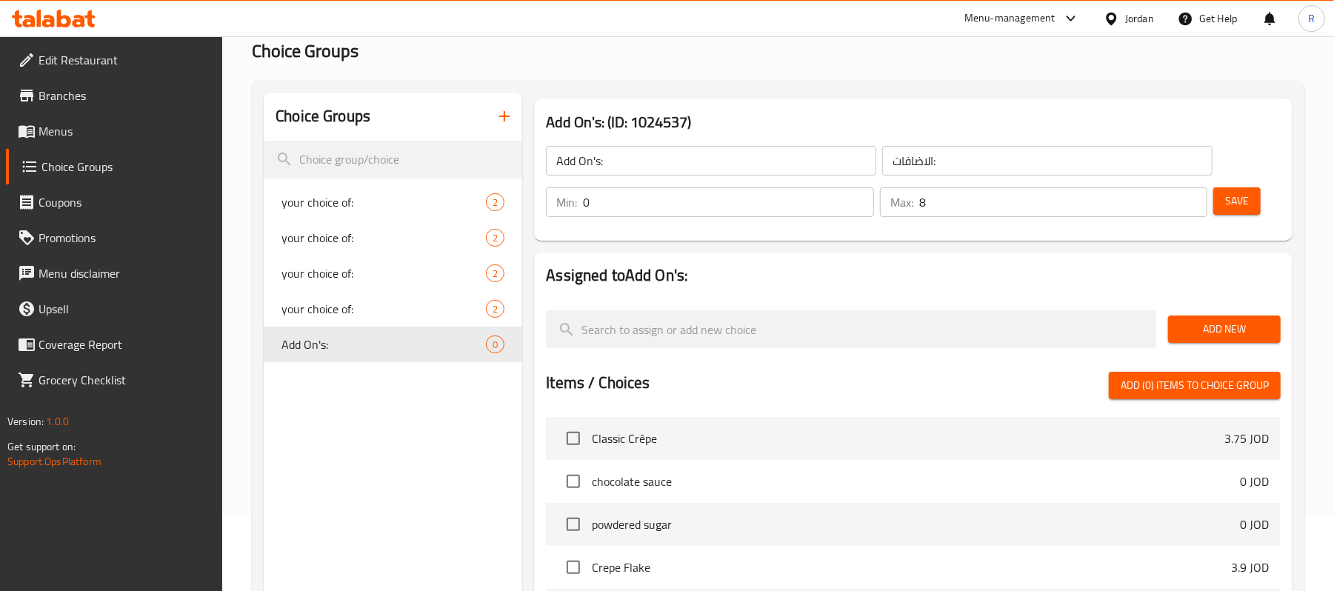
scroll to position [99, 0]
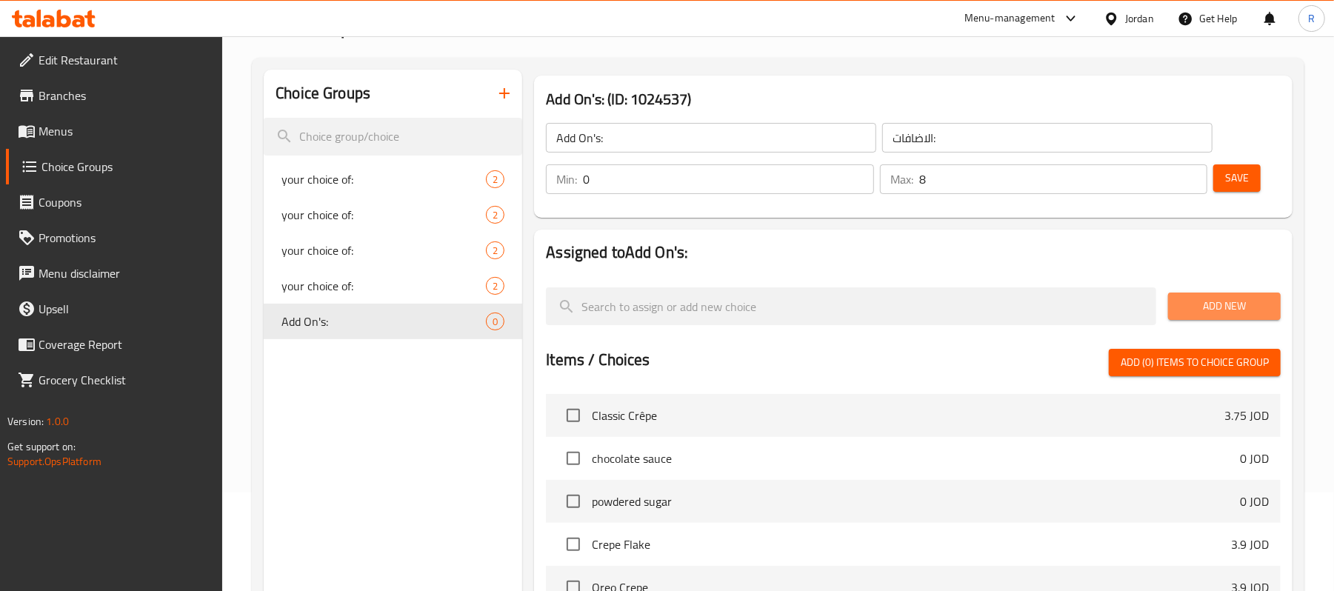
click at [1224, 297] on span "Add New" at bounding box center [1224, 306] width 89 height 19
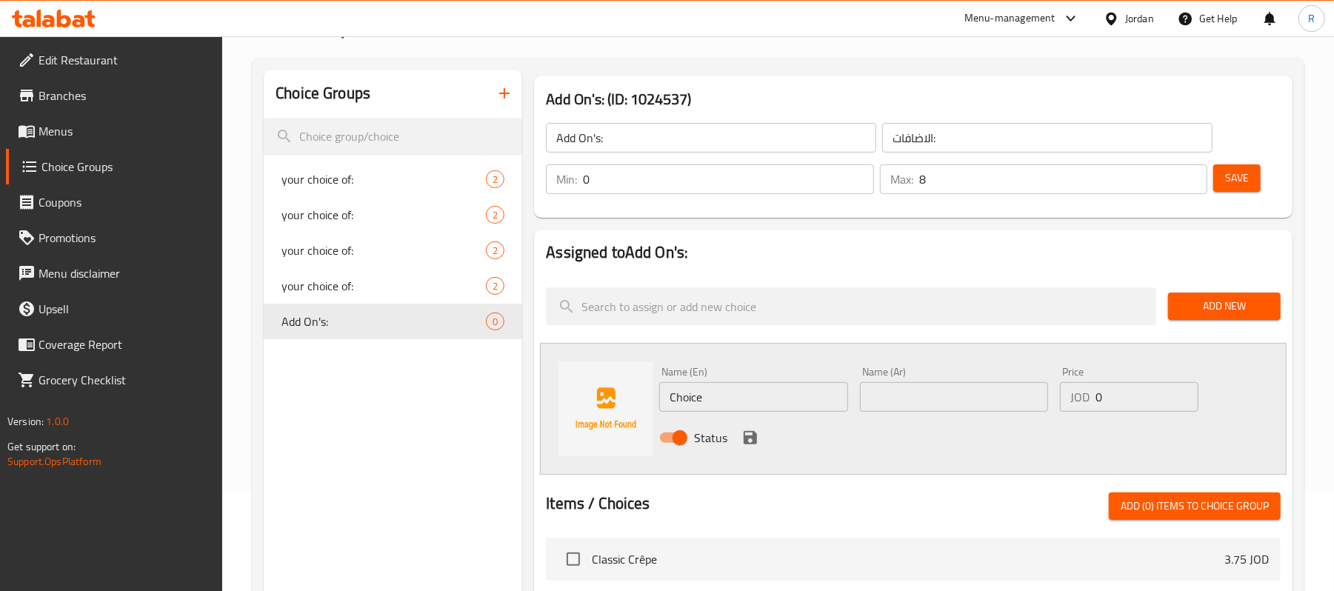
click at [922, 386] on input "text" at bounding box center [954, 397] width 188 height 30
paste input "نوتيلا"
type input "نوتيلا"
click at [818, 436] on div "Status" at bounding box center [953, 438] width 601 height 40
click at [753, 434] on icon "save" at bounding box center [750, 437] width 13 height 13
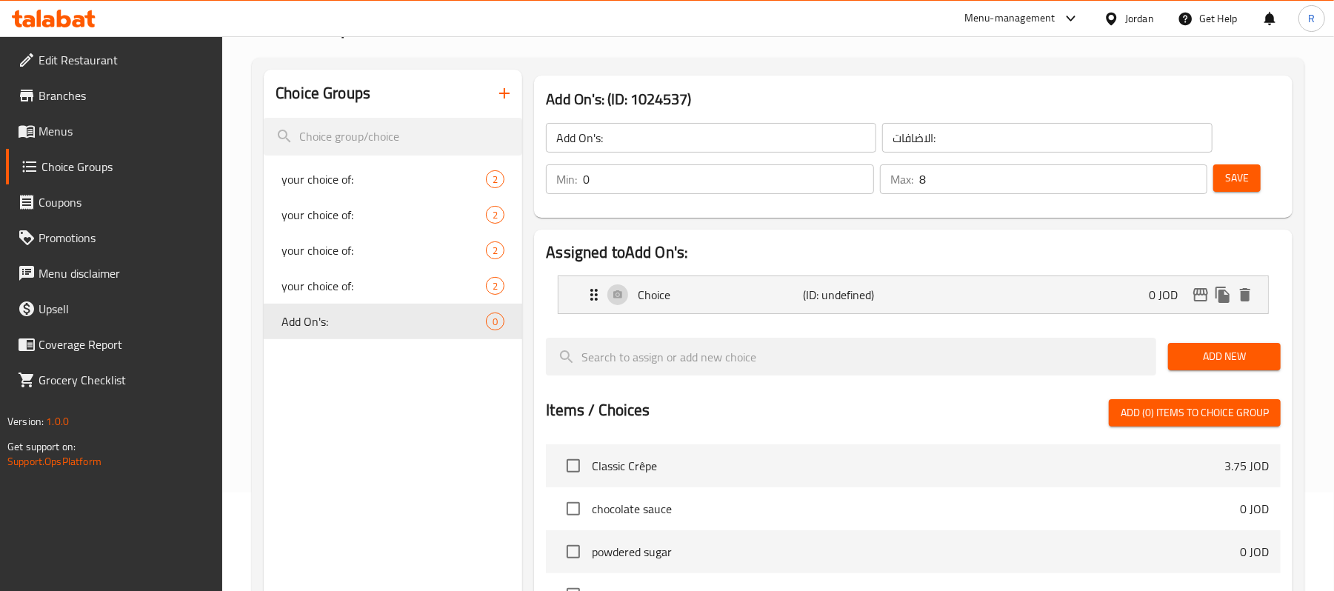
click at [1251, 354] on span "Add New" at bounding box center [1224, 356] width 89 height 19
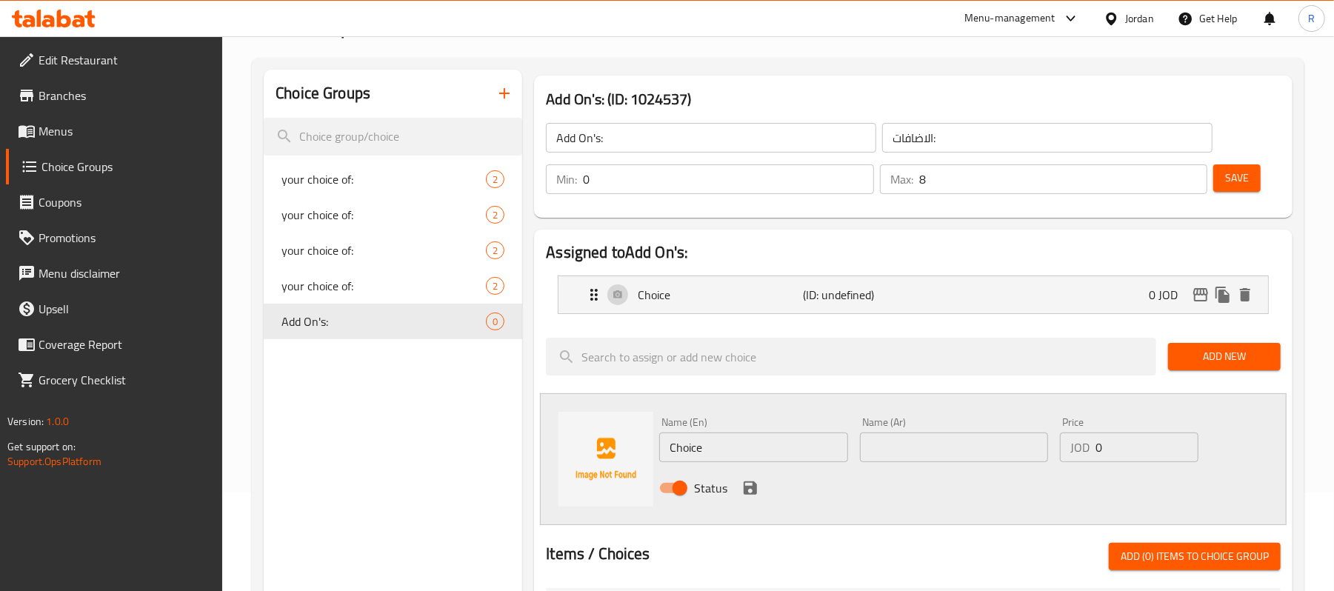
click at [902, 467] on div "Name (Ar) Name (Ar)" at bounding box center [954, 439] width 200 height 57
click at [905, 460] on input "text" at bounding box center [954, 448] width 188 height 30
paste input "لوتس"
type input "لوتس"
click at [907, 487] on div "Status" at bounding box center [953, 488] width 601 height 40
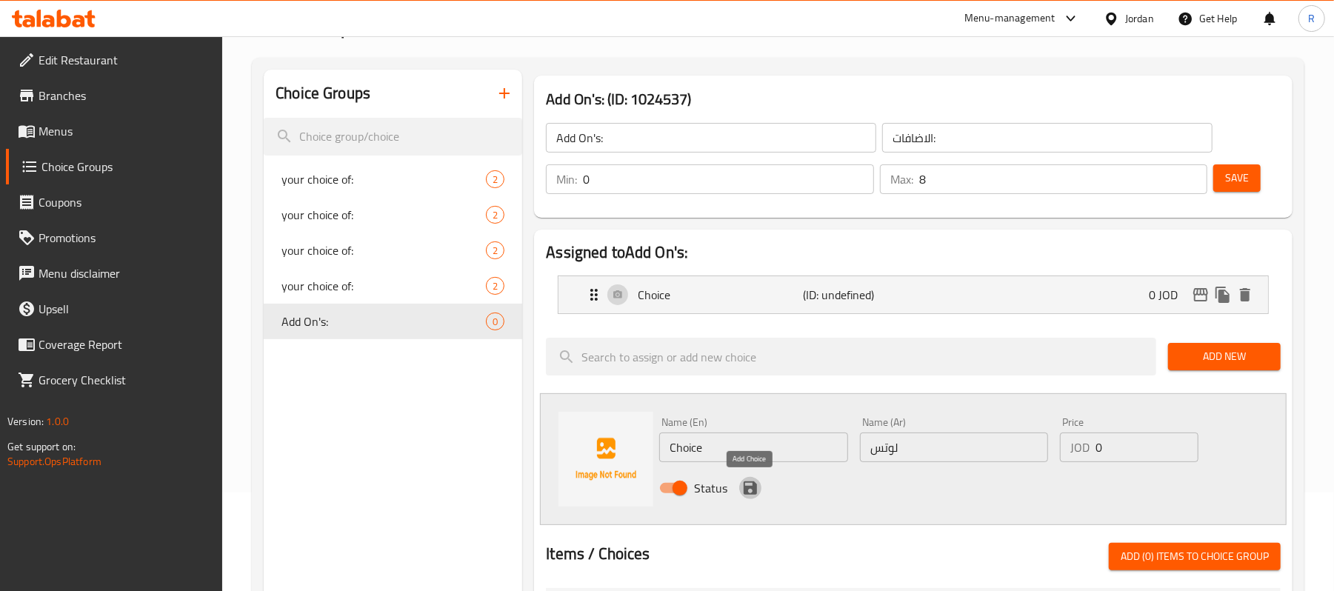
click at [754, 490] on icon "save" at bounding box center [750, 488] width 13 height 13
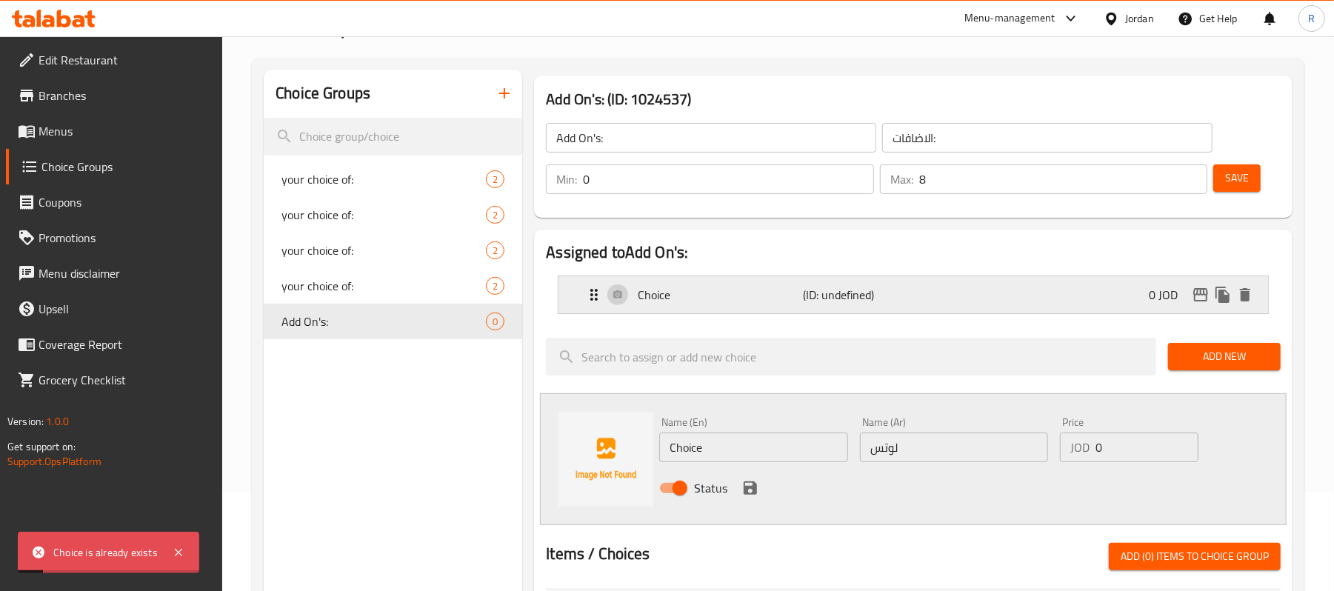
click at [885, 283] on div "Choice (ID: undefined) 0 JOD" at bounding box center [917, 294] width 665 height 37
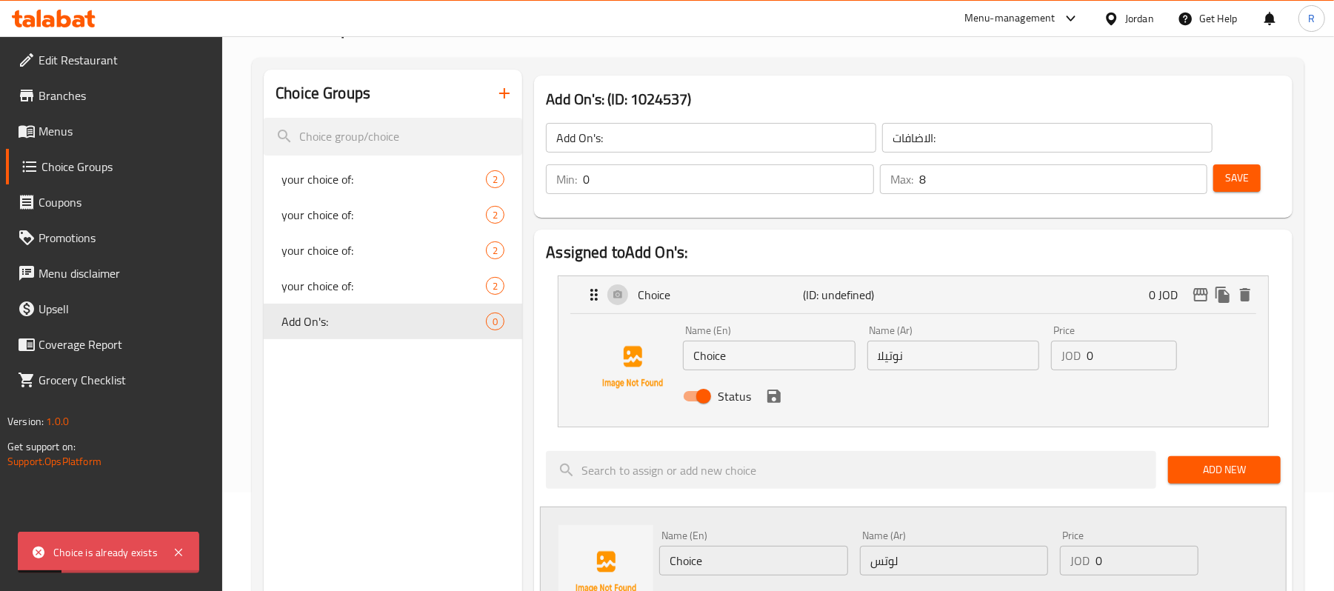
drag, startPoint x: 739, startPoint y: 362, endPoint x: 688, endPoint y: 365, distance: 51.2
click at [688, 365] on input "Choice" at bounding box center [769, 356] width 172 height 30
type input "ى"
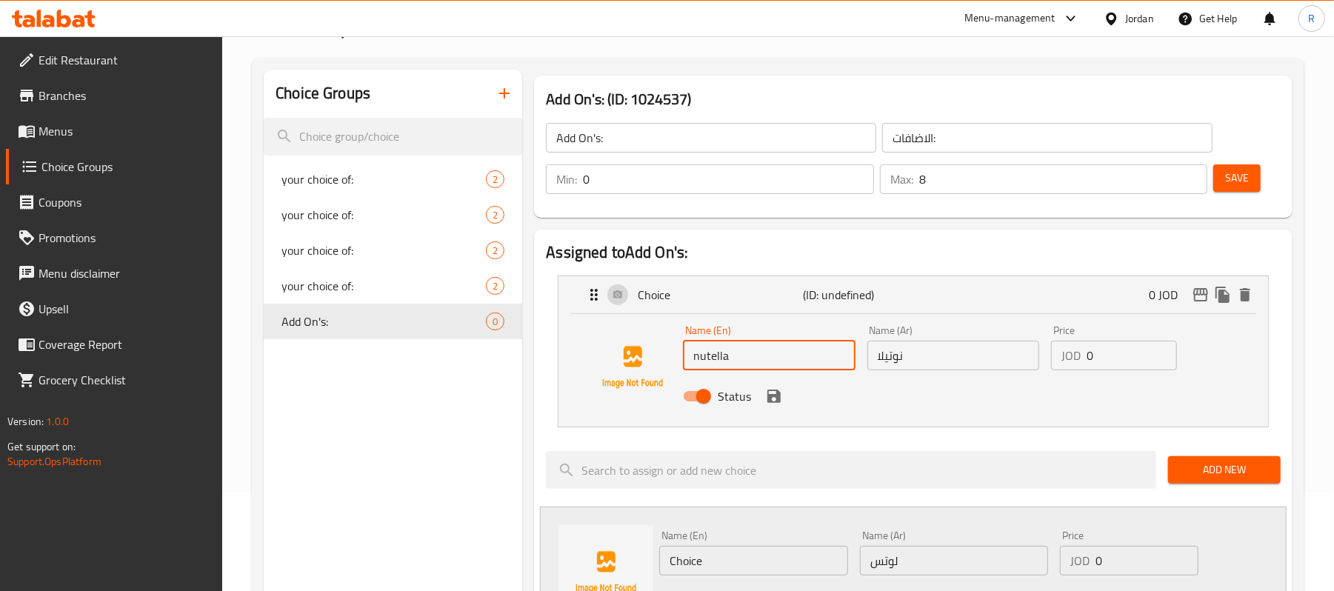
type input "nutella"
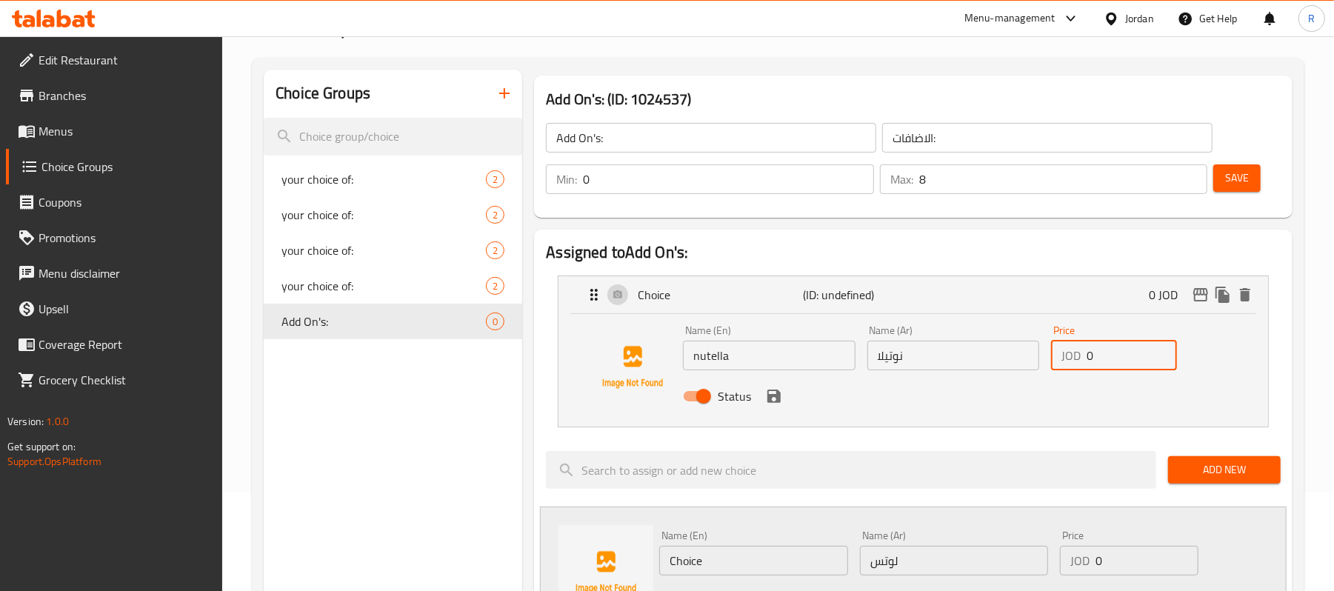
drag, startPoint x: 1104, startPoint y: 360, endPoint x: 1077, endPoint y: 370, distance: 28.6
click at [1077, 370] on div "JOD 0 Price" at bounding box center [1114, 356] width 126 height 30
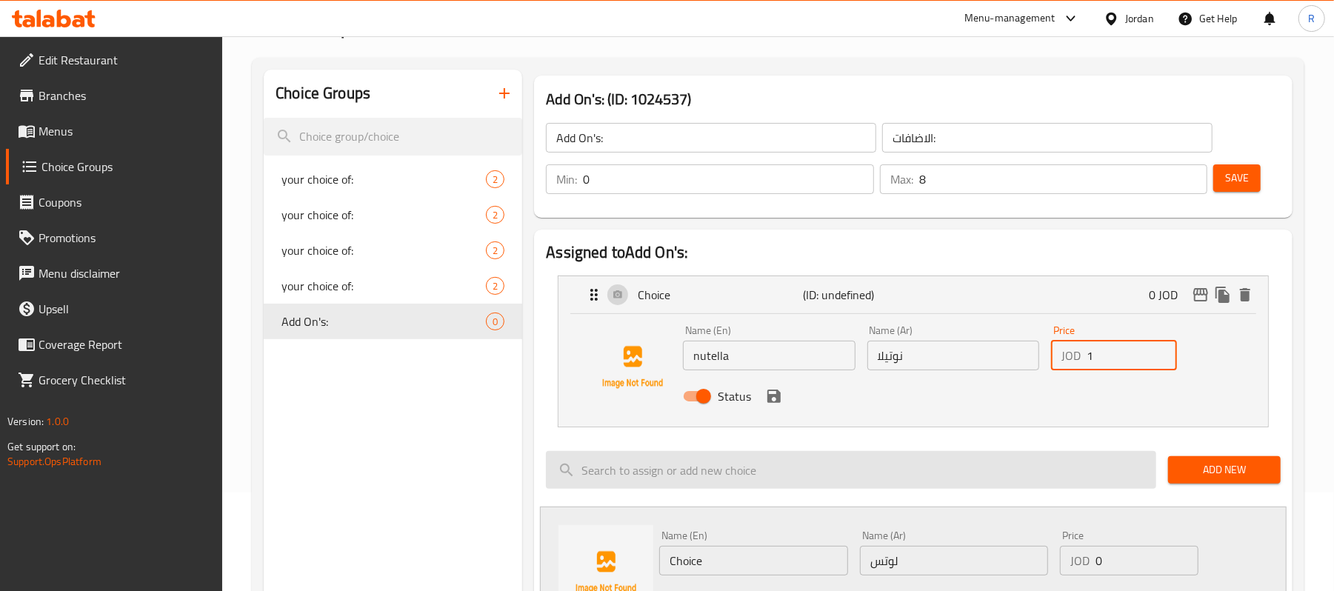
type input "1"
click at [880, 453] on input "search" at bounding box center [851, 470] width 610 height 38
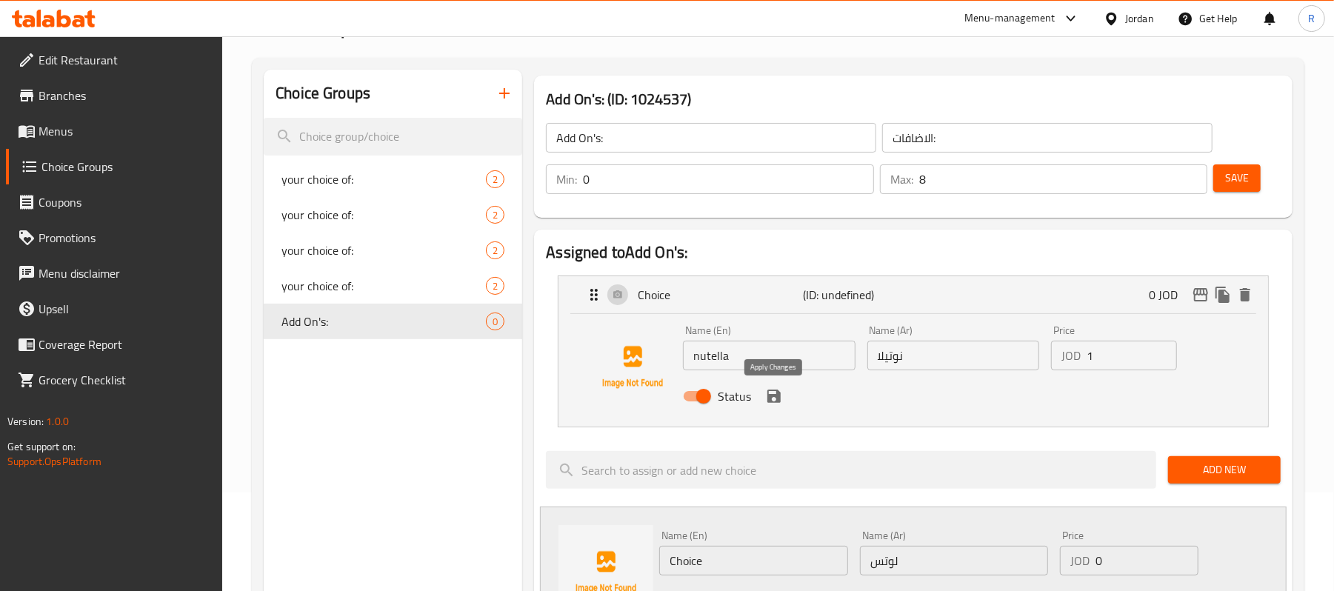
click at [768, 401] on icon "save" at bounding box center [774, 396] width 13 height 13
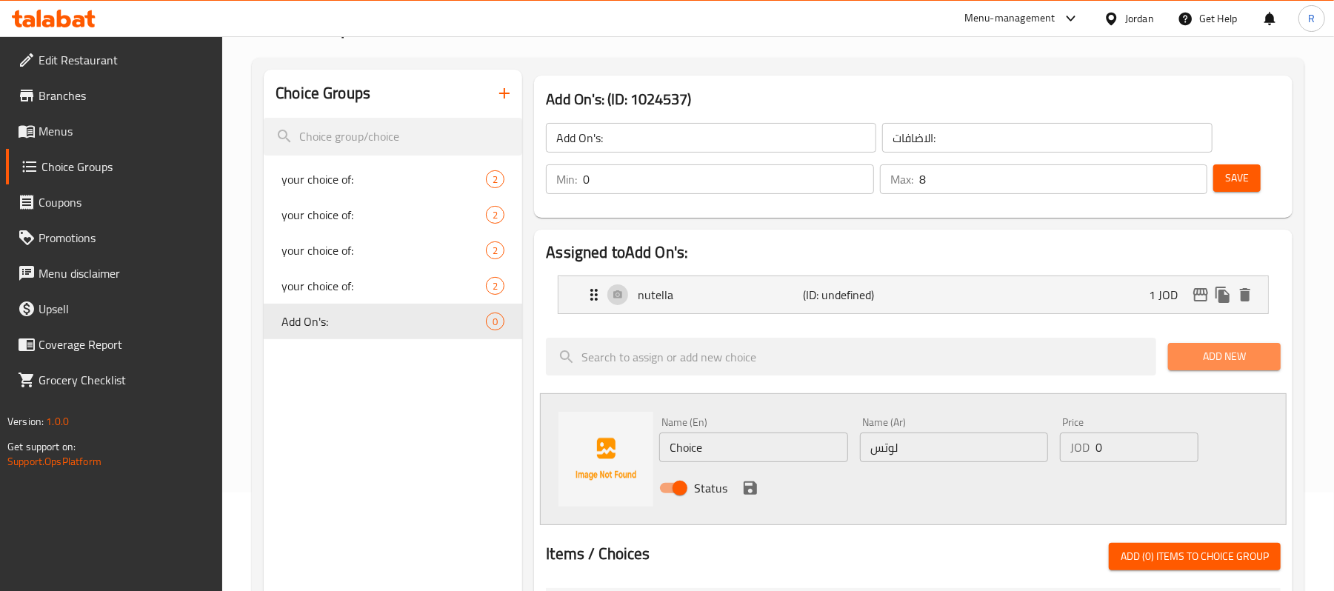
click at [1208, 353] on span "Add New" at bounding box center [1224, 356] width 89 height 19
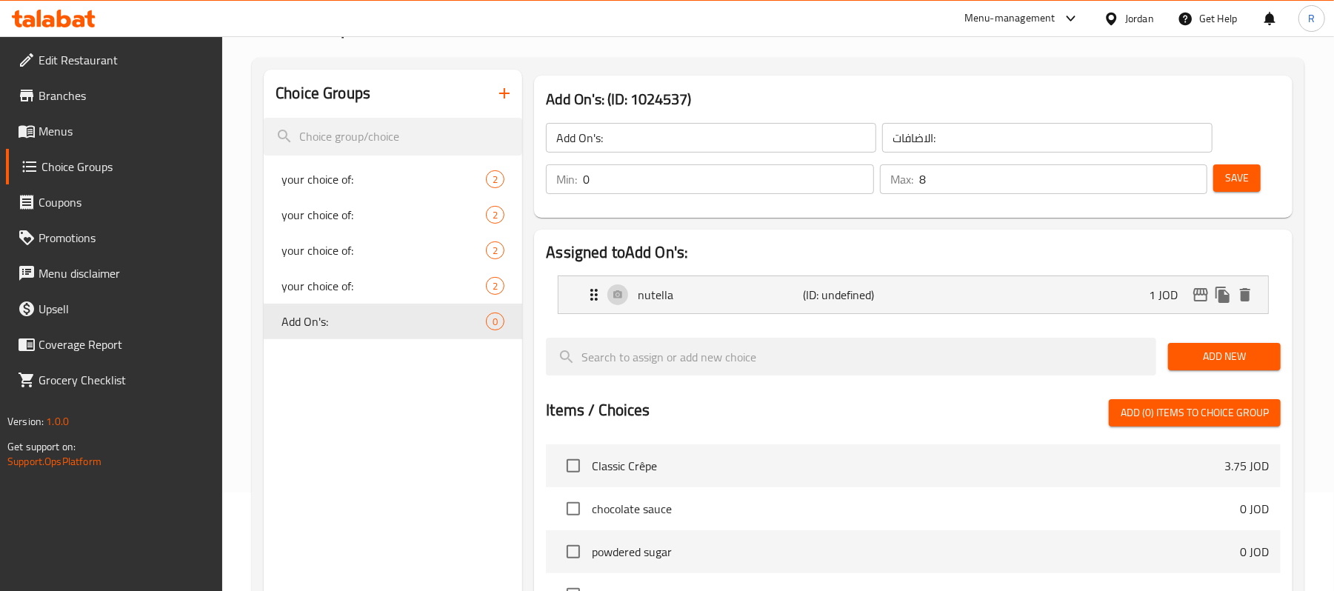
click at [1233, 365] on span "Add New" at bounding box center [1224, 356] width 89 height 19
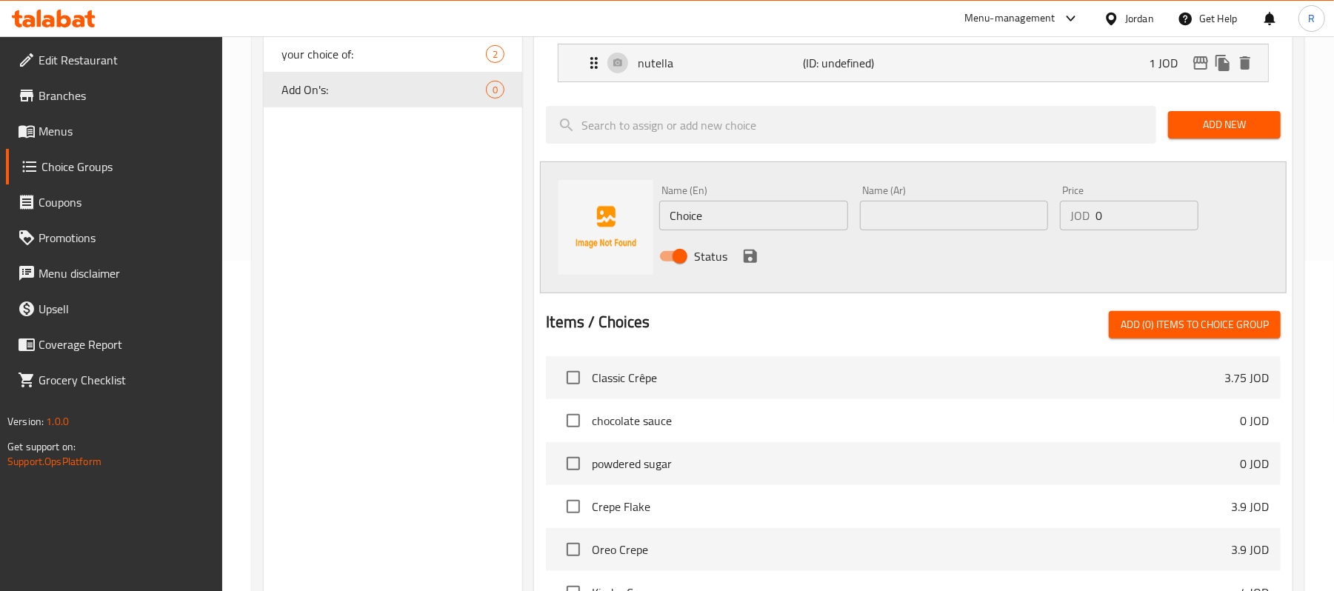
scroll to position [296, 0]
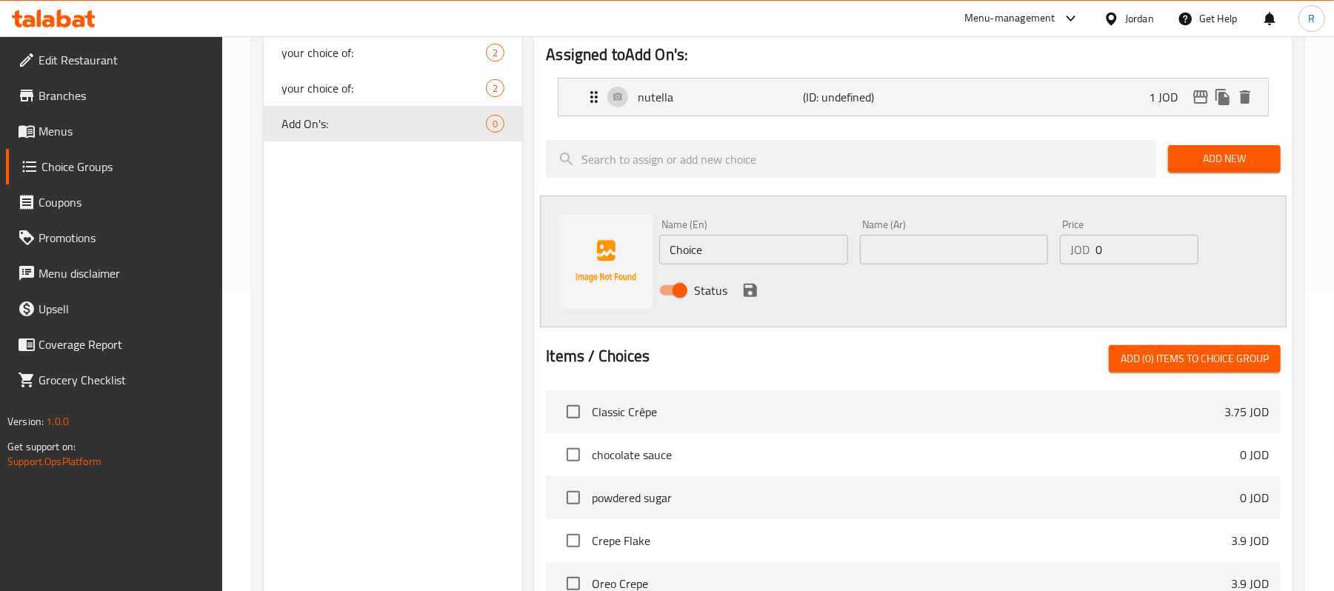
click at [902, 258] on input "text" at bounding box center [954, 250] width 188 height 30
type input "g"
type input "لوتس"
click at [714, 246] on input "Choice" at bounding box center [753, 250] width 188 height 30
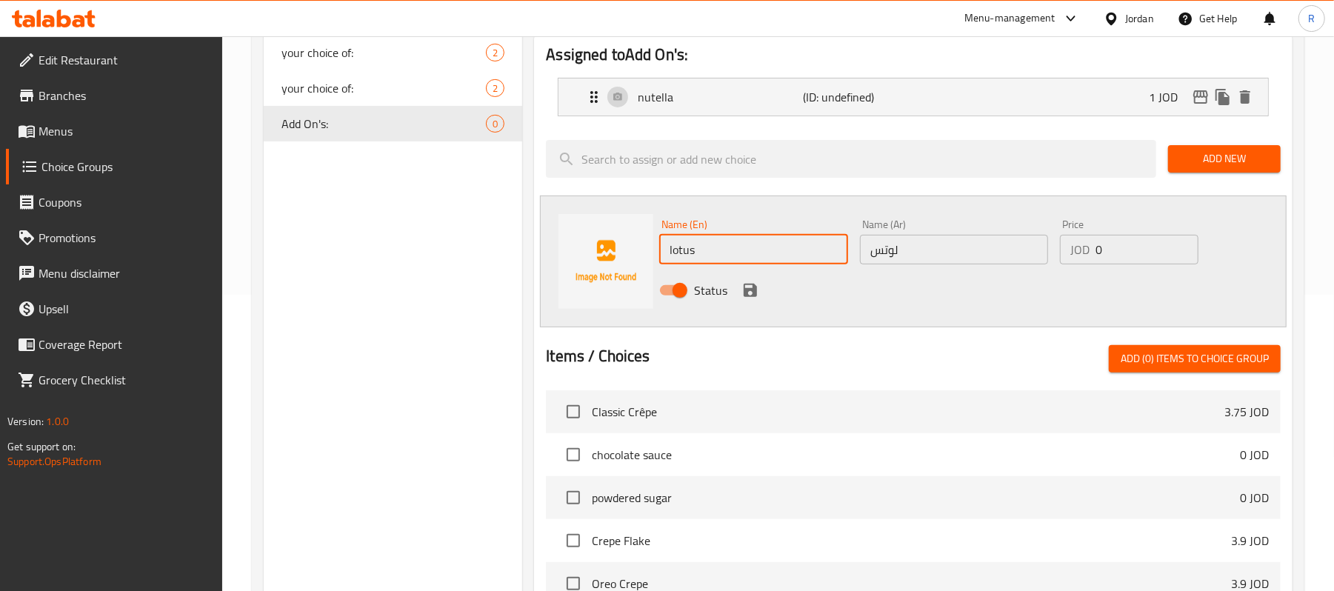
type input "lotus"
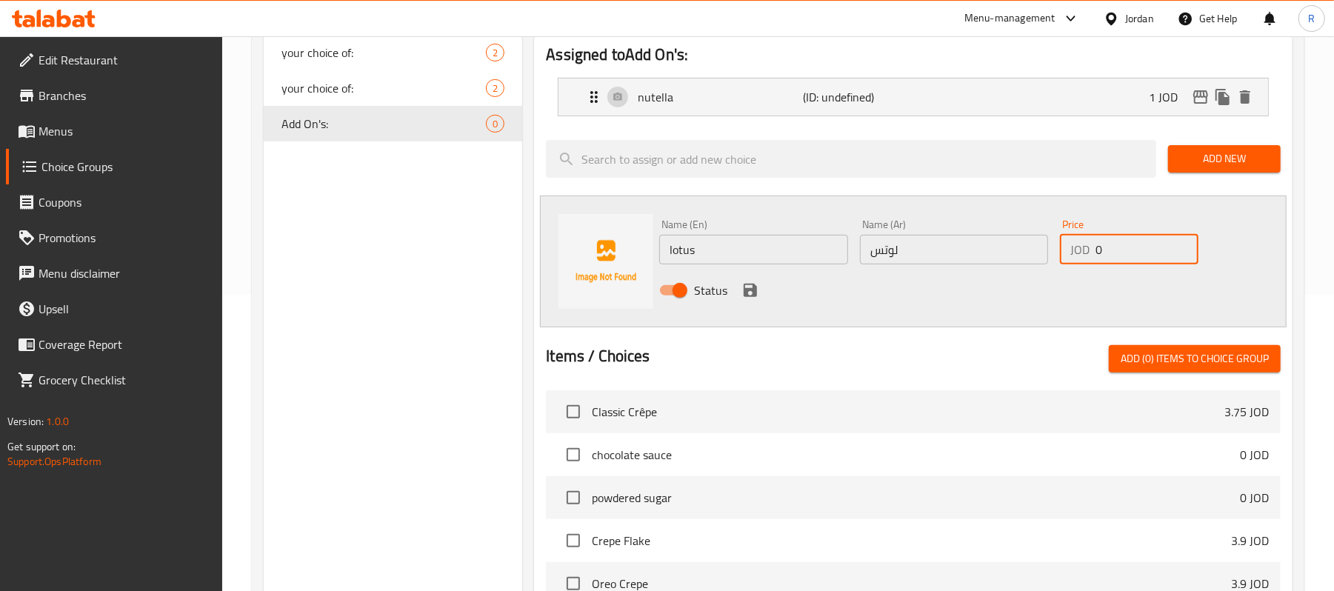
drag, startPoint x: 1107, startPoint y: 247, endPoint x: 1092, endPoint y: 252, distance: 15.7
click at [1092, 252] on div "JOD 0 Price" at bounding box center [1129, 250] width 139 height 30
type input "1"
click at [807, 316] on div "Name (En) lotus Name (En) Name (Ar) لوتس Name (Ar) Price JOD 1 Price Status" at bounding box center [913, 262] width 747 height 132
click at [750, 291] on icon "save" at bounding box center [750, 290] width 13 height 13
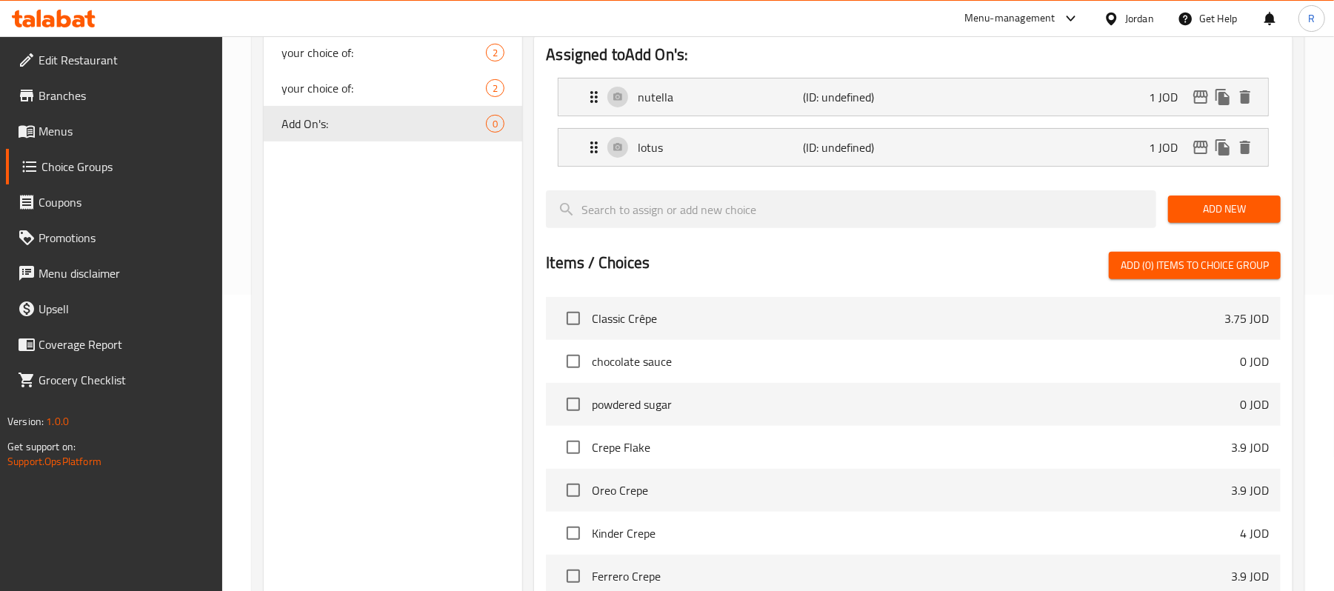
click at [1208, 207] on span "Add New" at bounding box center [1224, 209] width 89 height 19
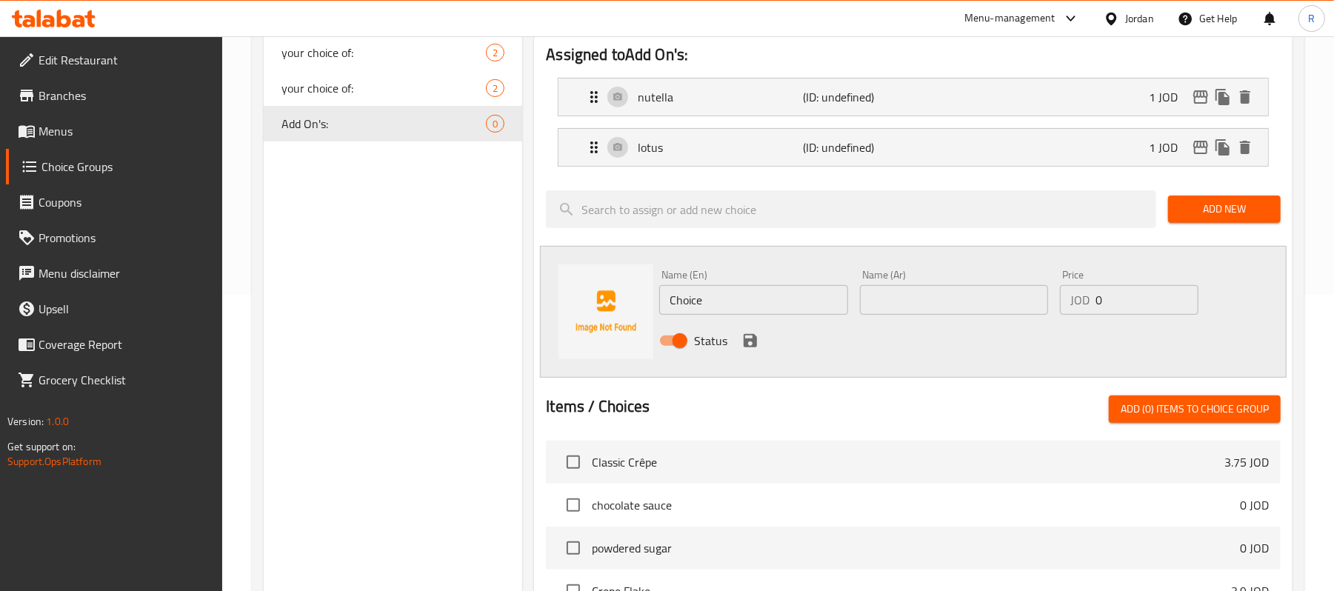
click at [931, 303] on input "text" at bounding box center [954, 300] width 188 height 30
paste input "كندر"
click at [886, 305] on input "كندر" at bounding box center [954, 300] width 188 height 30
type input "d"
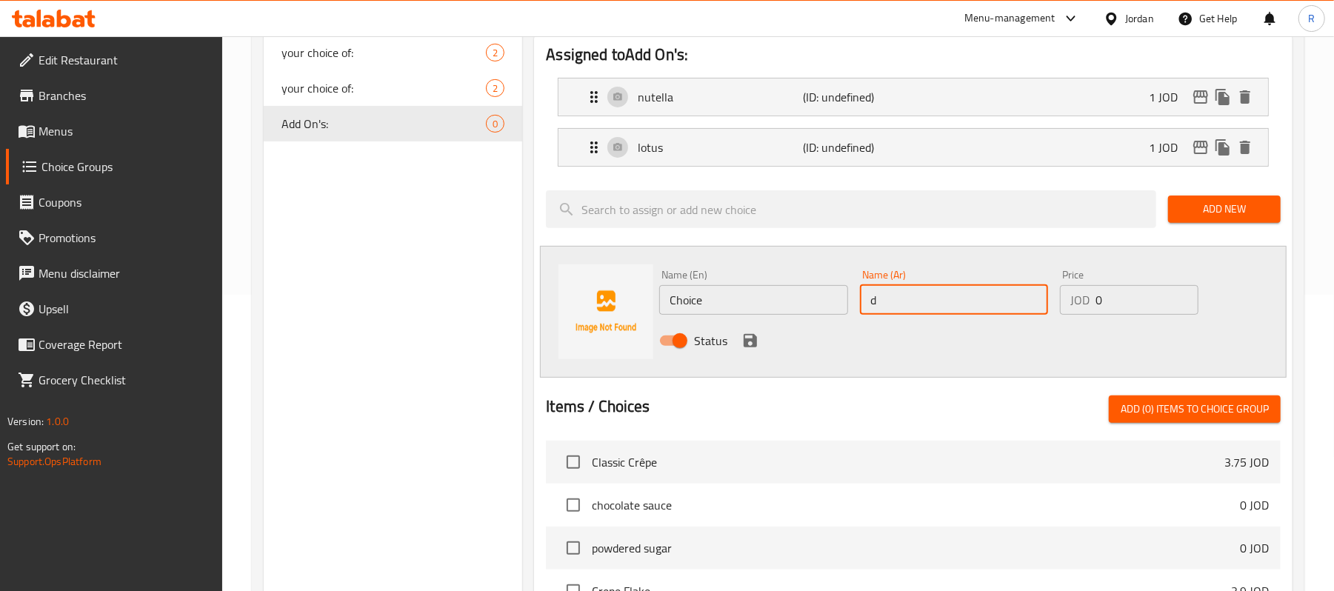
drag, startPoint x: 904, startPoint y: 301, endPoint x: 870, endPoint y: 313, distance: 36.1
click at [870, 313] on input "d" at bounding box center [954, 300] width 188 height 30
type input "كيندر"
click at [807, 350] on div "Status" at bounding box center [953, 341] width 601 height 40
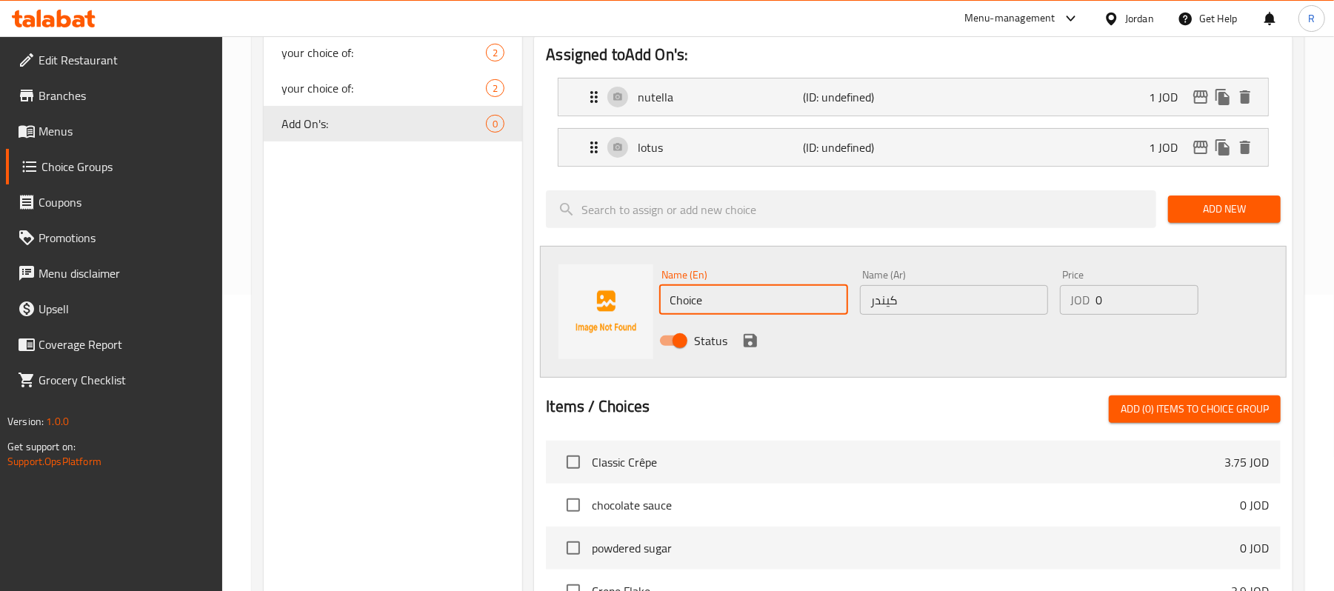
drag, startPoint x: 716, startPoint y: 303, endPoint x: 665, endPoint y: 309, distance: 51.5
click at [665, 309] on input "Choice" at bounding box center [753, 300] width 188 height 30
type input "،"
type input "Kinder"
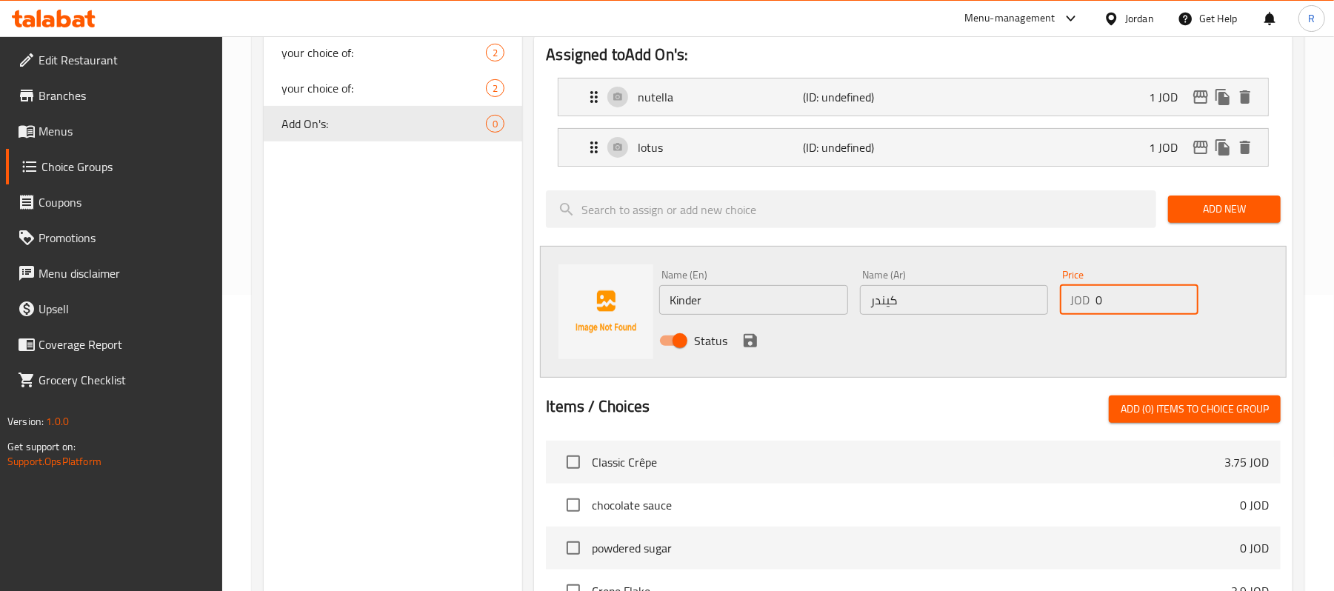
drag, startPoint x: 1108, startPoint y: 312, endPoint x: 1089, endPoint y: 316, distance: 19.6
click at [1089, 315] on div "JOD 0 Price" at bounding box center [1129, 300] width 139 height 30
type input "1"
click at [745, 345] on icon "save" at bounding box center [750, 340] width 13 height 13
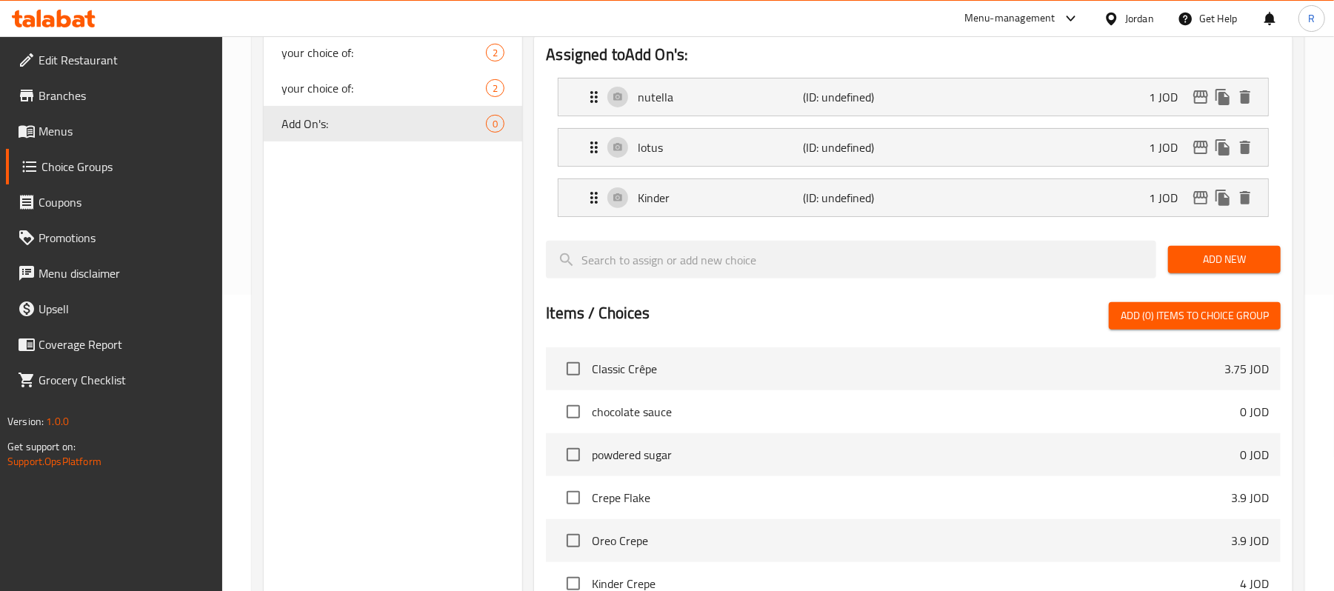
click at [1193, 259] on span "Add New" at bounding box center [1224, 259] width 89 height 19
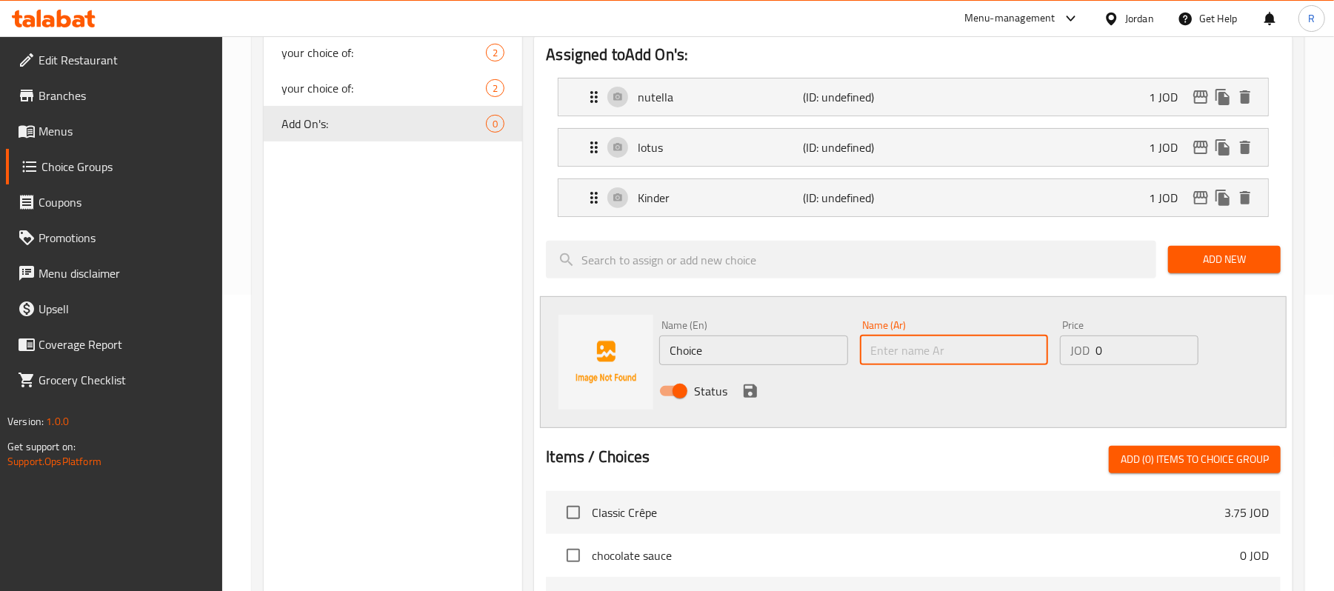
click at [942, 347] on input "text" at bounding box center [954, 351] width 188 height 30
paste input "ميلك تشوكليت"
type input "ميلك تشوكليت"
click at [697, 345] on input "Choice" at bounding box center [753, 351] width 188 height 30
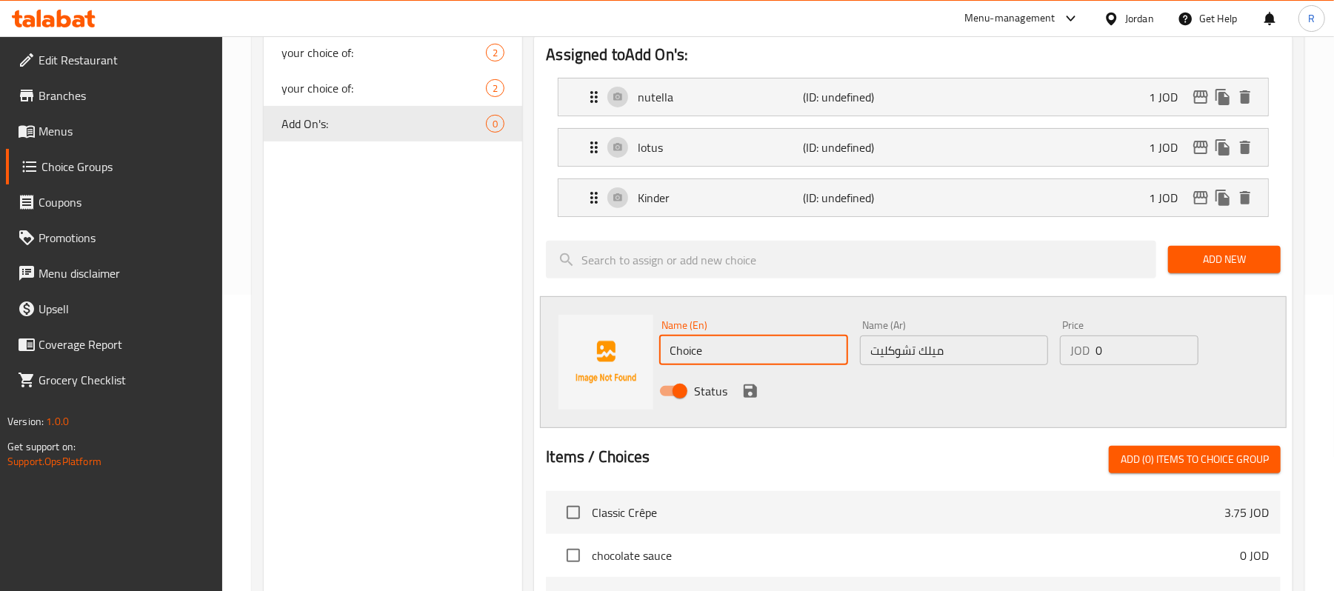
click at [699, 345] on input "Choice" at bounding box center [753, 351] width 188 height 30
drag, startPoint x: 787, startPoint y: 350, endPoint x: 745, endPoint y: 365, distance: 44.5
click at [745, 365] on input "Milk Chocolate Cookies" at bounding box center [753, 351] width 188 height 30
type input "Milk Chocolate"
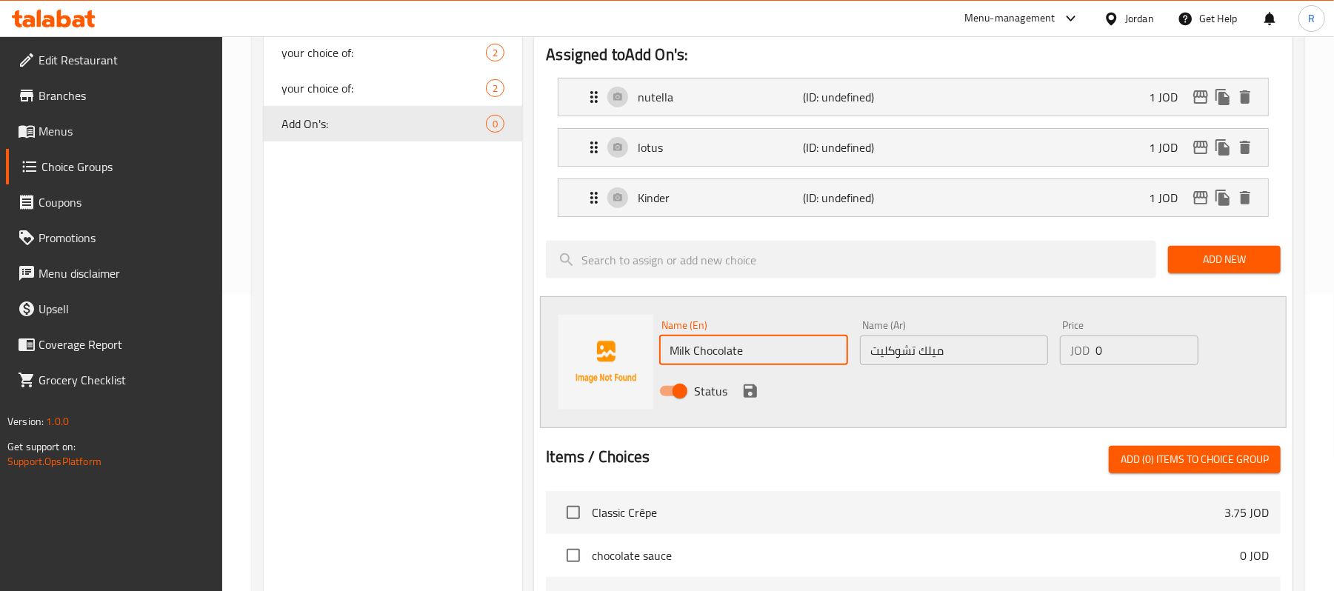
click at [1024, 409] on div "Status" at bounding box center [953, 391] width 601 height 40
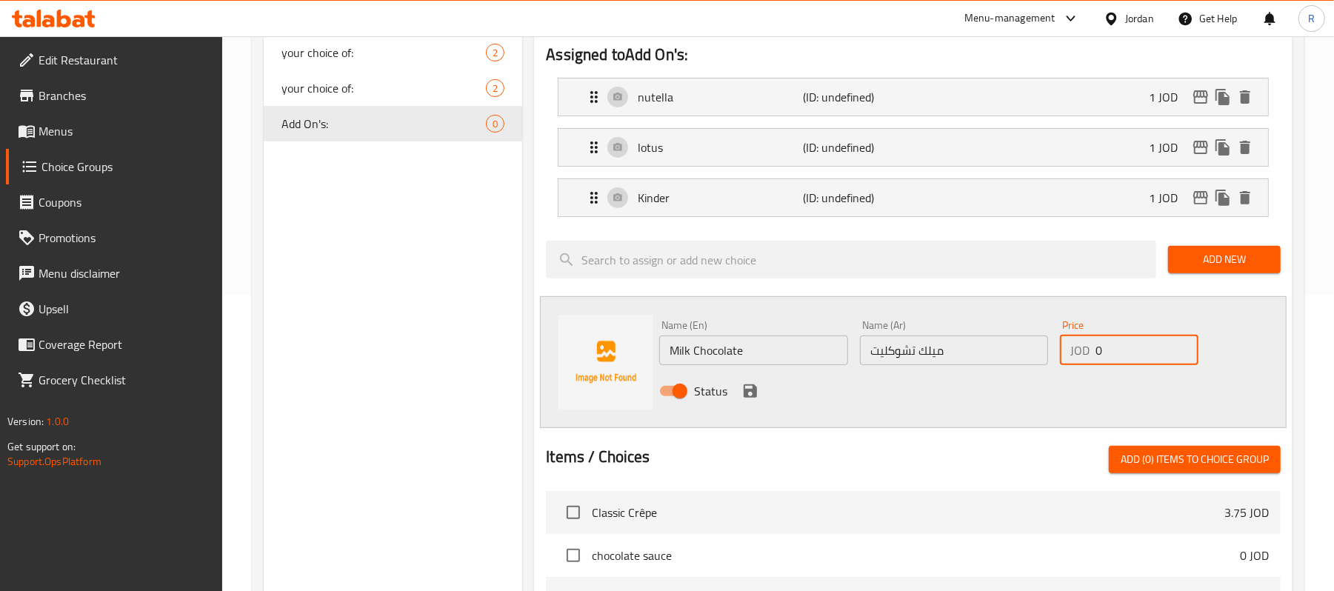
drag, startPoint x: 1110, startPoint y: 350, endPoint x: 1085, endPoint y: 359, distance: 26.7
click at [1085, 359] on div "JOD 0 Price" at bounding box center [1129, 351] width 139 height 30
type input "1"
click at [750, 389] on icon "save" at bounding box center [751, 391] width 18 height 18
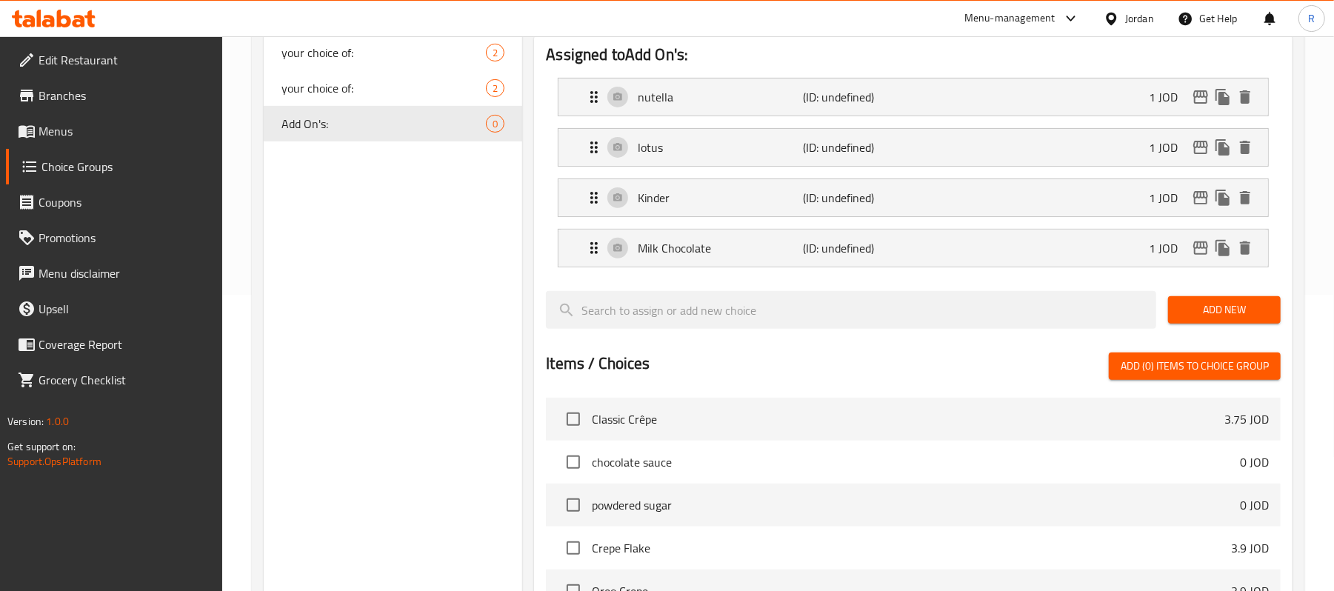
click at [1216, 316] on span "Add New" at bounding box center [1224, 310] width 89 height 19
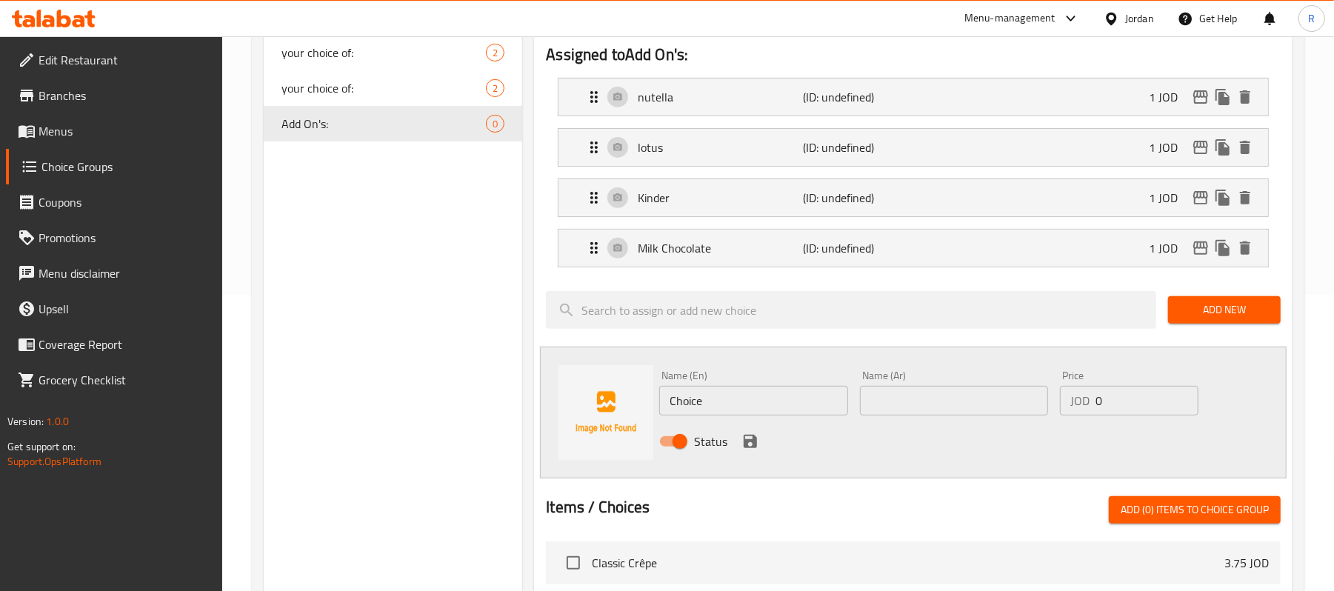
click at [952, 416] on input "text" at bounding box center [954, 401] width 188 height 30
paste input "وايت تشوكلت"
type input "وايت تشوكلت"
click at [718, 407] on input "Choice" at bounding box center [753, 401] width 188 height 30
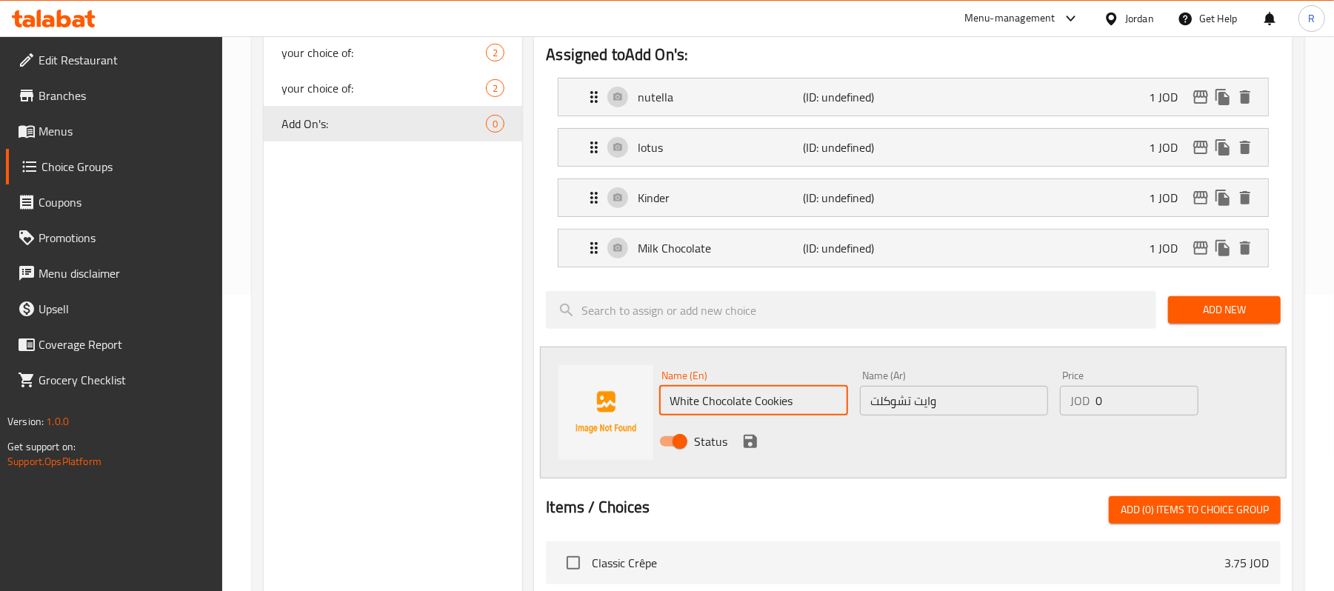
drag, startPoint x: 798, startPoint y: 412, endPoint x: 753, endPoint y: 418, distance: 45.6
click at [753, 416] on input "White Chocolate Cookies" at bounding box center [753, 401] width 188 height 30
type input "White Chocolate"
click at [1138, 434] on div "Status" at bounding box center [953, 442] width 601 height 40
drag, startPoint x: 1118, startPoint y: 405, endPoint x: 1094, endPoint y: 416, distance: 26.9
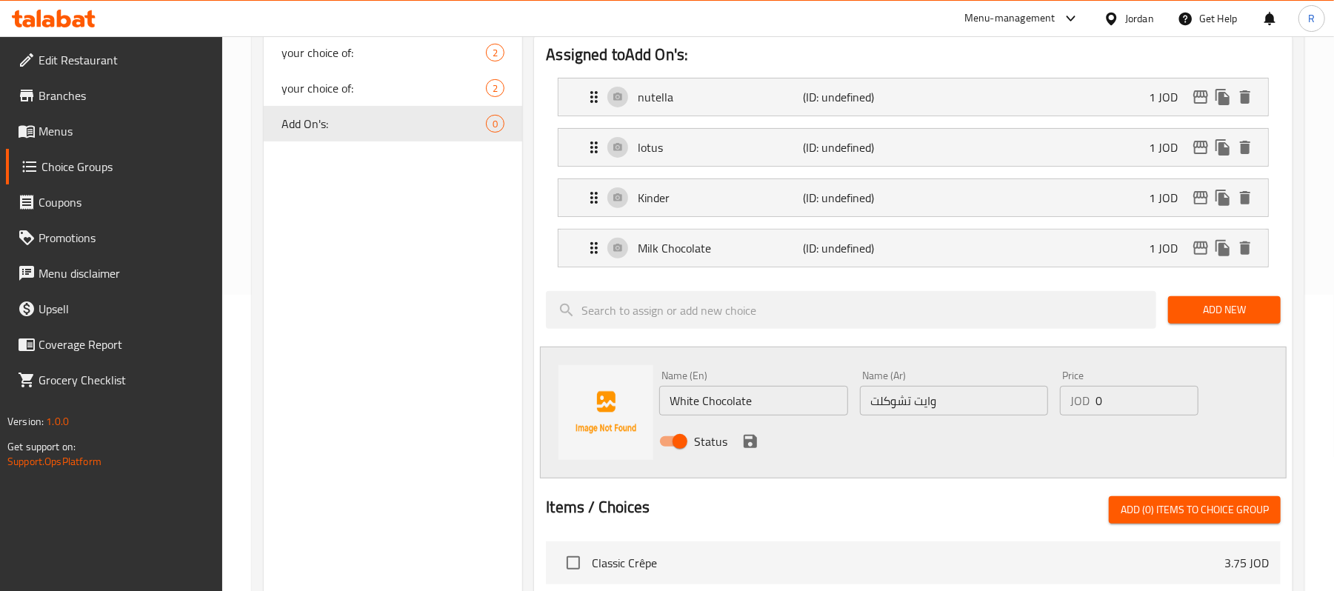
click at [1094, 416] on div "JOD 0 Price" at bounding box center [1129, 401] width 139 height 30
type input "1"
click at [757, 473] on div "Name (En) White Chocolate Name (En) Name (Ar) وايت تشوكلت Name (Ar) Price JOD 1…" at bounding box center [913, 413] width 747 height 132
click at [744, 437] on icon "save" at bounding box center [751, 442] width 18 height 18
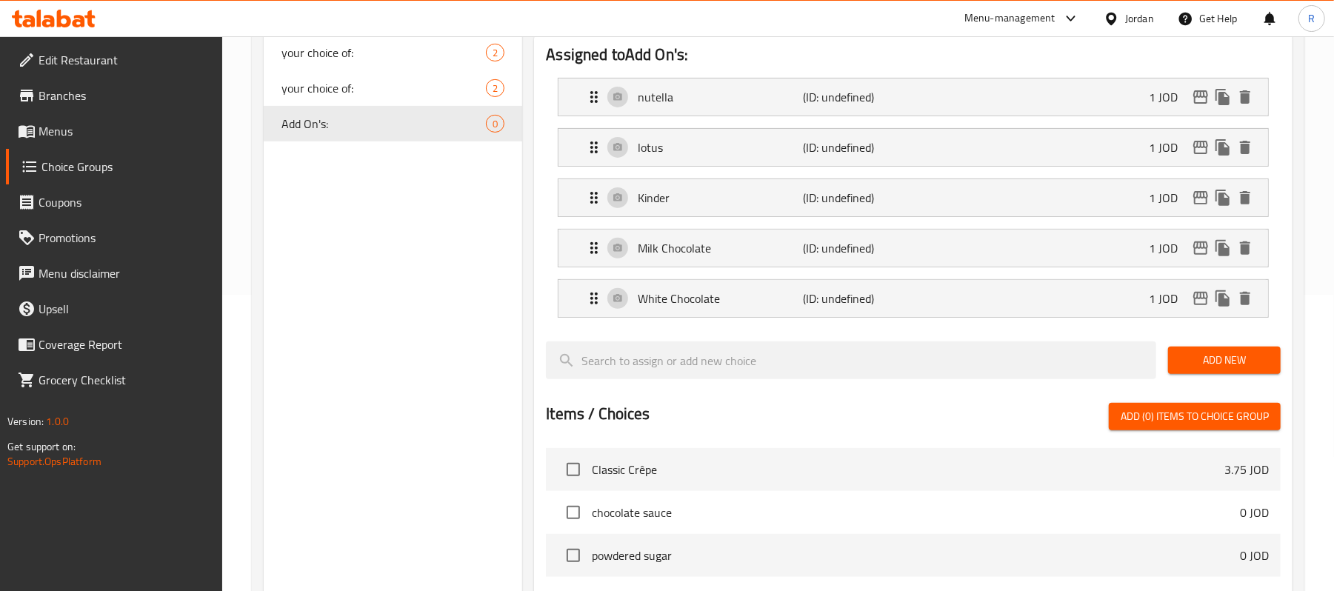
click at [1228, 363] on span "Add New" at bounding box center [1224, 360] width 89 height 19
click at [1242, 350] on button "Add New" at bounding box center [1224, 360] width 113 height 27
drag, startPoint x: 1242, startPoint y: 350, endPoint x: 1245, endPoint y: 359, distance: 9.4
click at [1242, 350] on button "Add New" at bounding box center [1224, 360] width 113 height 27
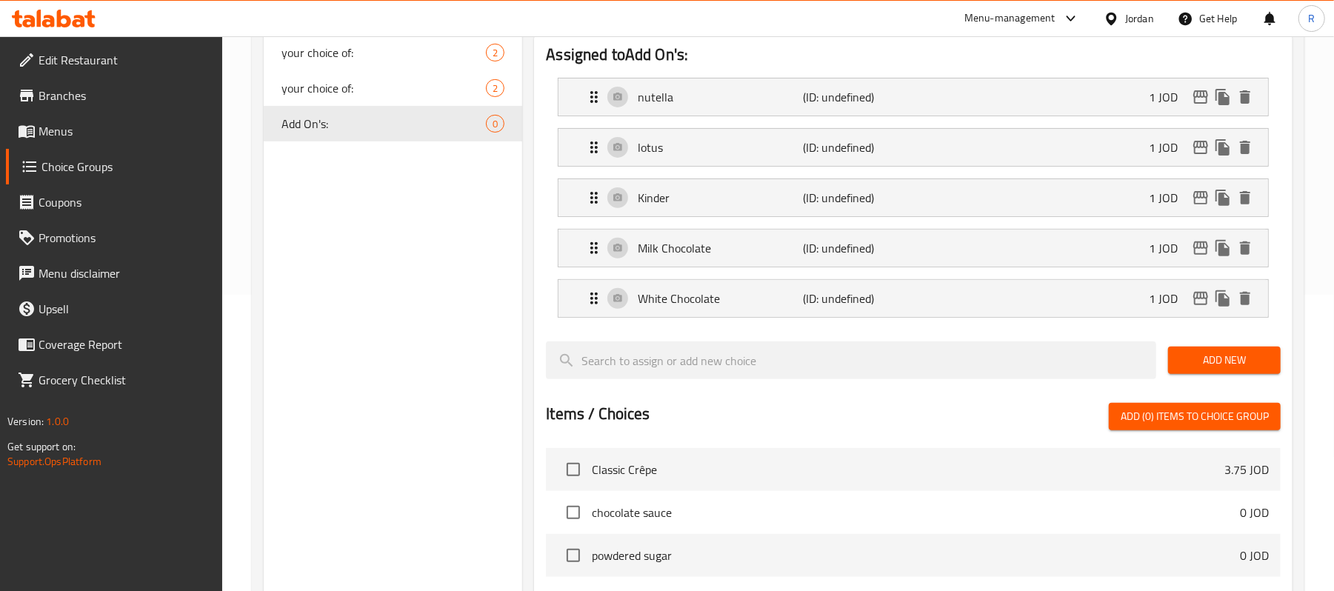
click at [1245, 360] on span "Add New" at bounding box center [1224, 360] width 89 height 19
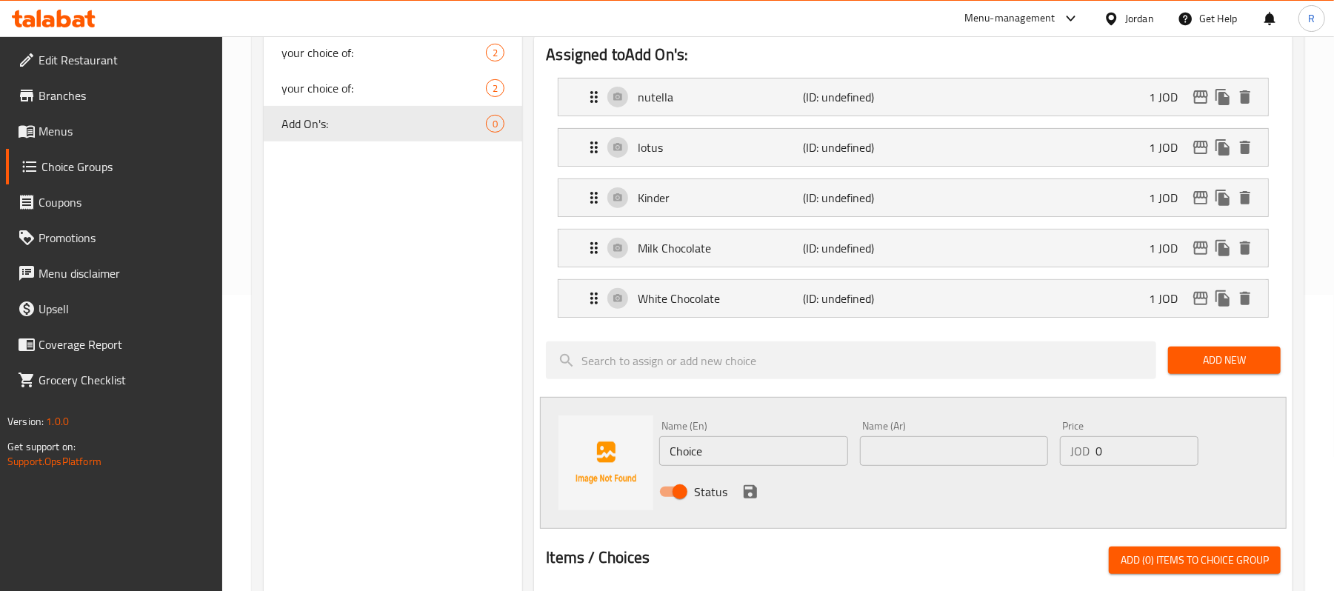
click at [929, 453] on input "text" at bounding box center [954, 451] width 188 height 30
paste input "أوريو"
type input "أوريو"
drag, startPoint x: 693, startPoint y: 455, endPoint x: 662, endPoint y: 464, distance: 32.4
click at [662, 464] on input "Choice" at bounding box center [753, 451] width 188 height 30
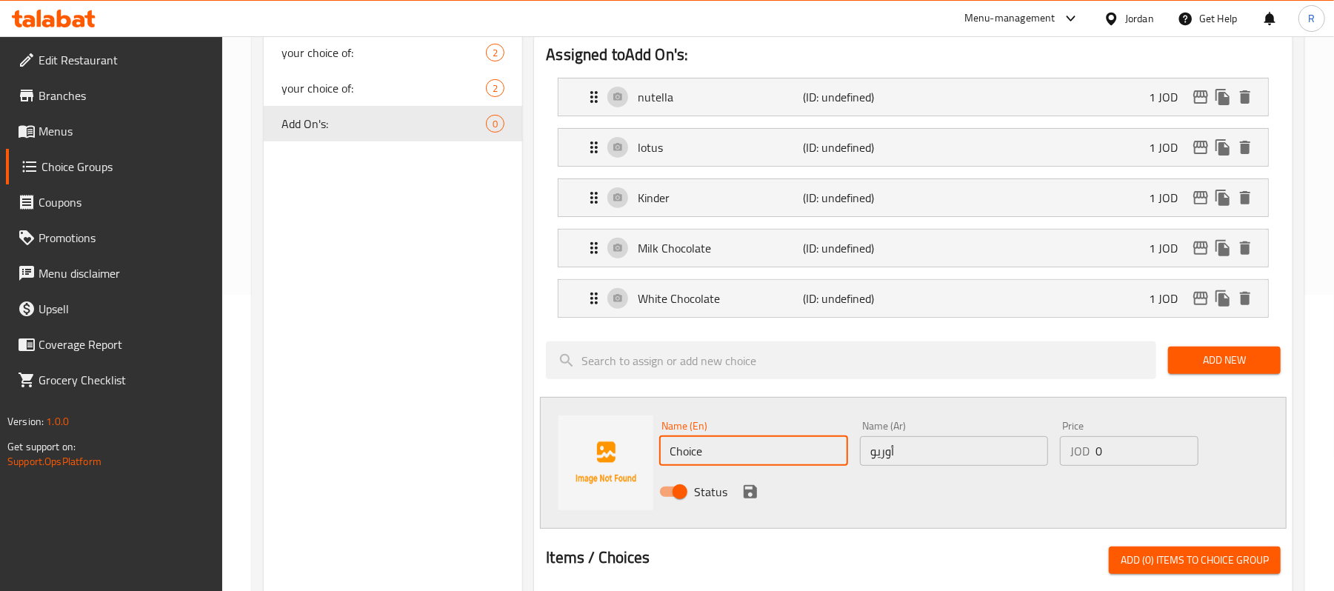
click at [706, 459] on input "Choice" at bounding box center [753, 451] width 188 height 30
type input "oreo"
drag, startPoint x: 1134, startPoint y: 453, endPoint x: 1071, endPoint y: 462, distance: 62.9
click at [1071, 462] on div "JOD 0 Price" at bounding box center [1129, 451] width 139 height 30
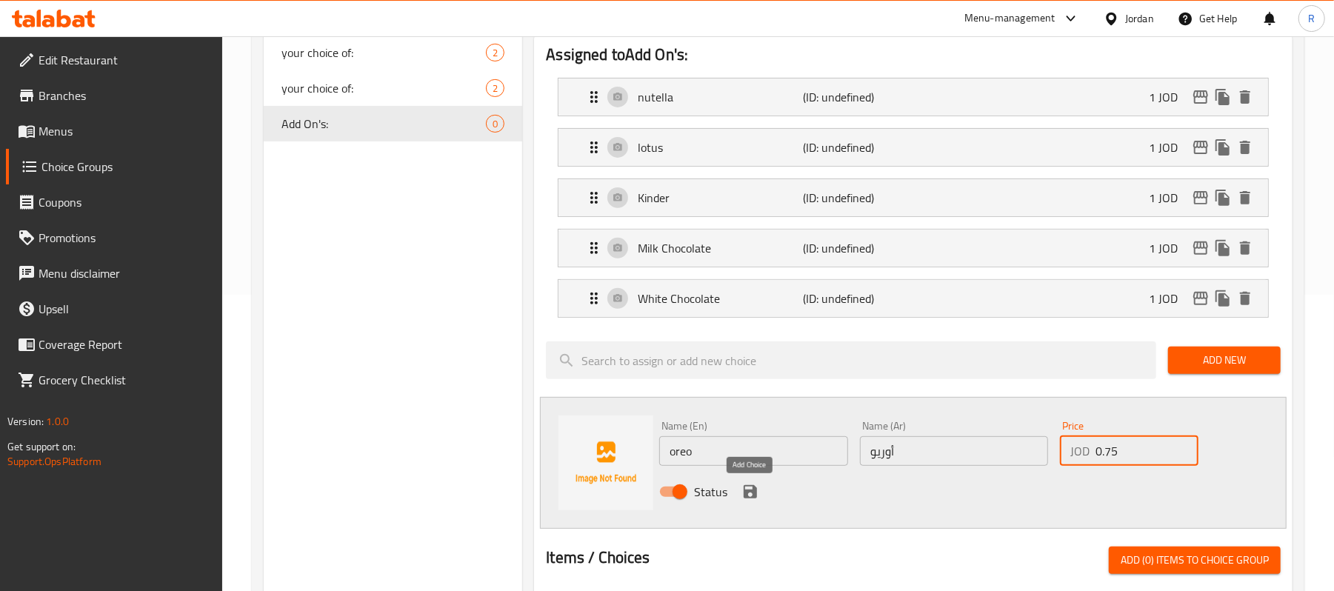
type input "0.75"
click at [748, 495] on icon "save" at bounding box center [750, 491] width 13 height 13
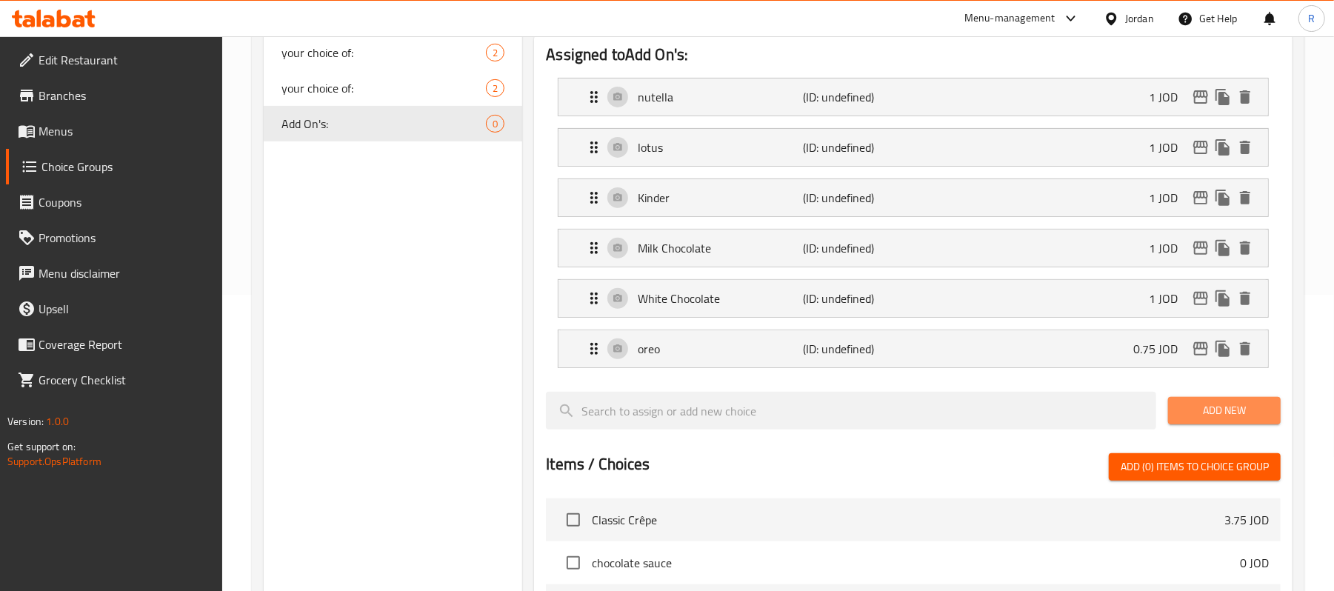
click at [1240, 406] on span "Add New" at bounding box center [1224, 411] width 89 height 19
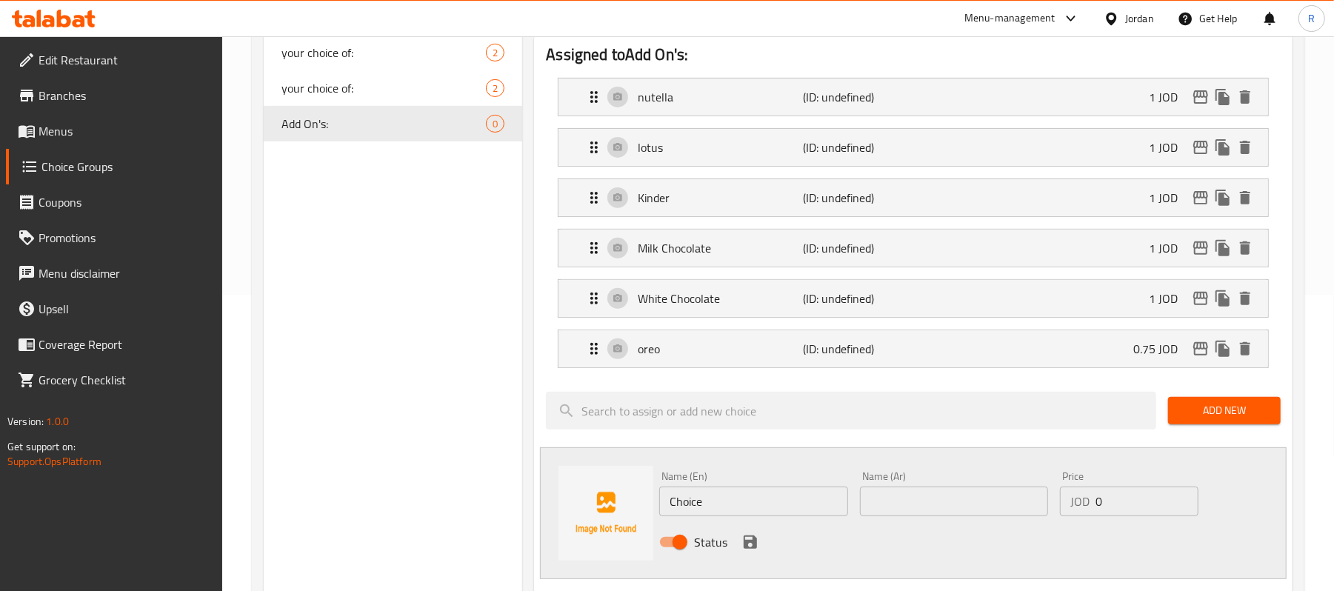
click at [914, 496] on input "text" at bounding box center [954, 502] width 188 height 30
paste input "كت كات"
click at [899, 502] on input "كت كات" at bounding box center [954, 502] width 188 height 30
type input "كيت كات"
click at [733, 505] on input "Choice" at bounding box center [753, 502] width 188 height 30
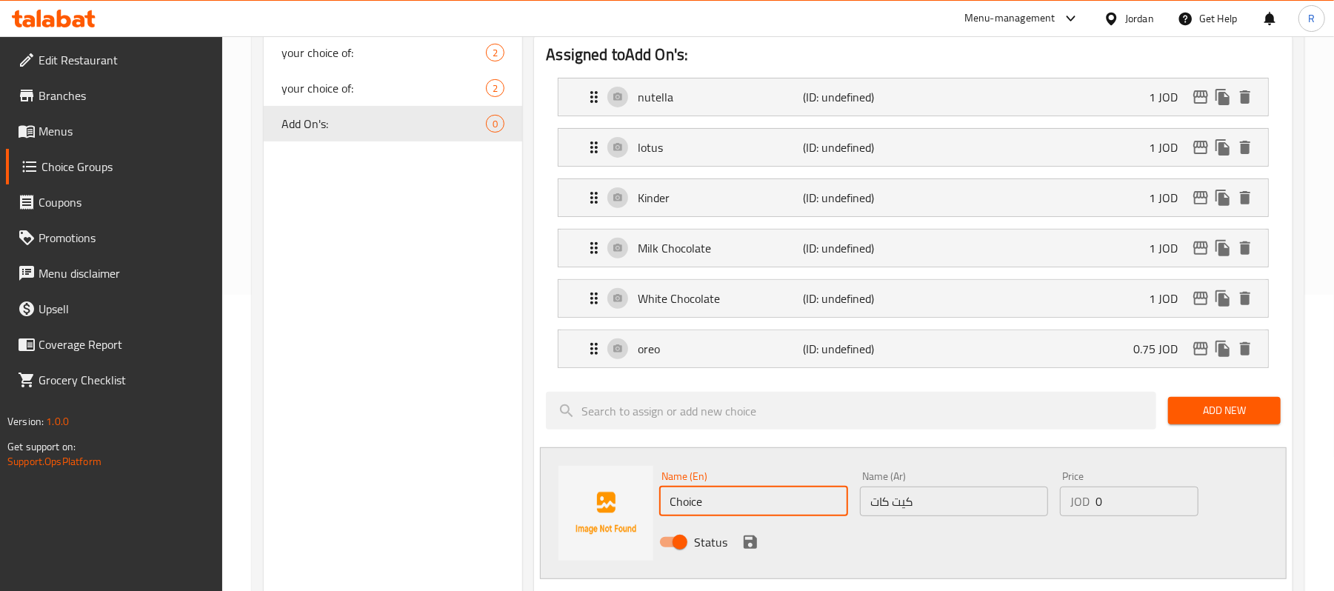
click at [733, 505] on input "Choice" at bounding box center [753, 502] width 188 height 30
type input "ن"
type input "kitkat"
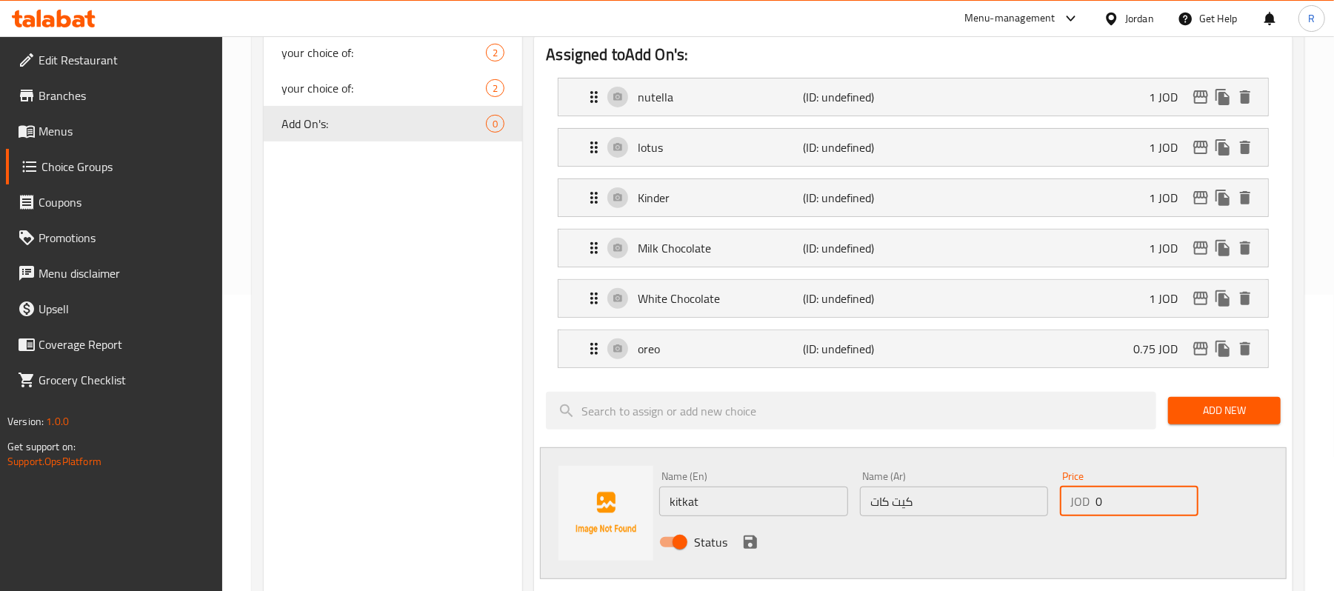
drag, startPoint x: 1117, startPoint y: 505, endPoint x: 1091, endPoint y: 513, distance: 27.9
click at [1091, 513] on div "JOD 0 Price" at bounding box center [1129, 502] width 139 height 30
type input "0.75"
click at [756, 540] on icon "save" at bounding box center [751, 542] width 18 height 18
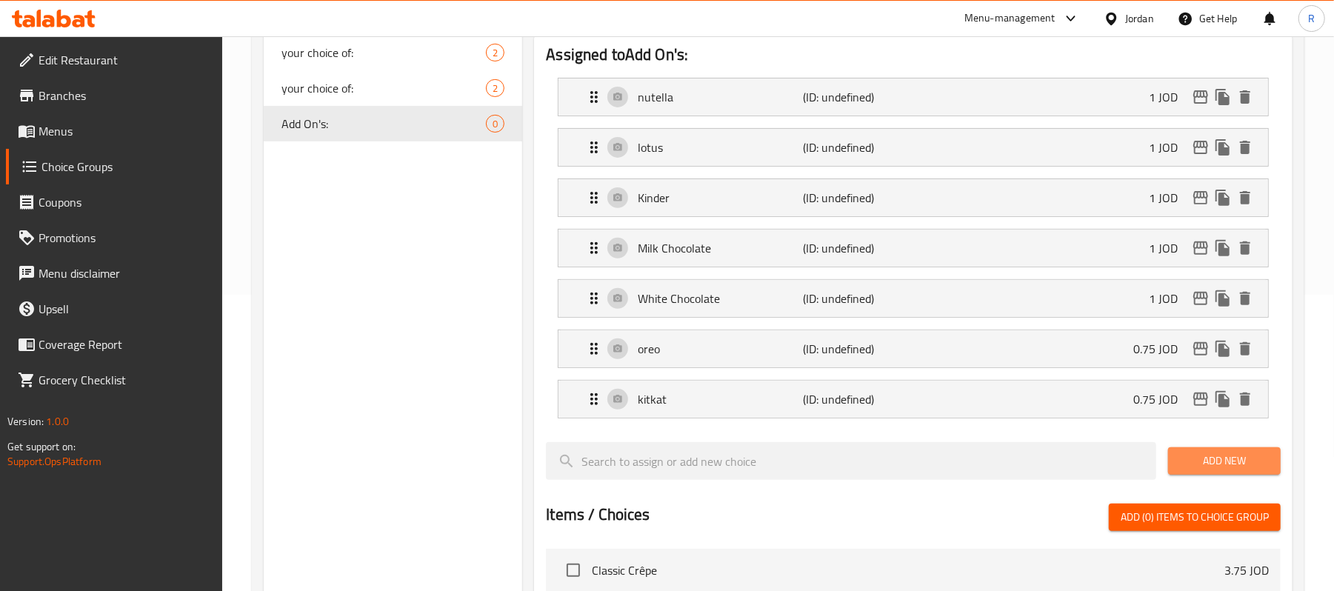
click at [1183, 464] on span "Add New" at bounding box center [1224, 461] width 89 height 19
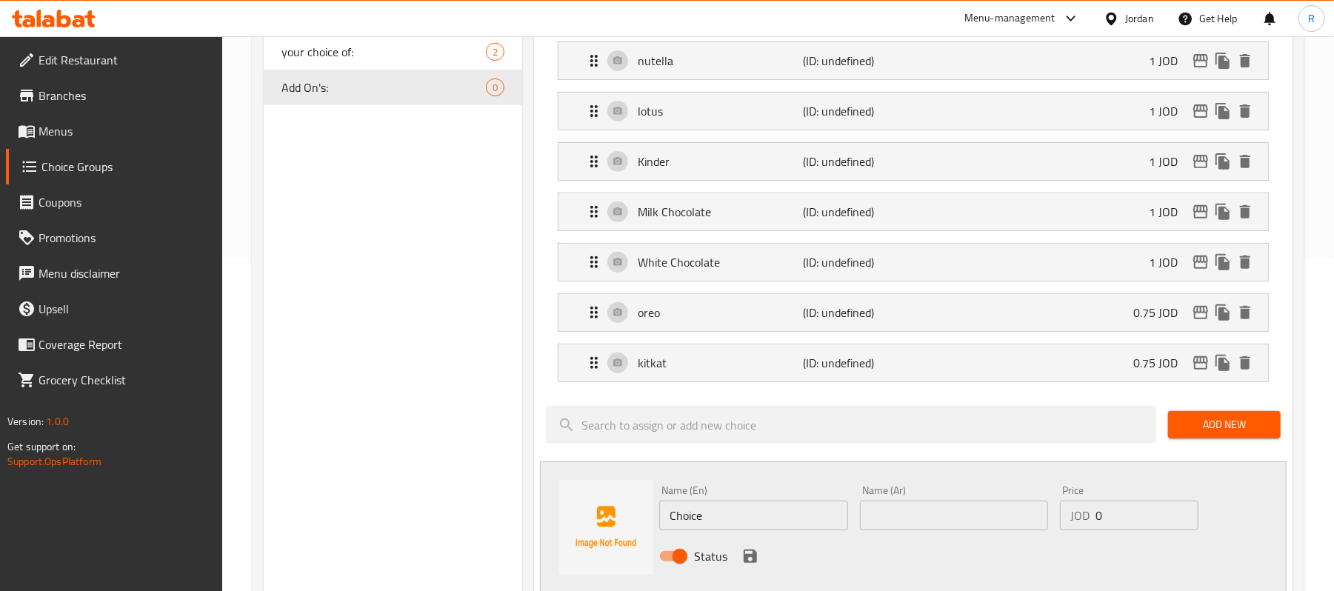
scroll to position [395, 0]
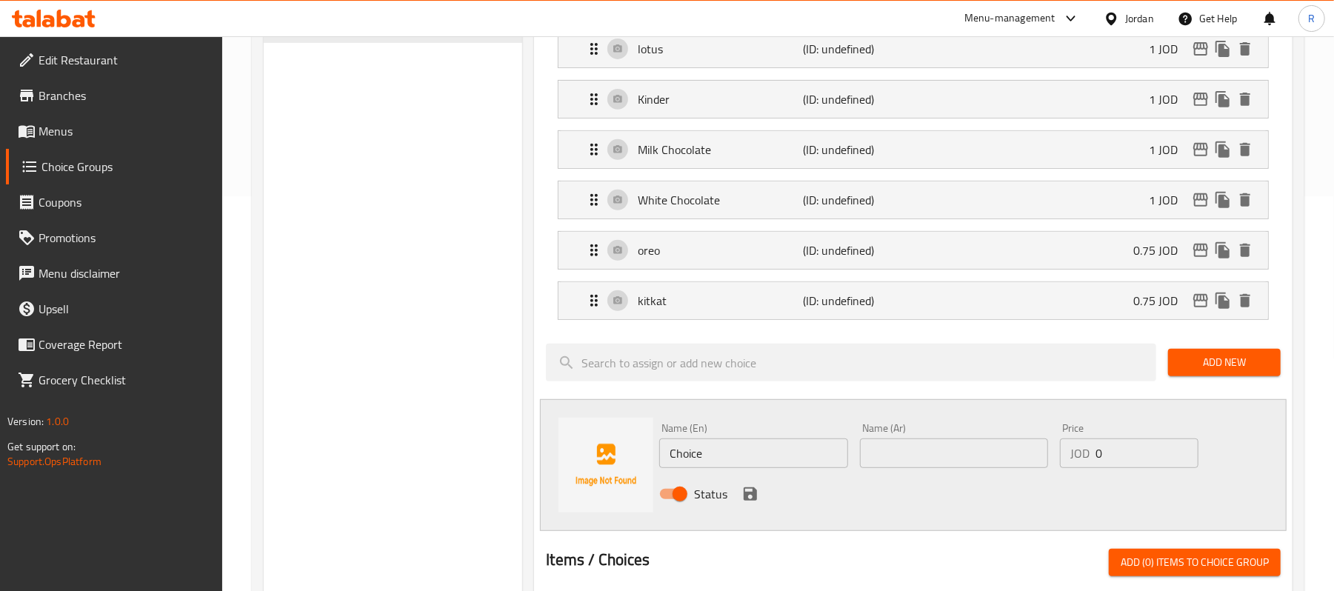
click at [914, 452] on input "text" at bounding box center [954, 454] width 188 height 30
paste input "موز"
type input "موز"
click at [760, 448] on input "Choice" at bounding box center [753, 454] width 188 height 30
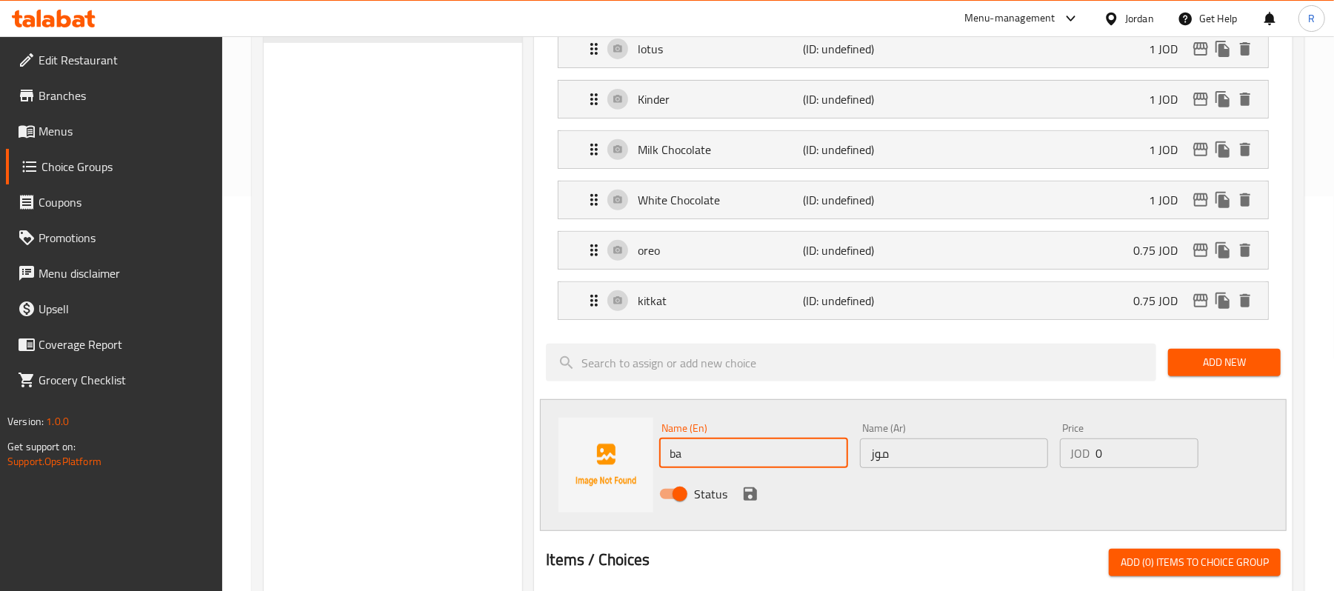
type input "Banana"
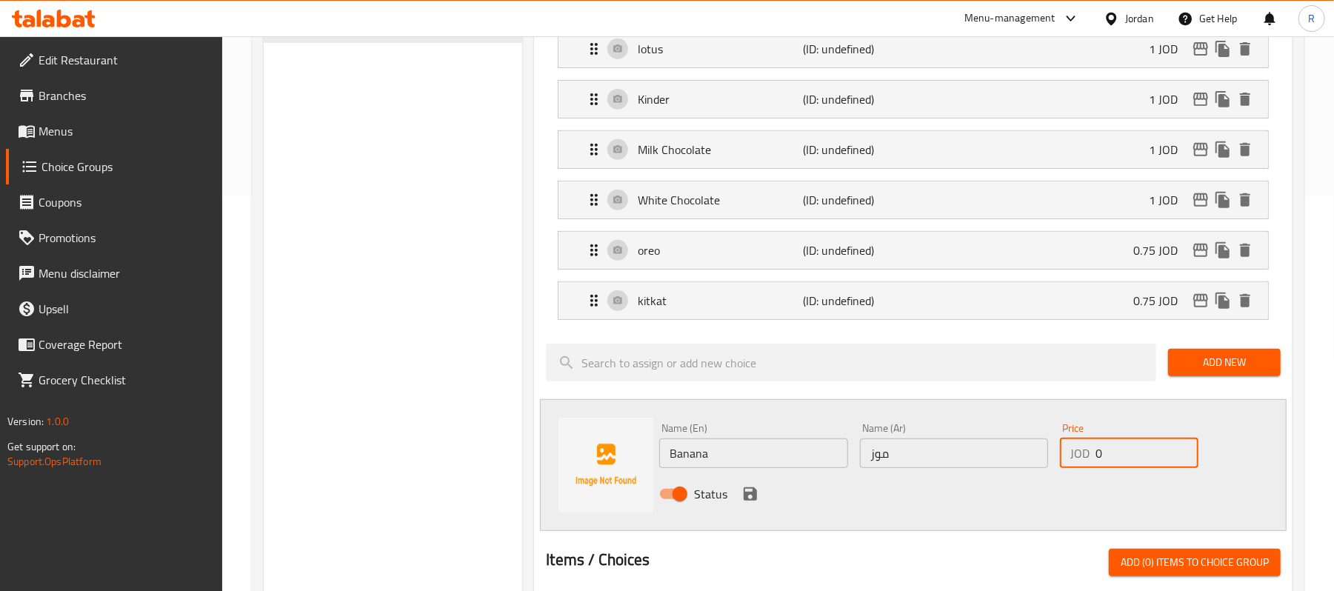
drag, startPoint x: 1097, startPoint y: 462, endPoint x: 1088, endPoint y: 465, distance: 8.7
click at [1088, 465] on div "JOD 0 Price" at bounding box center [1129, 454] width 139 height 30
type input "1"
click at [751, 501] on icon "save" at bounding box center [750, 494] width 13 height 13
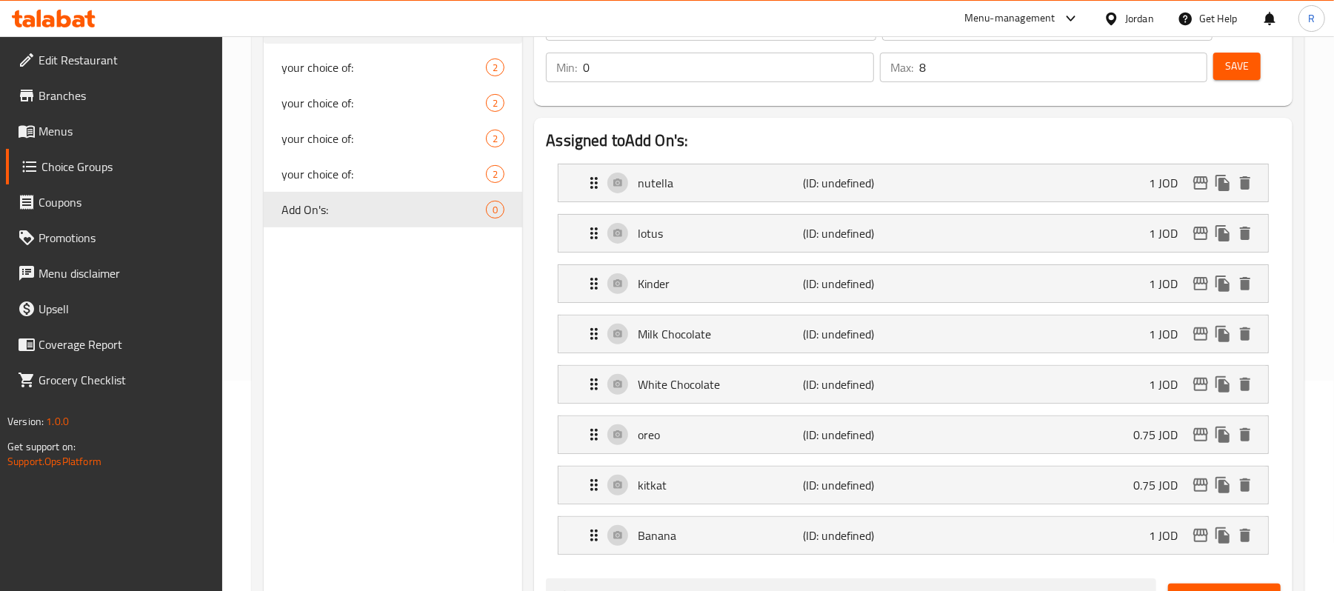
scroll to position [0, 0]
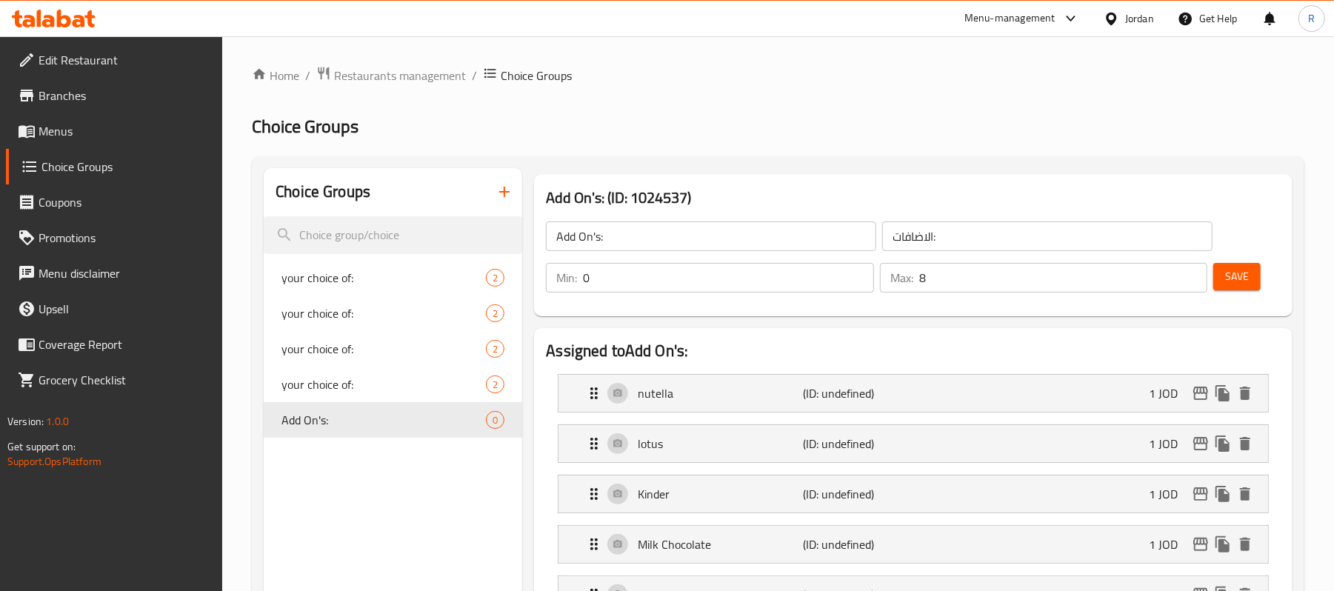
click at [1228, 286] on button "Save" at bounding box center [1237, 276] width 47 height 27
click at [1248, 285] on span "Save" at bounding box center [1237, 276] width 24 height 19
click at [1248, 285] on div at bounding box center [667, 295] width 1334 height 591
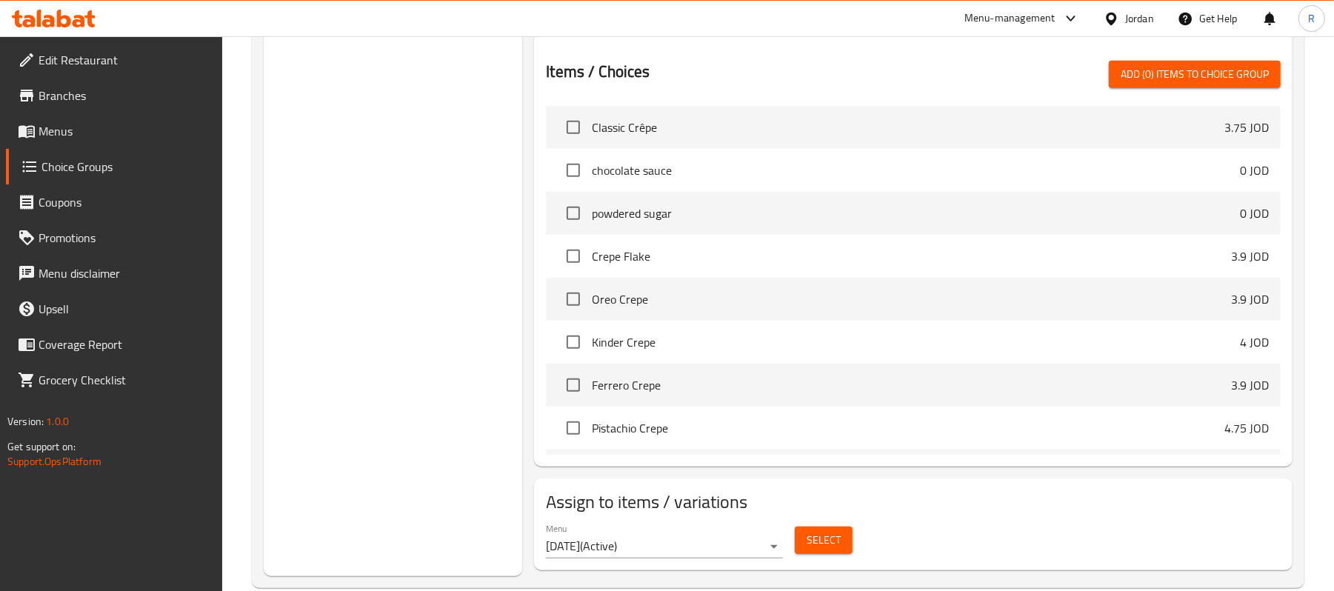
scroll to position [821, 0]
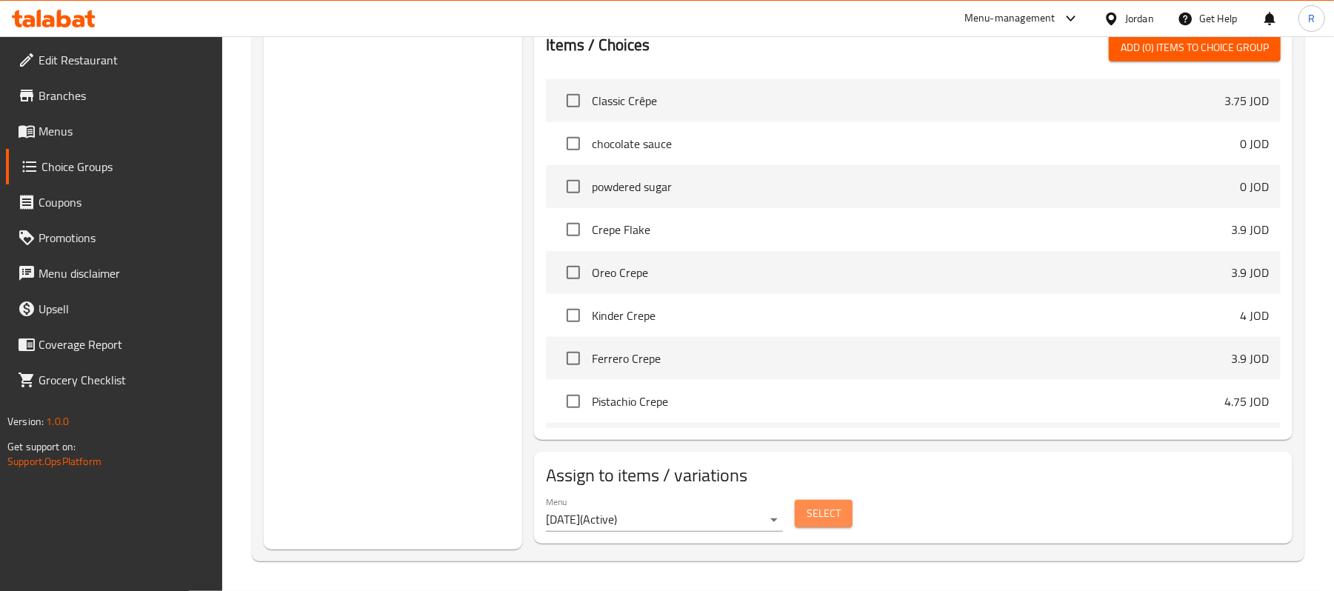
click at [818, 513] on span "Select" at bounding box center [824, 514] width 34 height 19
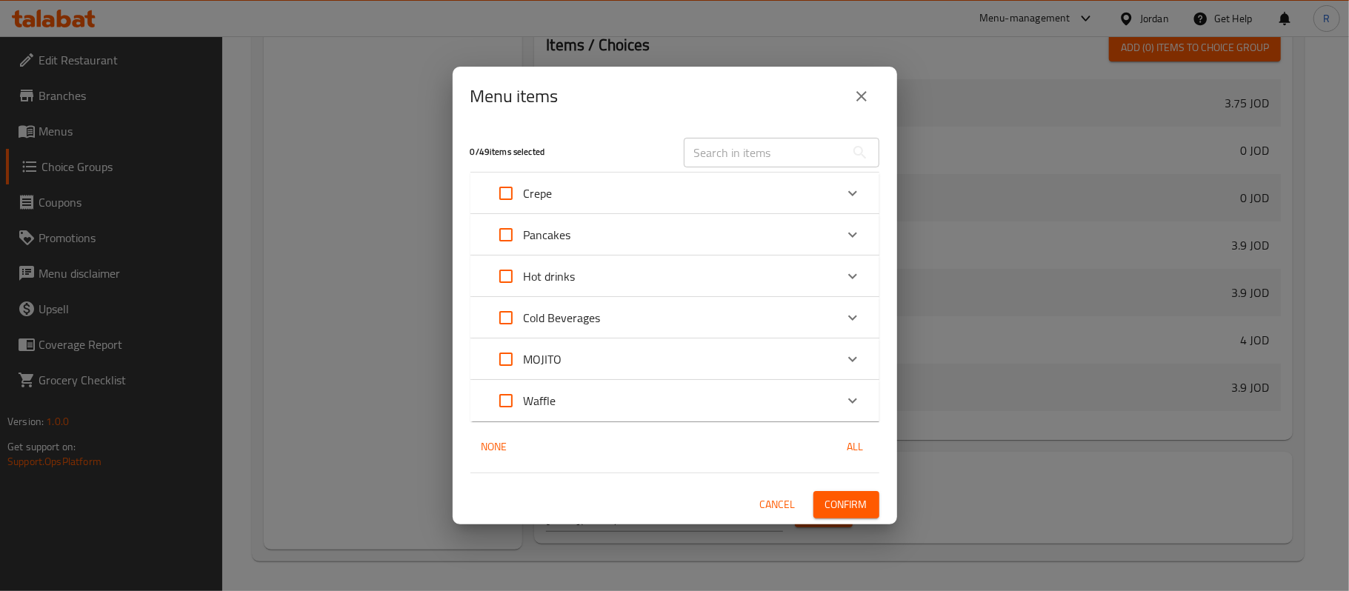
click at [501, 400] on input "Expand" at bounding box center [506, 401] width 36 height 36
checkbox input "true"
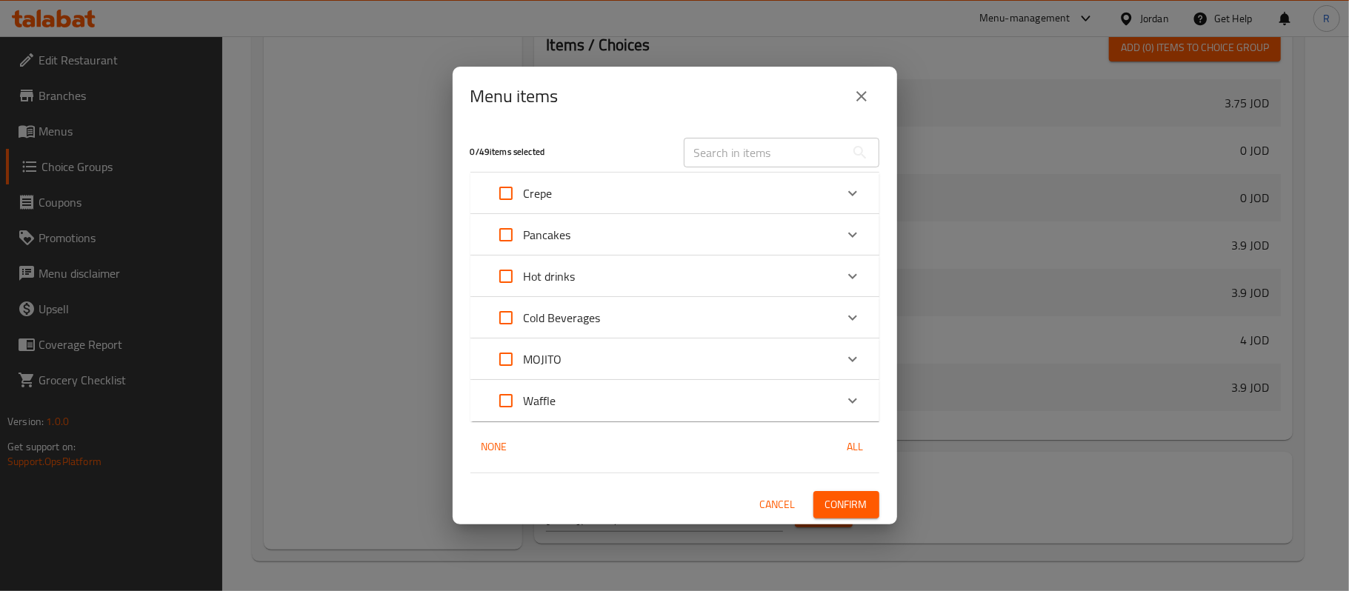
checkbox input "true"
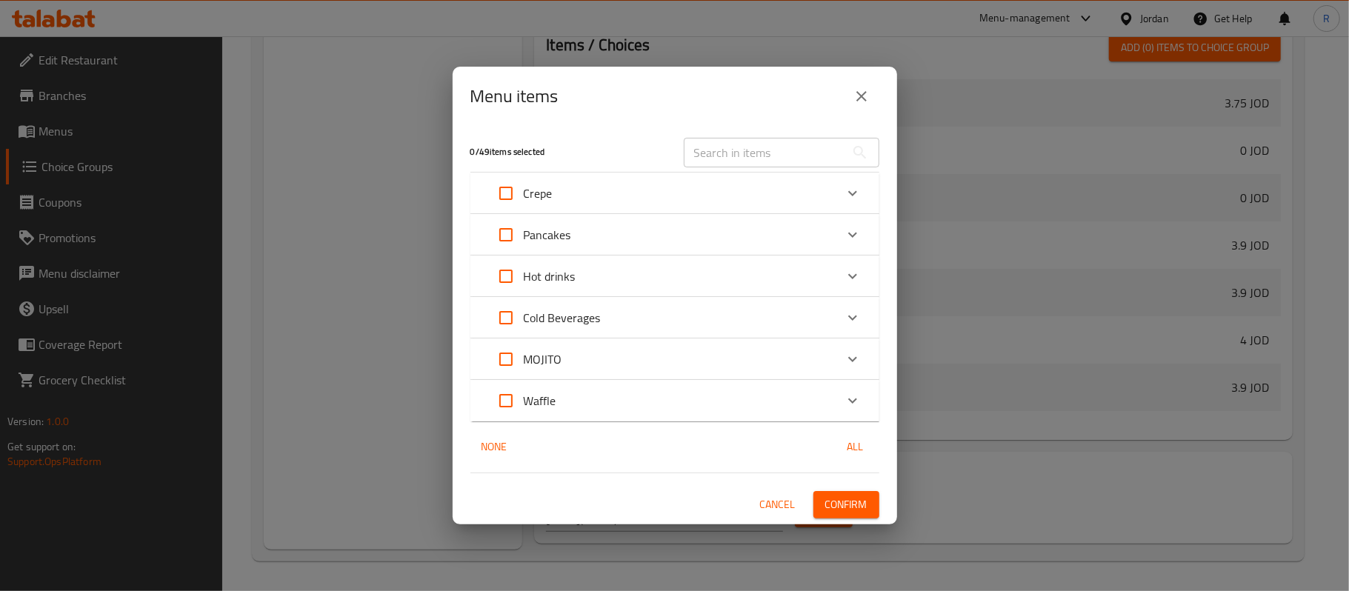
checkbox input "true"
click at [508, 197] on input "Expand" at bounding box center [506, 194] width 36 height 36
checkbox input "true"
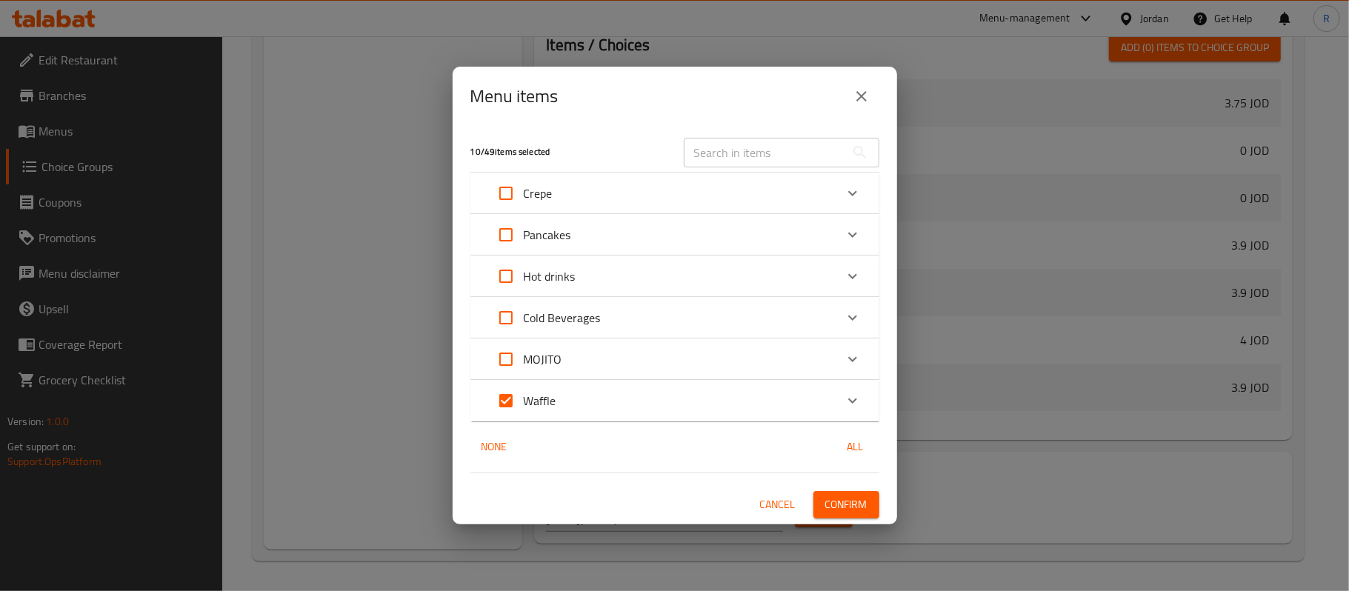
checkbox input "true"
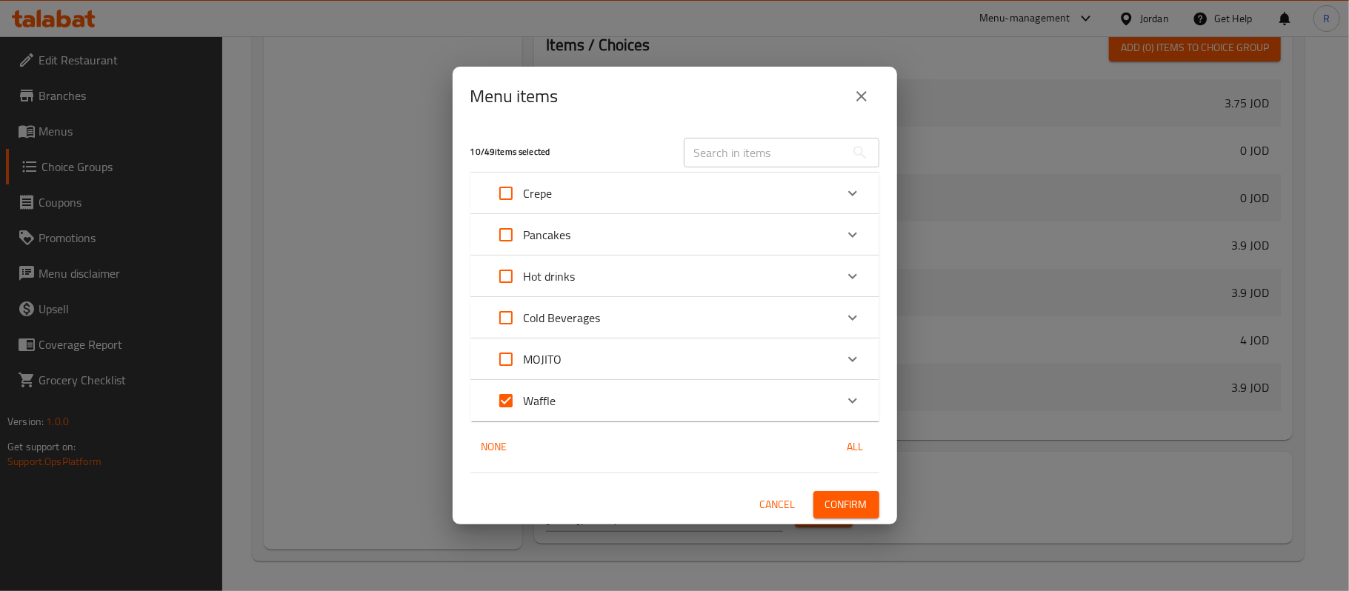
checkbox input "true"
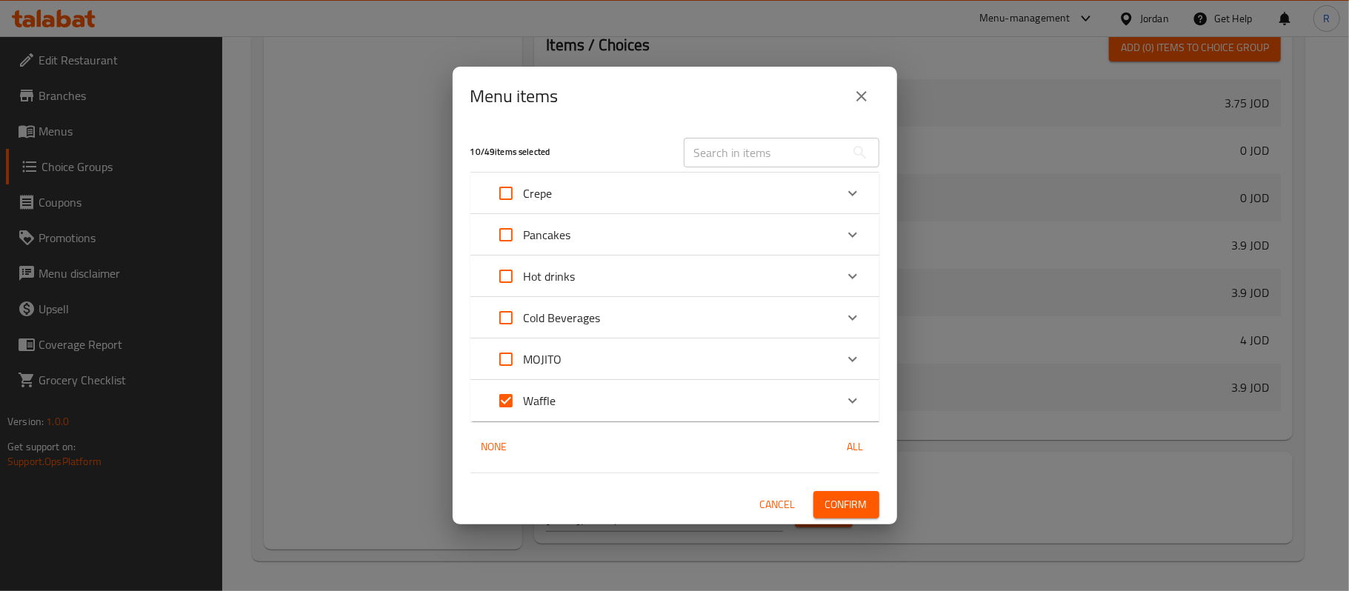
checkbox input "true"
click at [857, 507] on span "Confirm" at bounding box center [846, 505] width 42 height 19
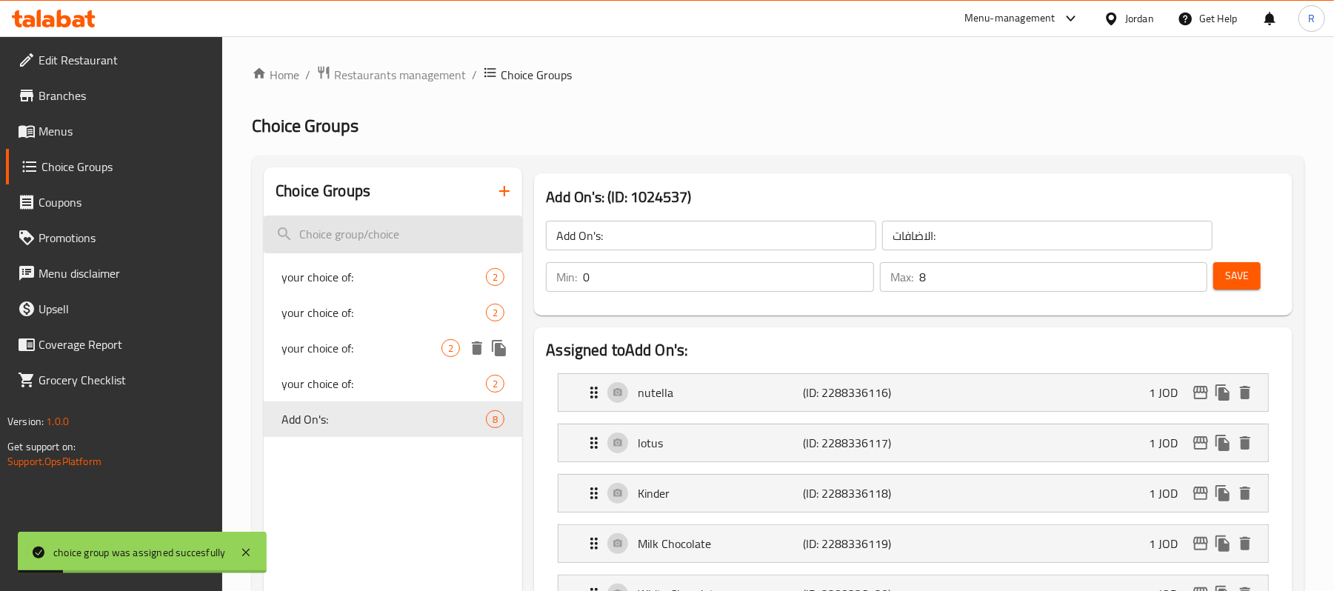
scroll to position [0, 0]
click at [110, 132] on span "Menus" at bounding box center [125, 131] width 173 height 18
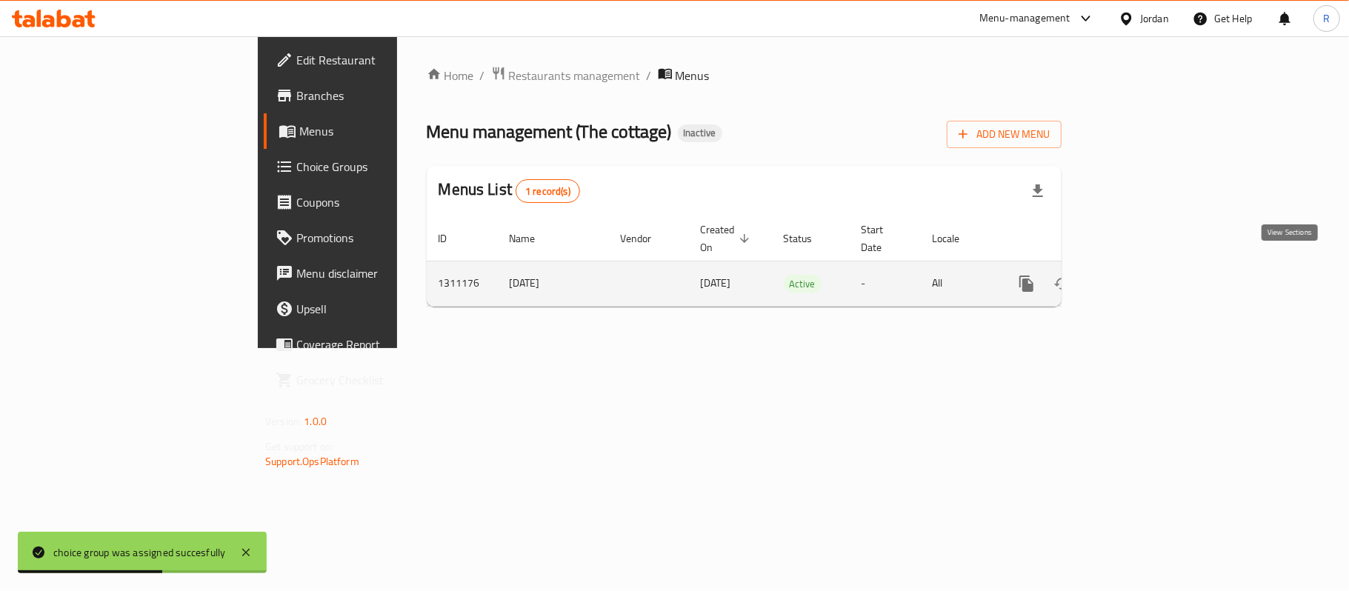
click at [1142, 275] on icon "enhanced table" at bounding box center [1134, 284] width 18 height 18
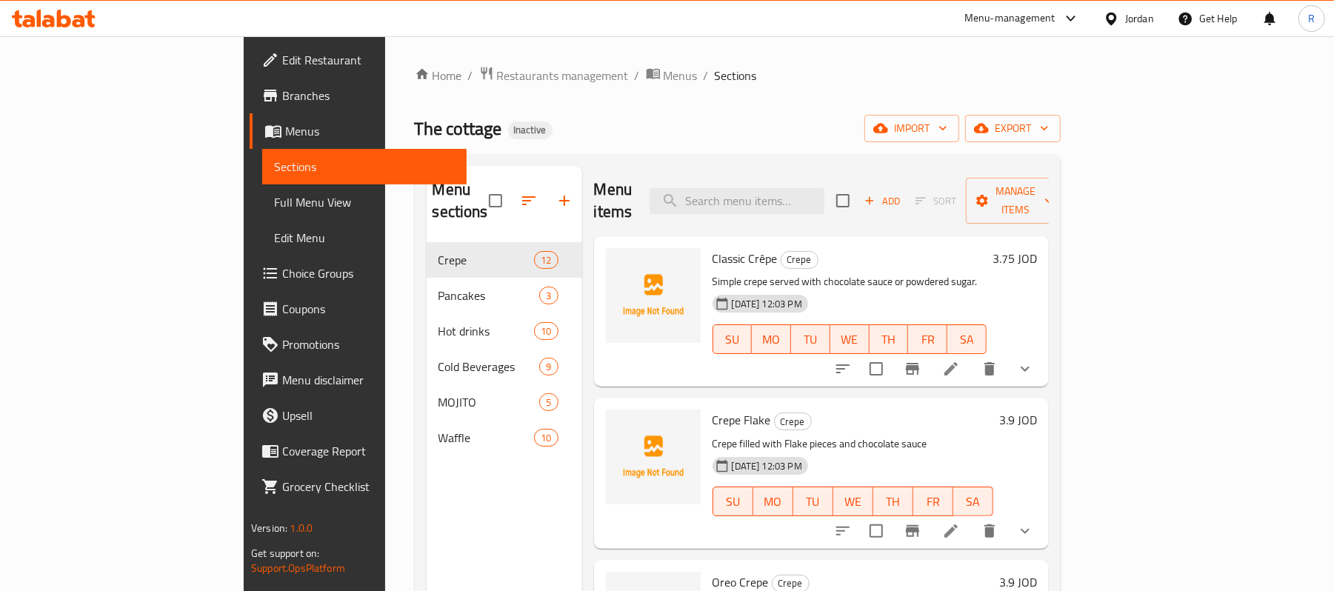
click at [1043, 351] on button "show more" at bounding box center [1026, 369] width 36 height 36
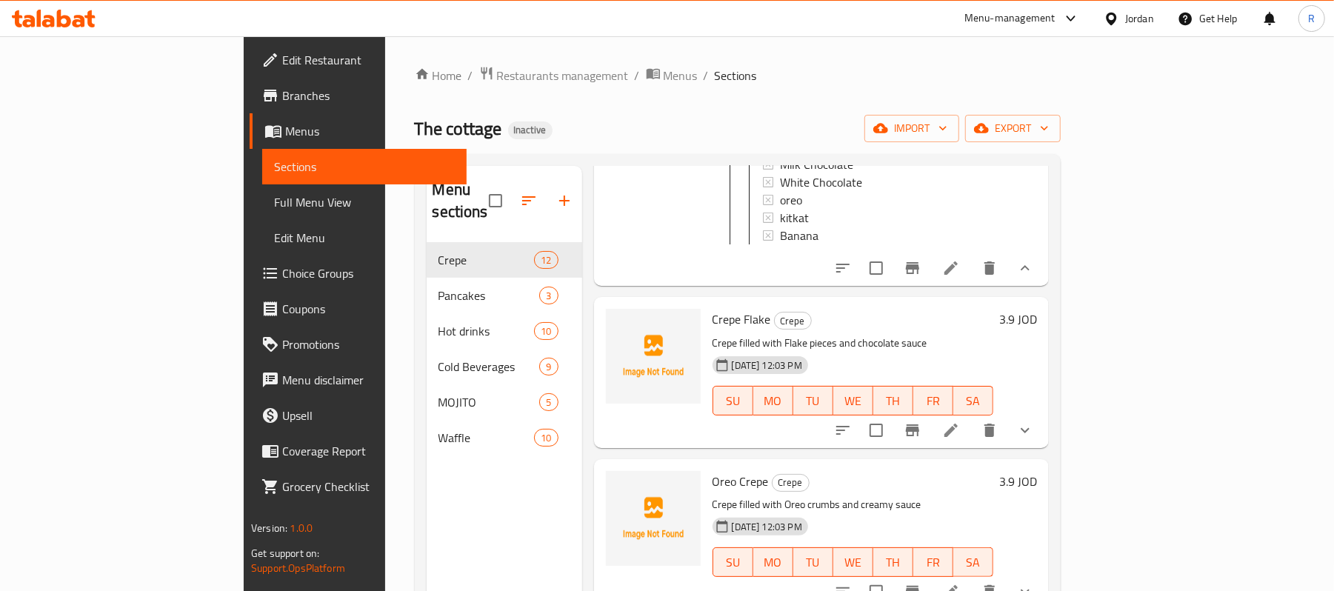
scroll to position [395, 0]
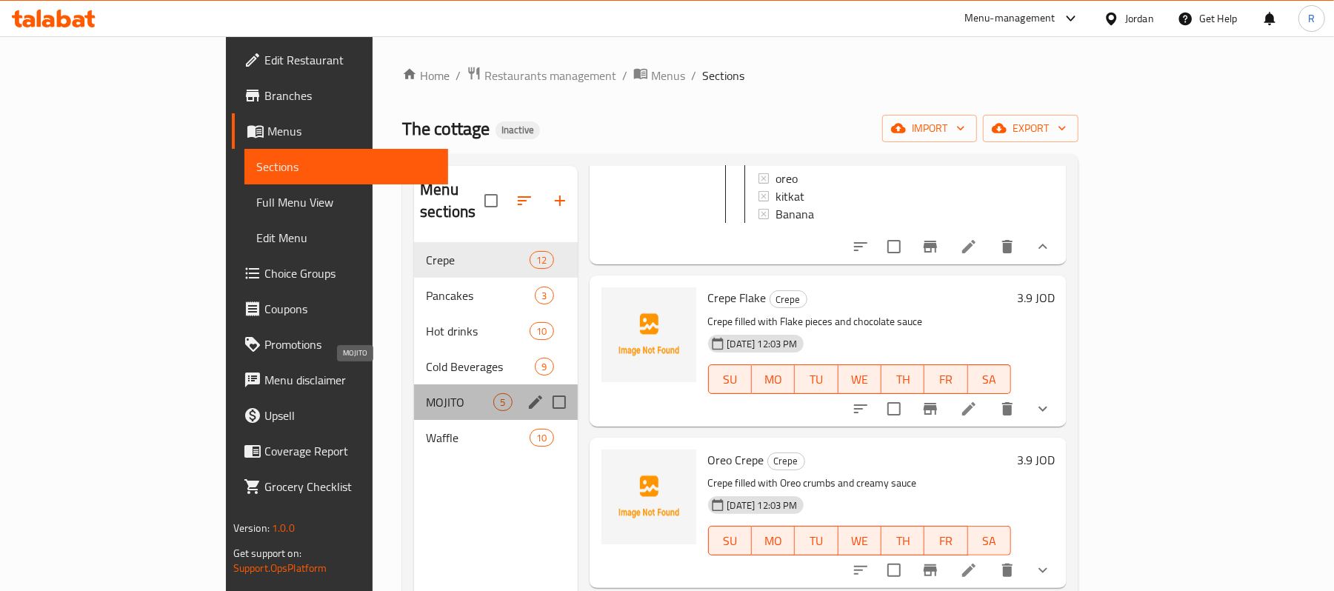
click at [426, 393] on span "MOJITO" at bounding box center [459, 402] width 67 height 18
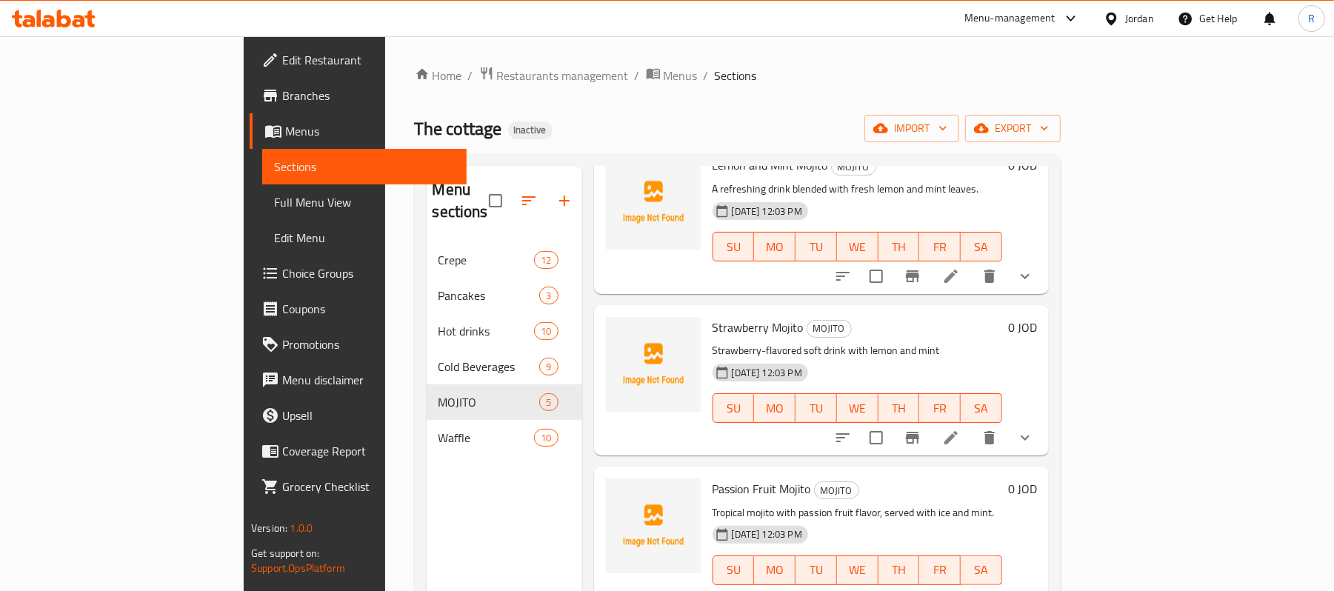
click at [1034, 267] on icon "show more" at bounding box center [1026, 276] width 18 height 18
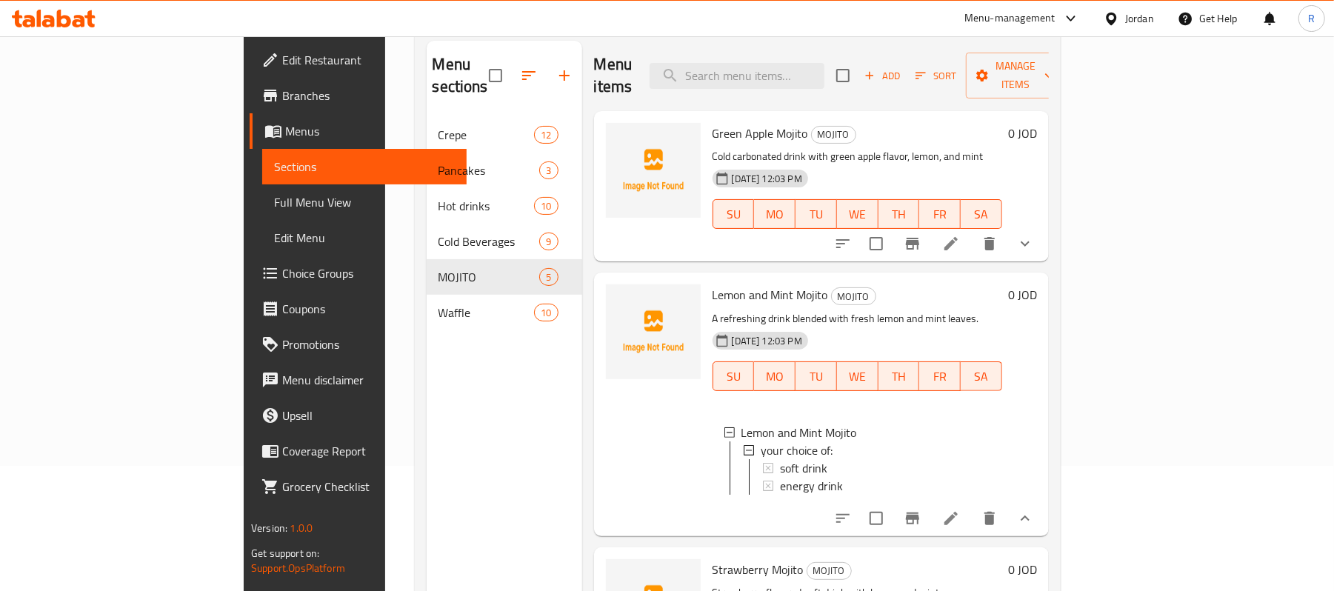
scroll to position [10, 0]
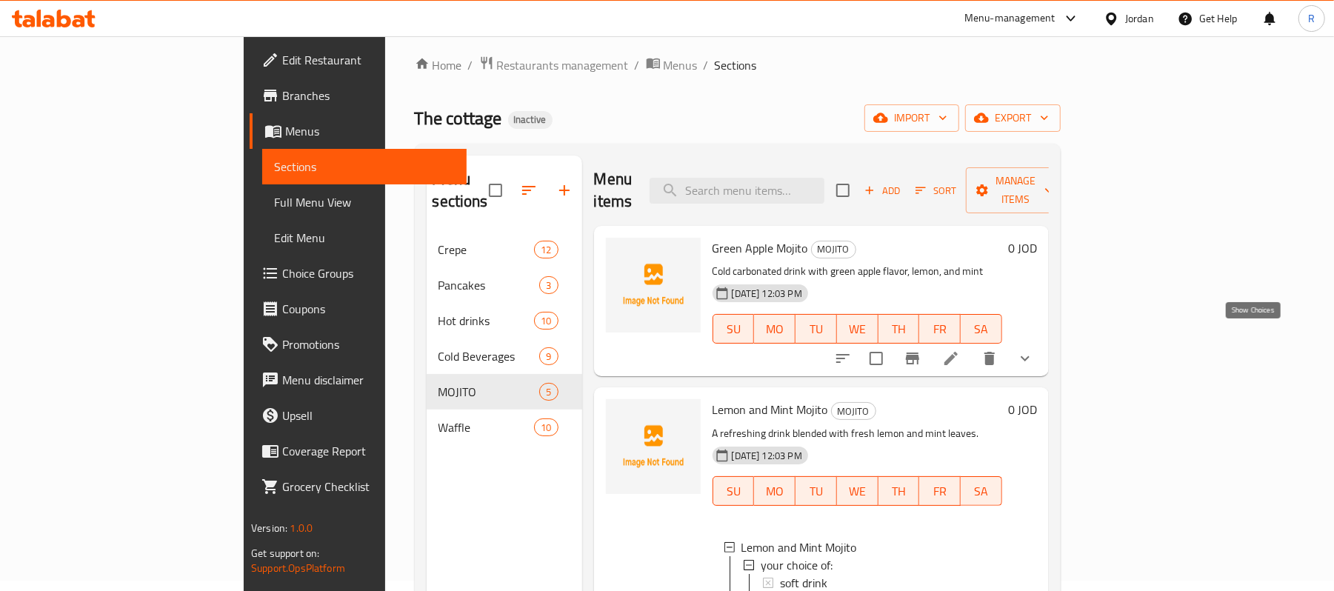
click at [1030, 356] on icon "show more" at bounding box center [1025, 358] width 9 height 5
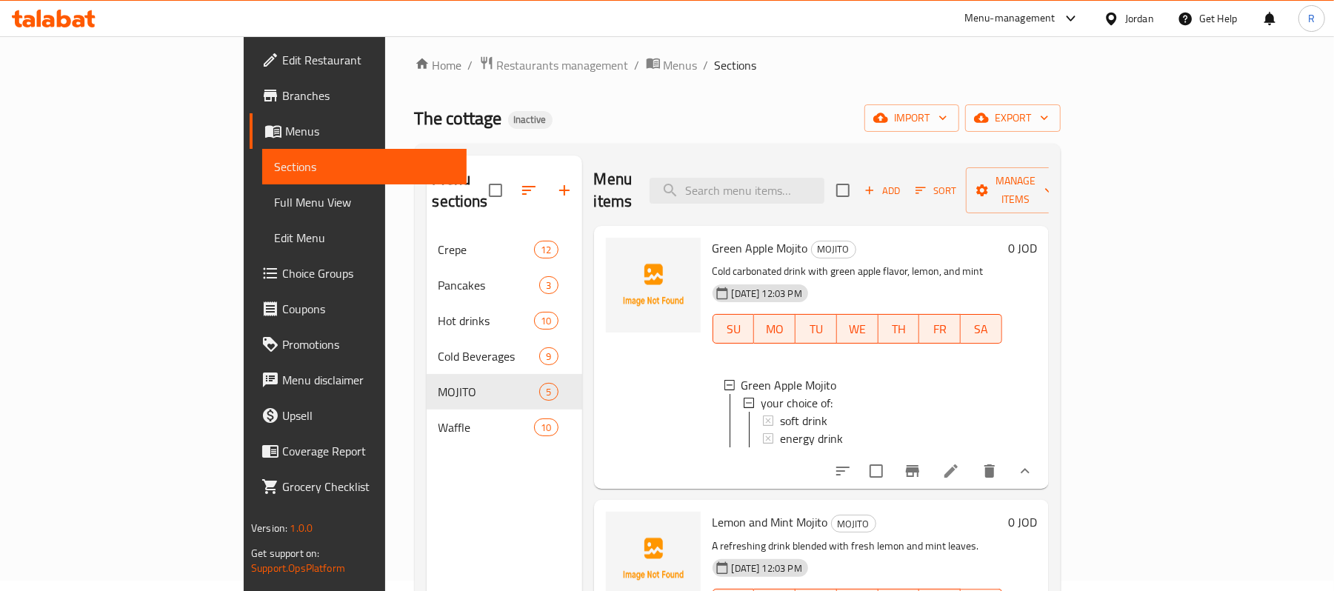
click at [958, 467] on icon at bounding box center [951, 471] width 13 height 13
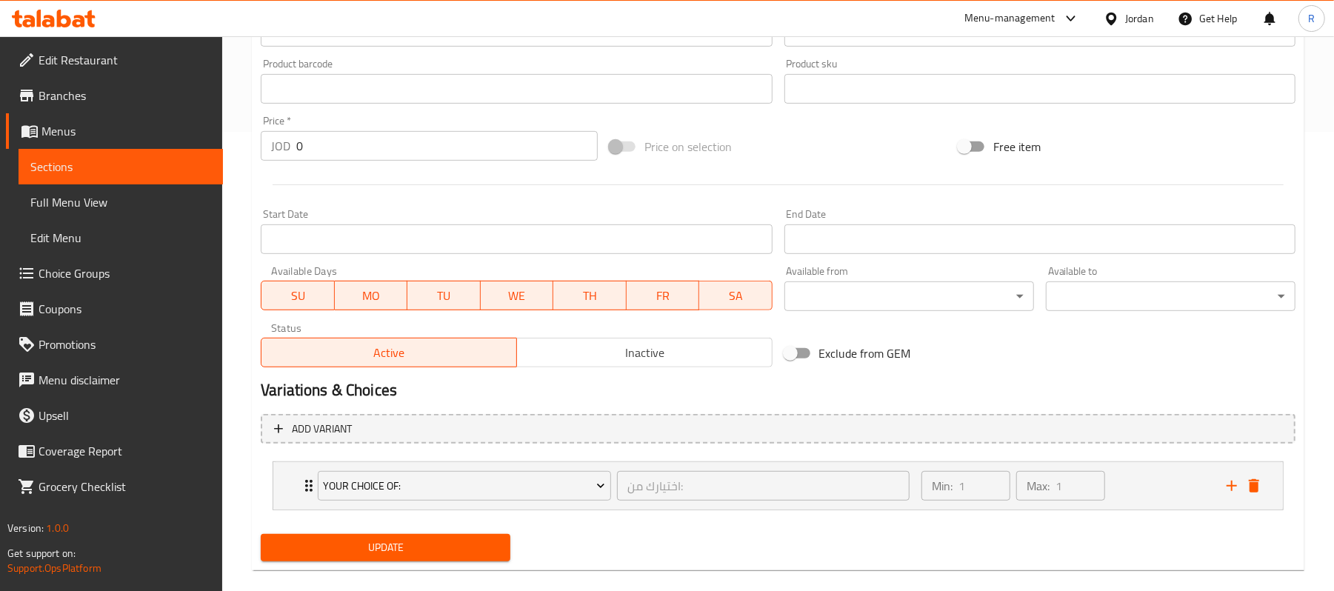
scroll to position [481, 0]
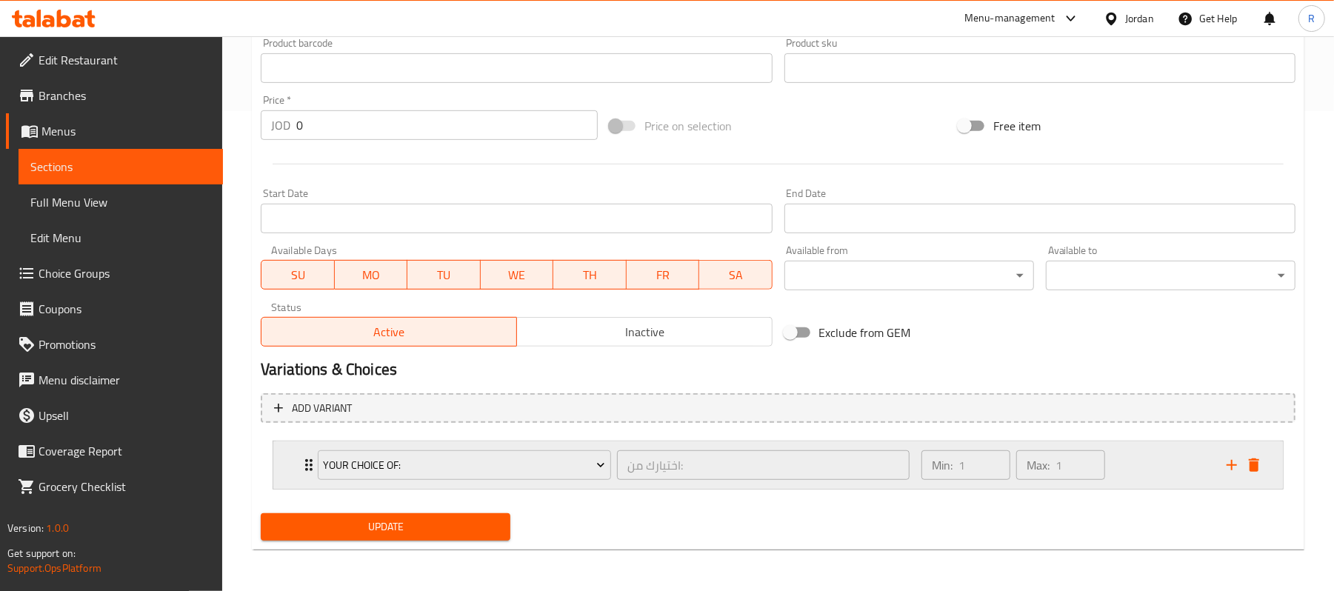
click at [310, 474] on div "your choice of: اختيارك من: ​" at bounding box center [614, 465] width 610 height 47
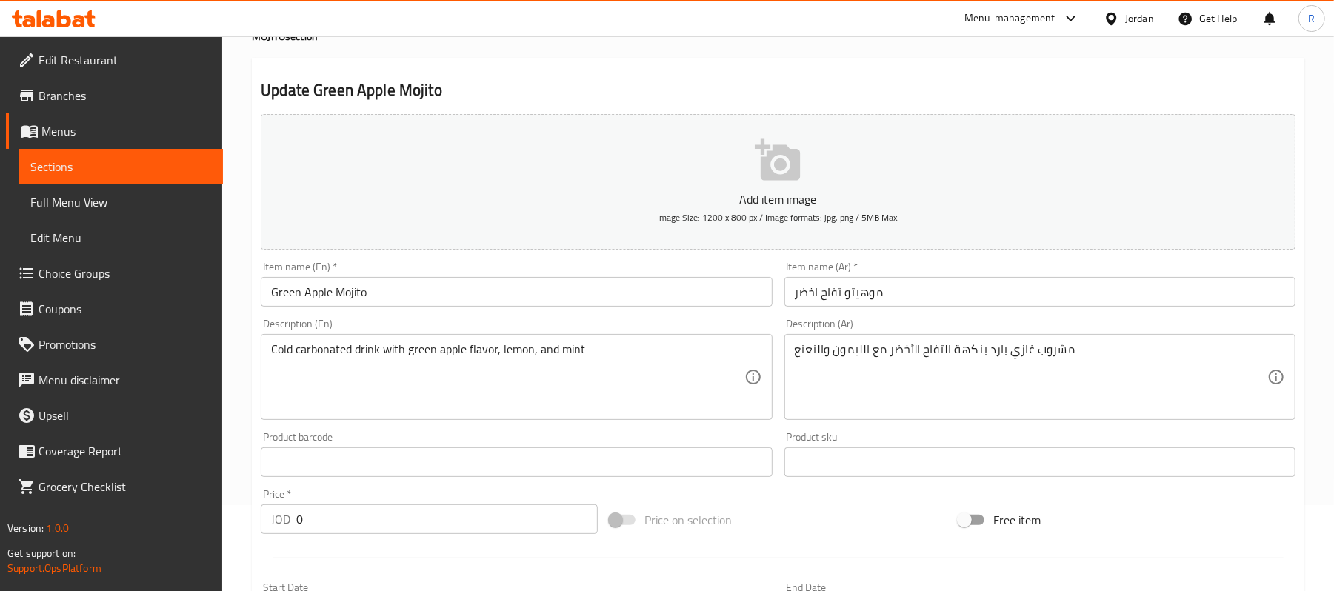
scroll to position [0, 0]
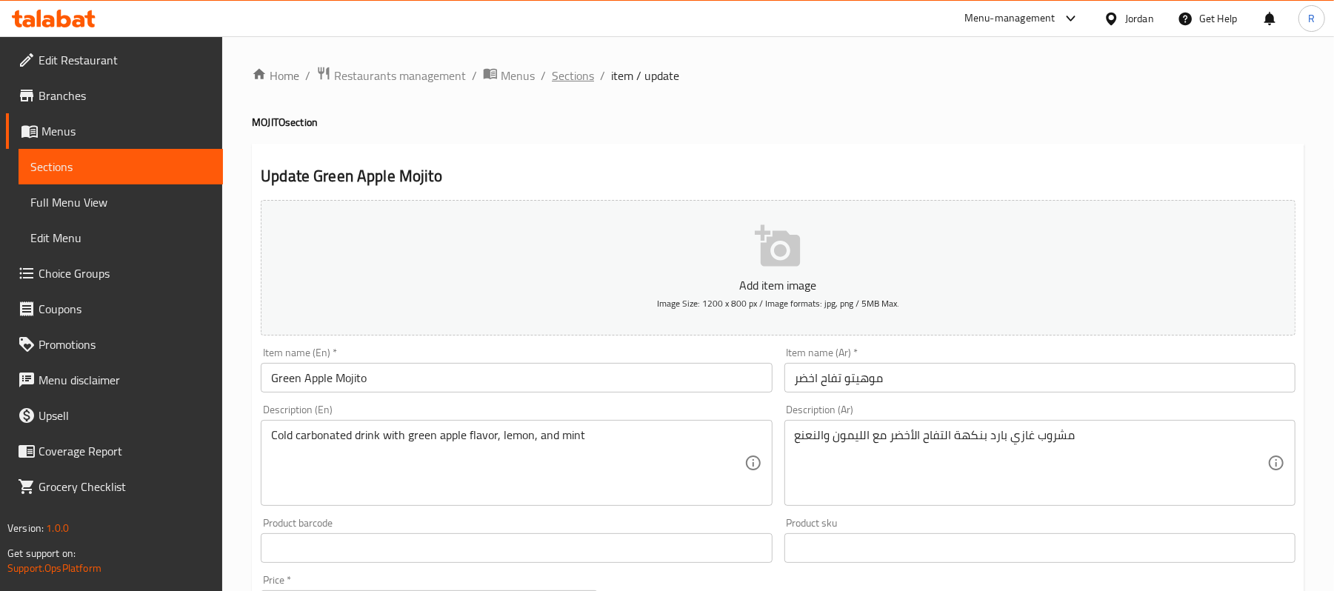
click at [569, 75] on span "Sections" at bounding box center [573, 76] width 42 height 18
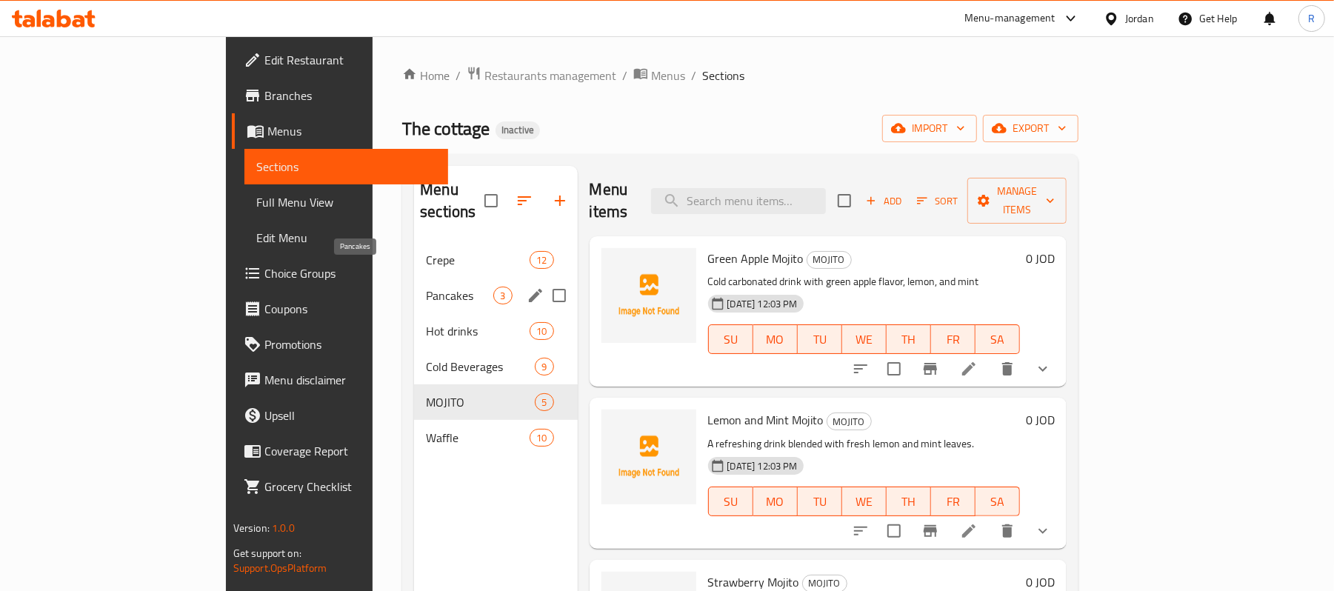
click at [426, 287] on span "Pancakes" at bounding box center [459, 296] width 67 height 18
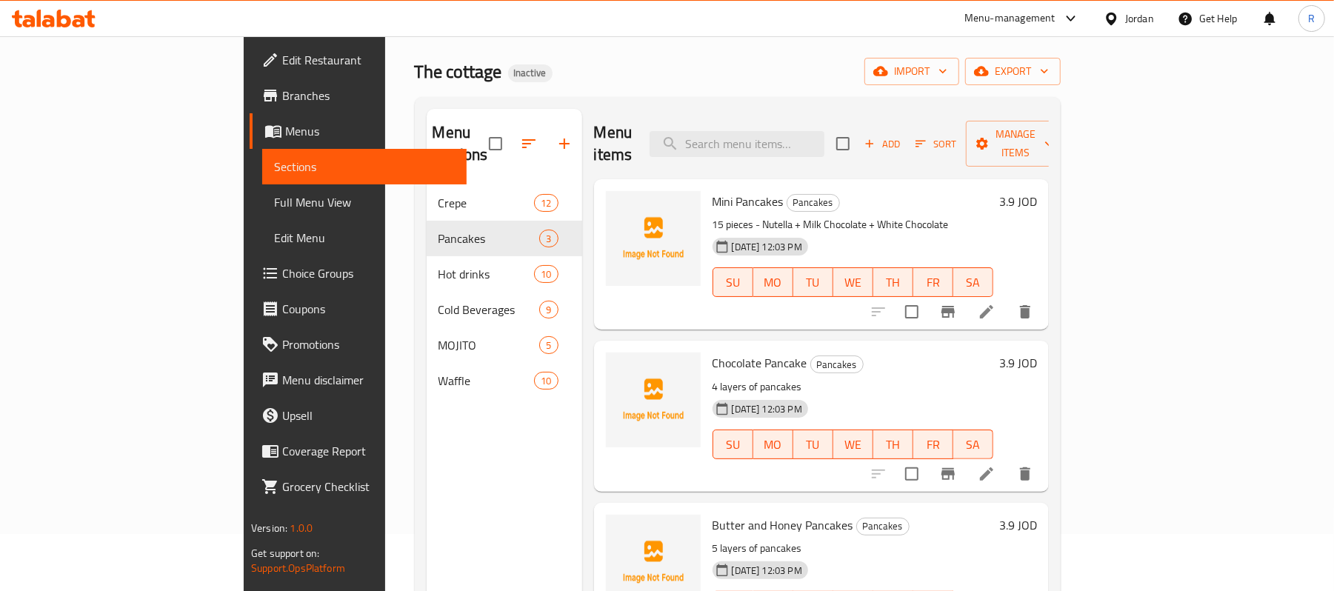
scroll to position [10, 0]
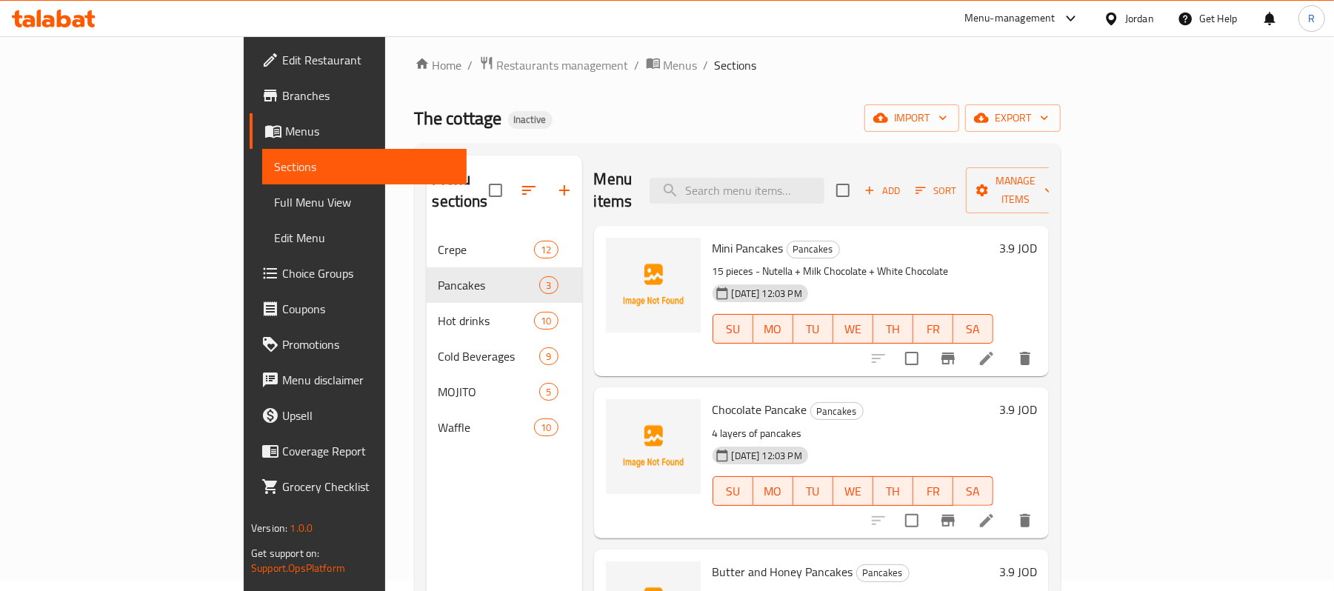
click at [1008, 347] on li at bounding box center [986, 358] width 41 height 27
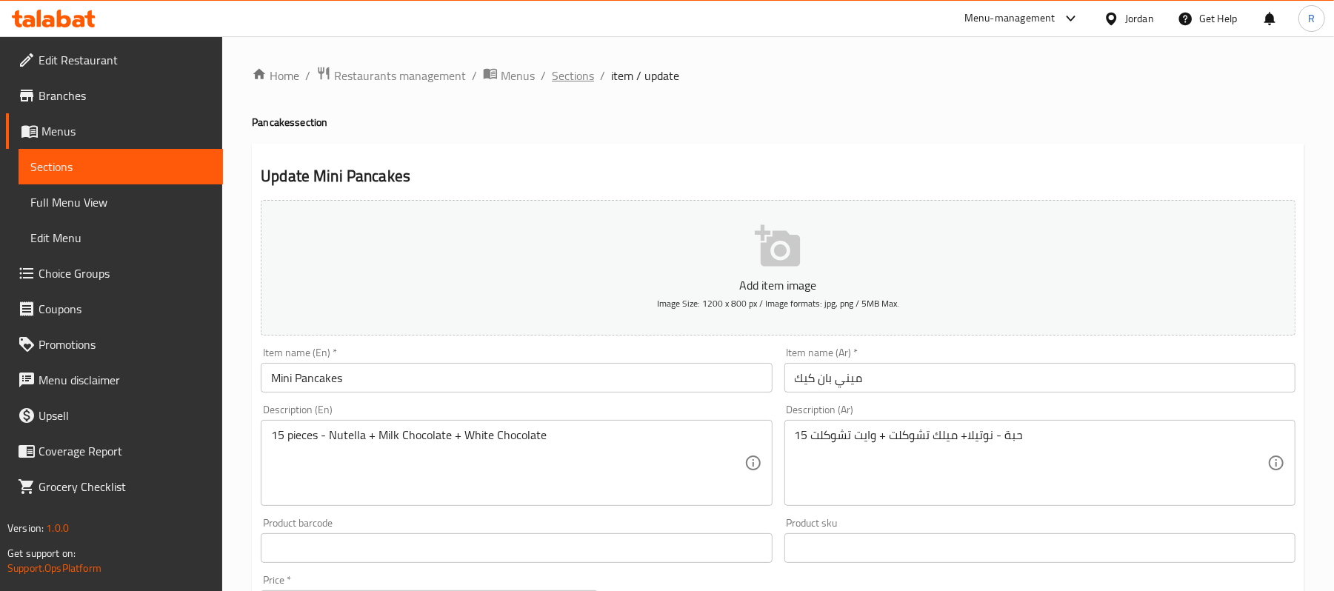
click at [576, 70] on span "Sections" at bounding box center [573, 76] width 42 height 18
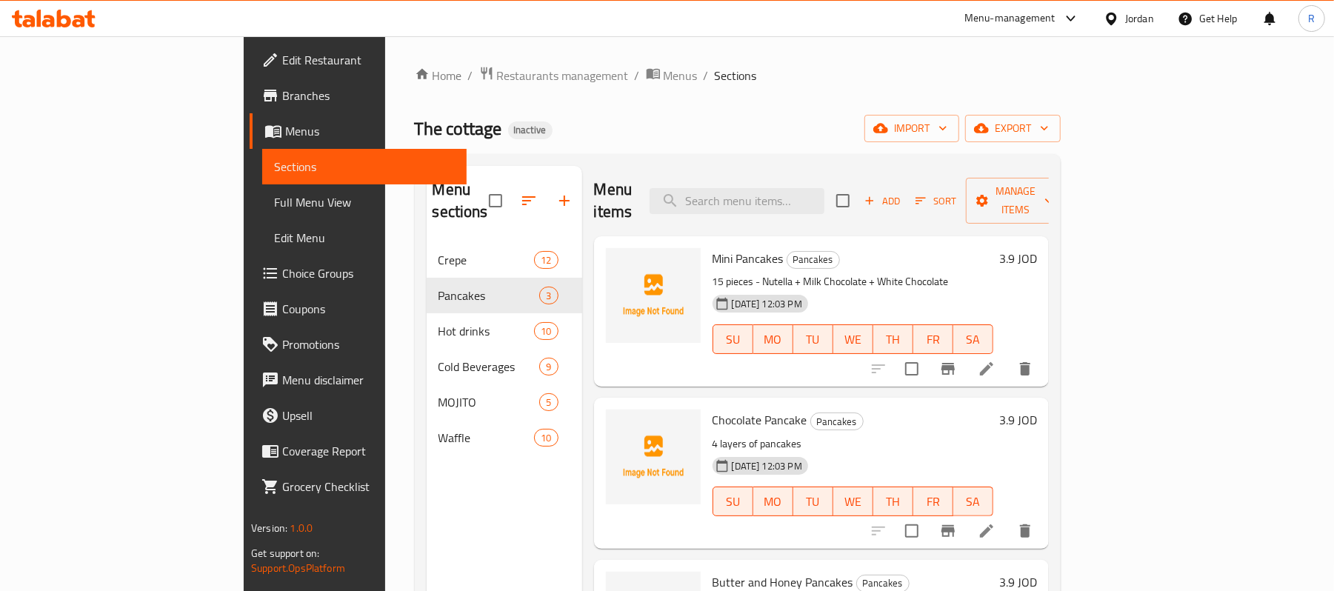
click at [274, 204] on span "Full Menu View" at bounding box center [364, 202] width 181 height 18
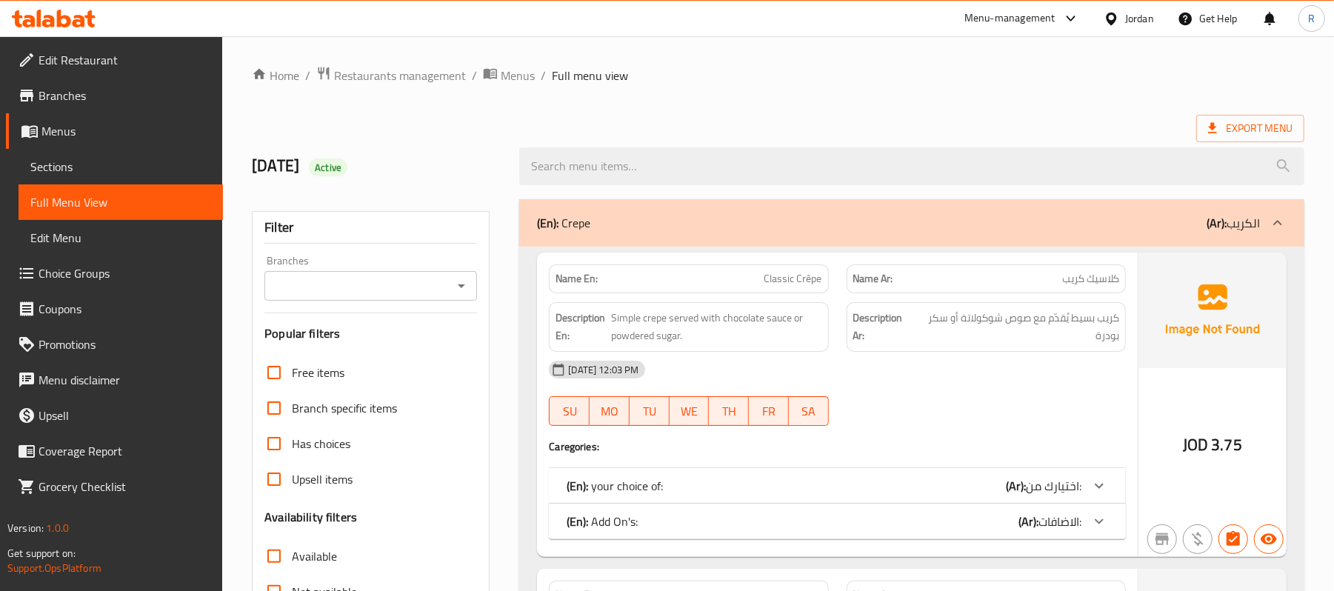
click at [124, 81] on link "Branches" at bounding box center [114, 96] width 217 height 36
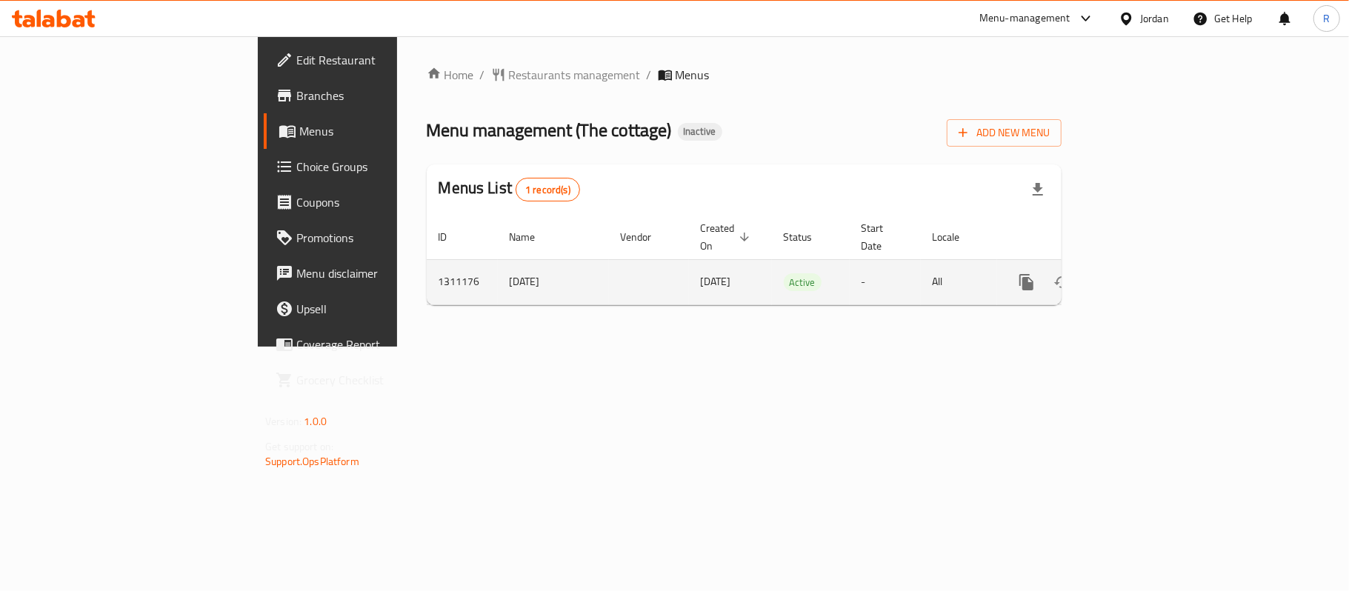
click at [1142, 273] on icon "enhanced table" at bounding box center [1134, 282] width 18 height 18
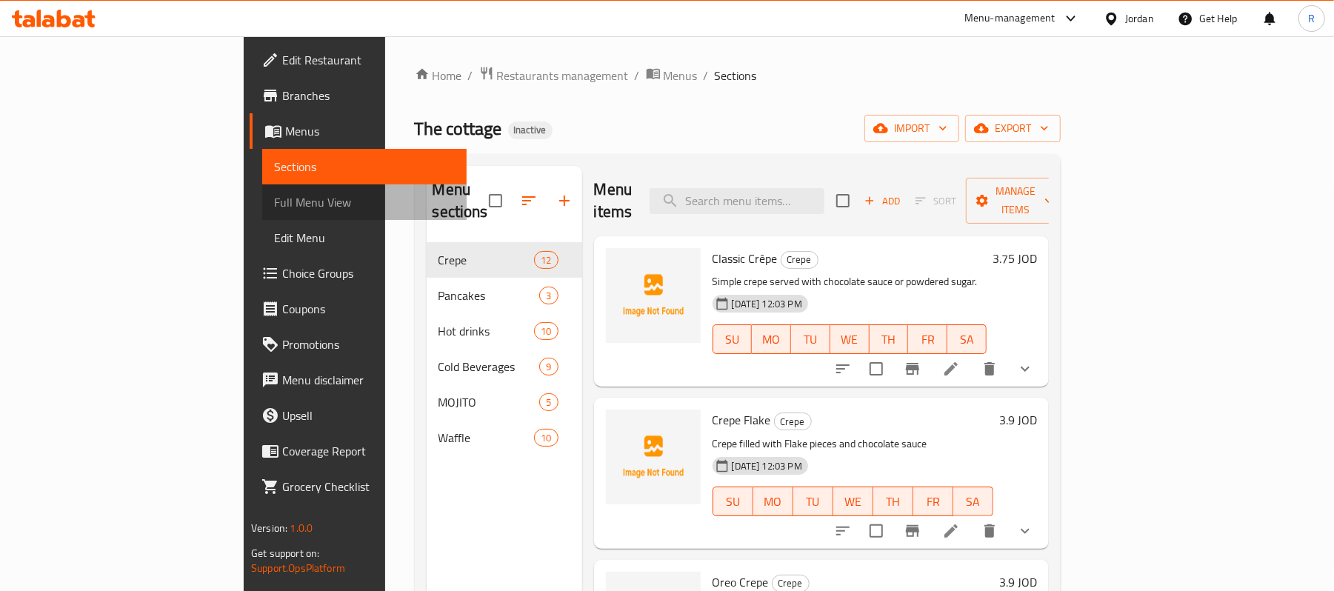
click at [274, 202] on span "Full Menu View" at bounding box center [364, 202] width 181 height 18
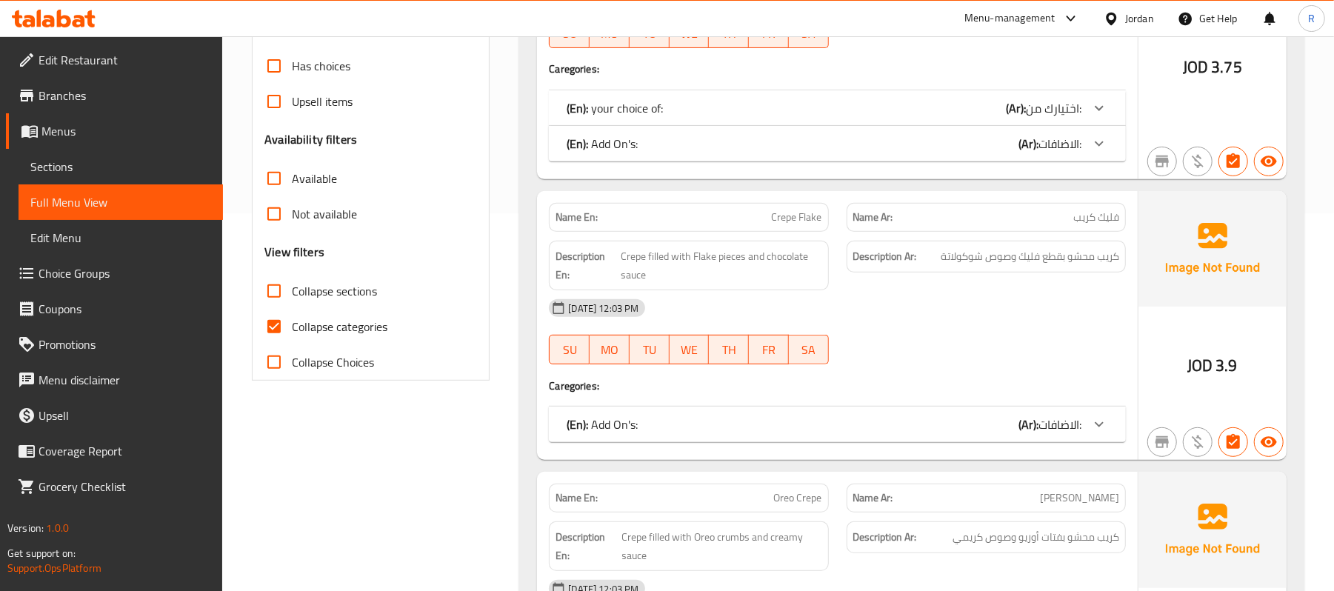
scroll to position [395, 0]
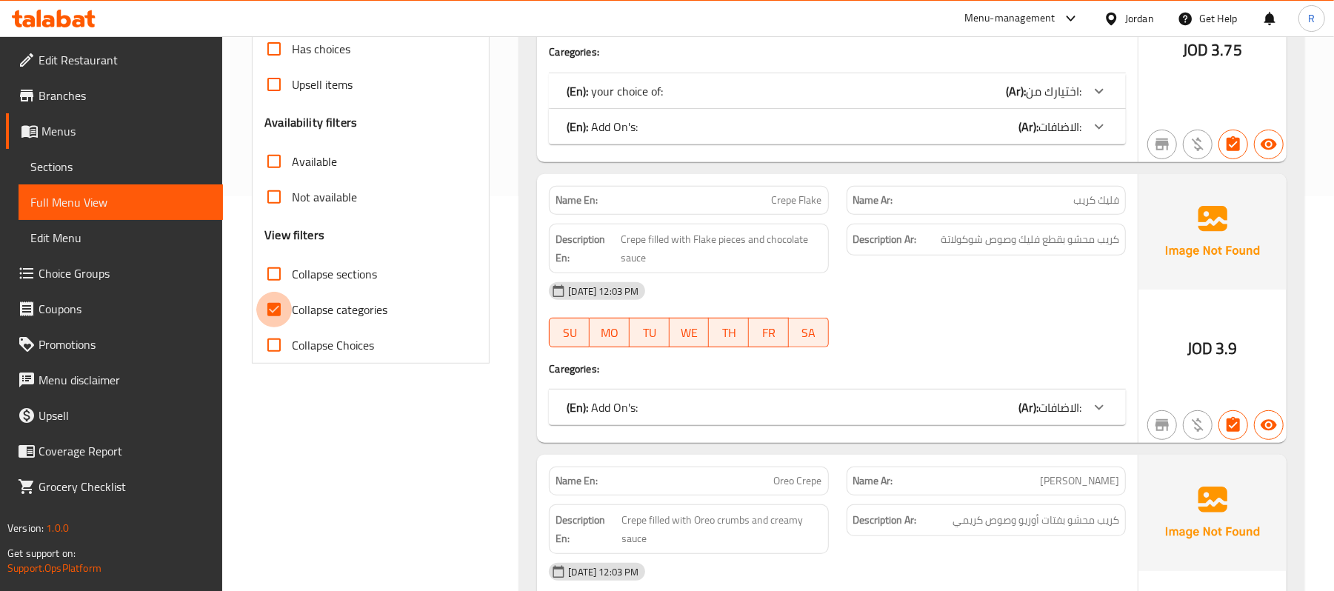
click at [271, 312] on input "Collapse categories" at bounding box center [274, 310] width 36 height 36
checkbox input "false"
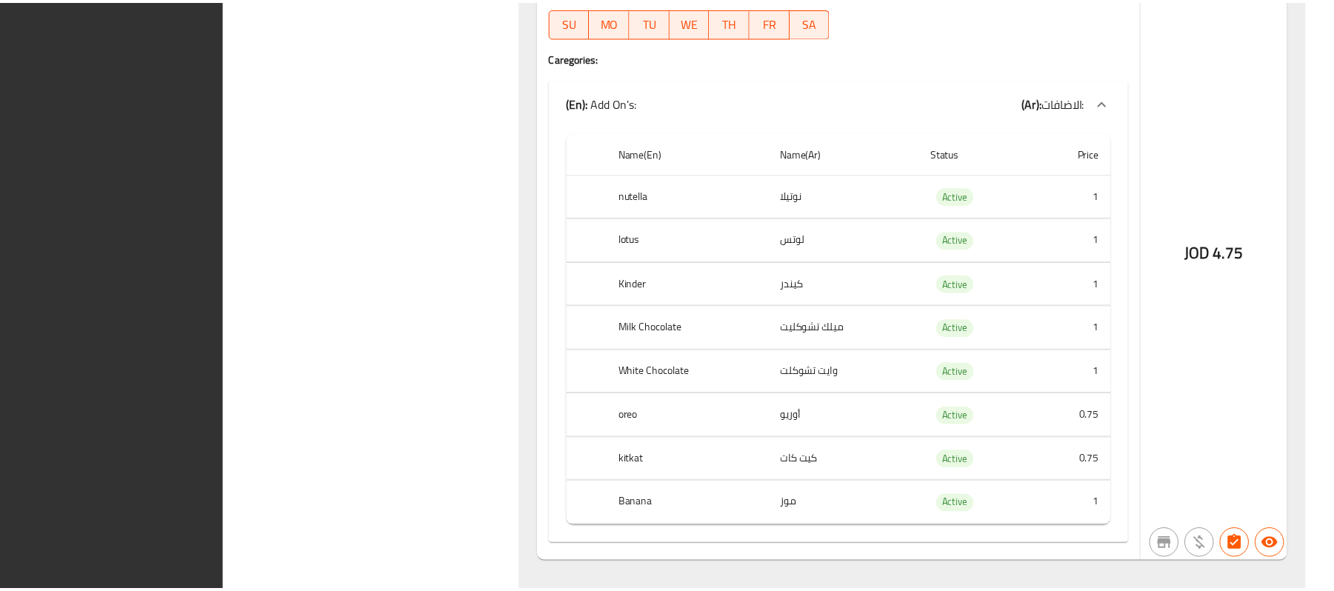
scroll to position [23169, 0]
